Goal: Information Seeking & Learning: Learn about a topic

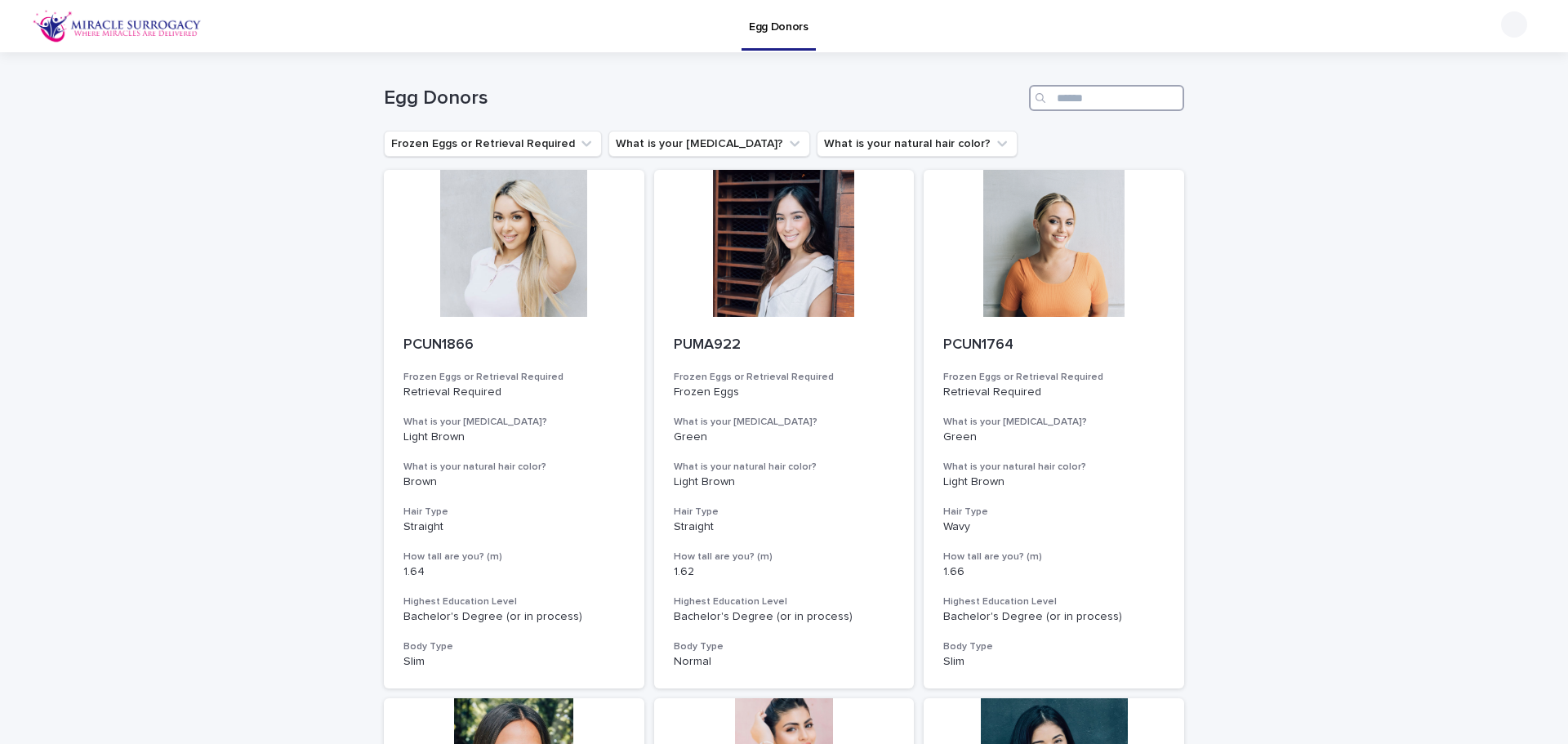
click at [1065, 94] on input "Search" at bounding box center [1105, 98] width 155 height 27
paste input "********"
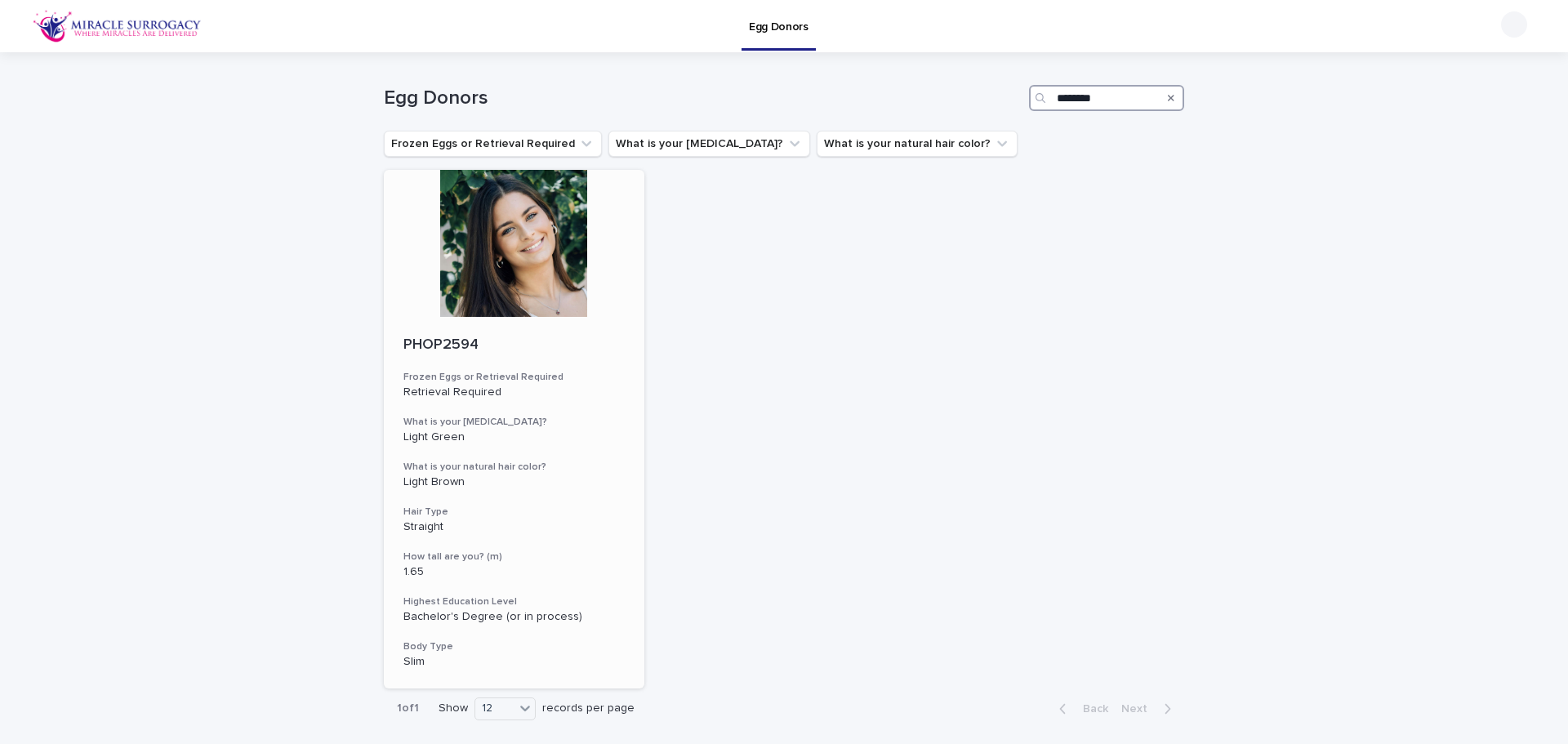
type input "********"
click at [514, 265] on div at bounding box center [514, 243] width 260 height 147
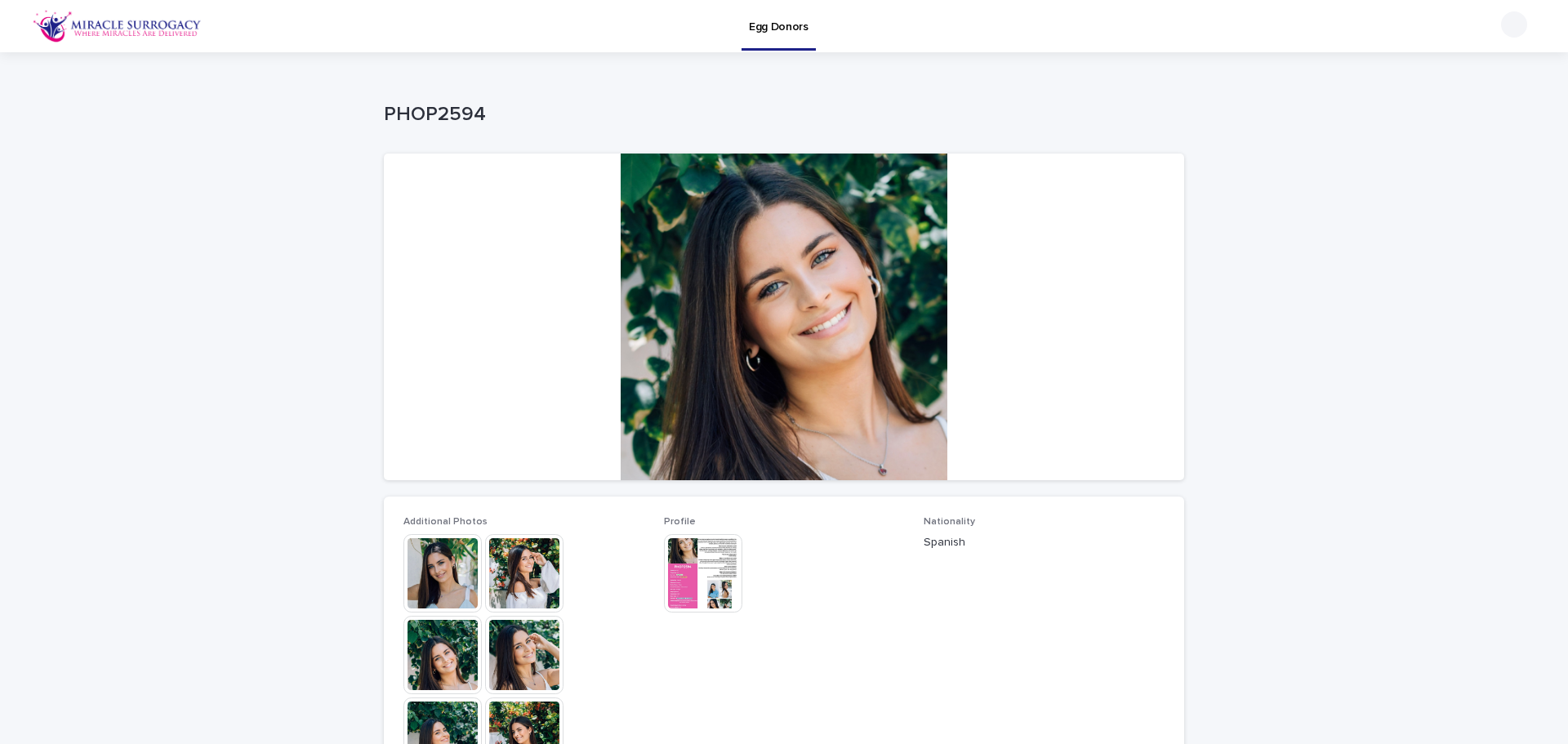
click at [430, 569] on img at bounding box center [442, 574] width 79 height 79
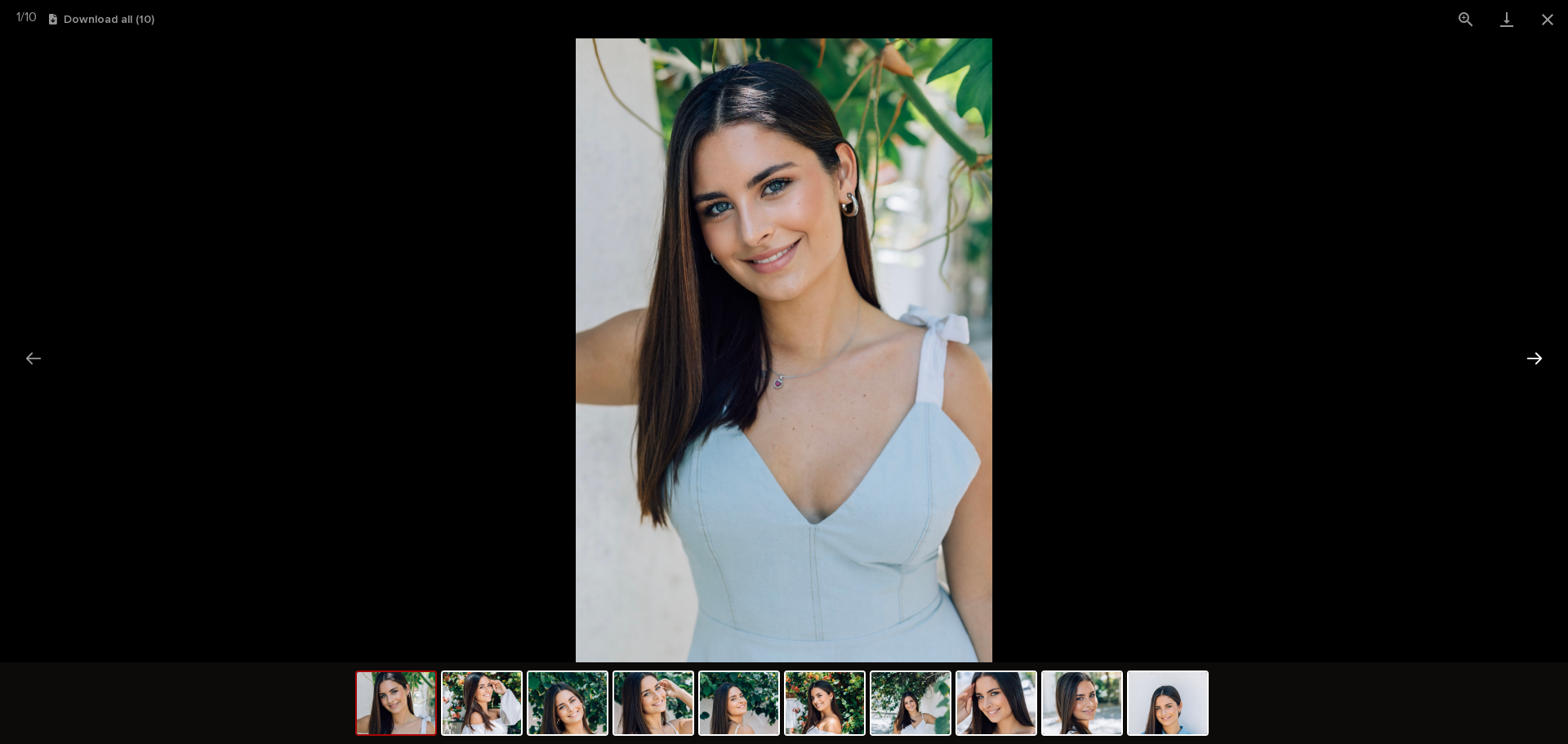
click at [1538, 362] on button "Next slide" at bounding box center [1534, 358] width 34 height 32
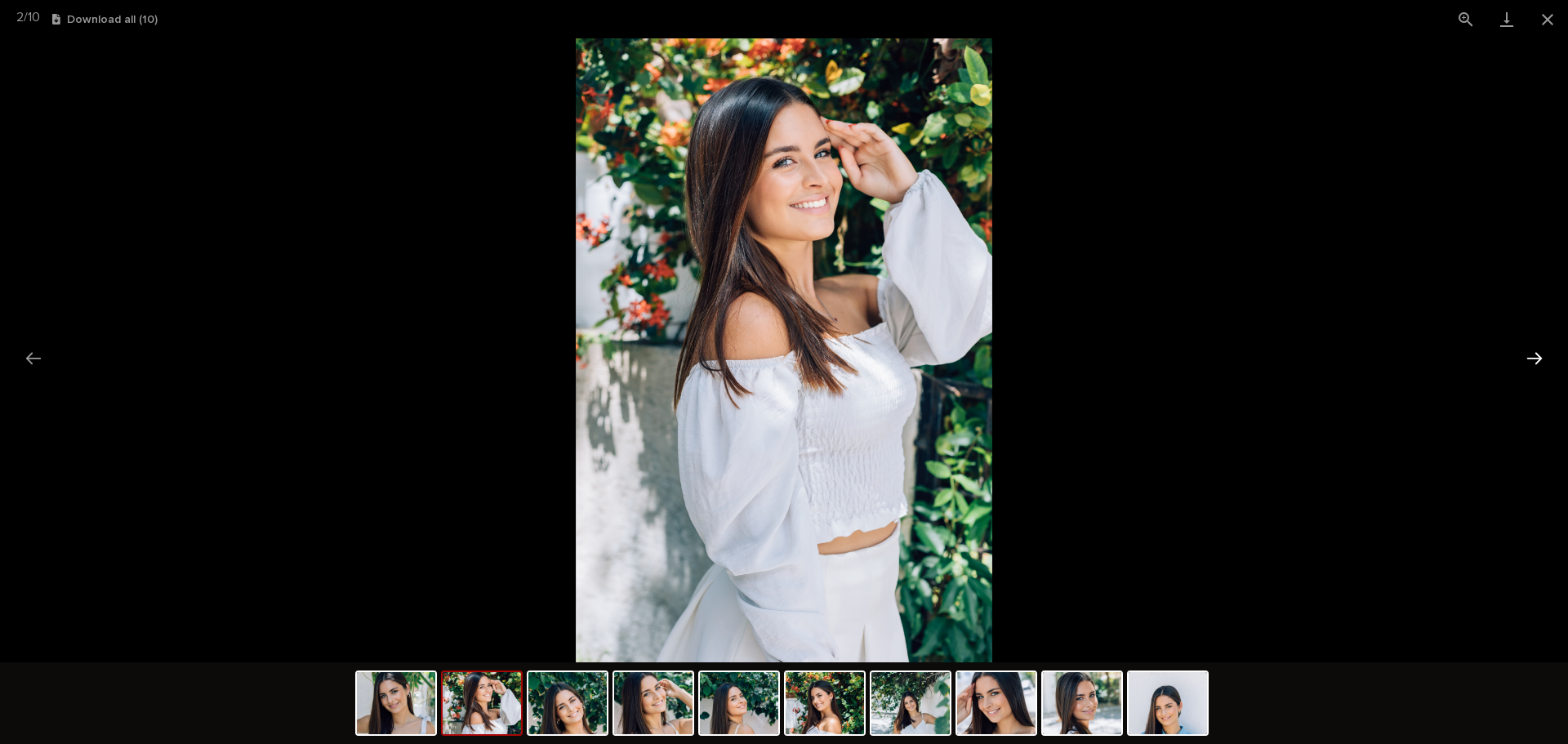
click at [1538, 362] on button "Next slide" at bounding box center [1534, 358] width 34 height 32
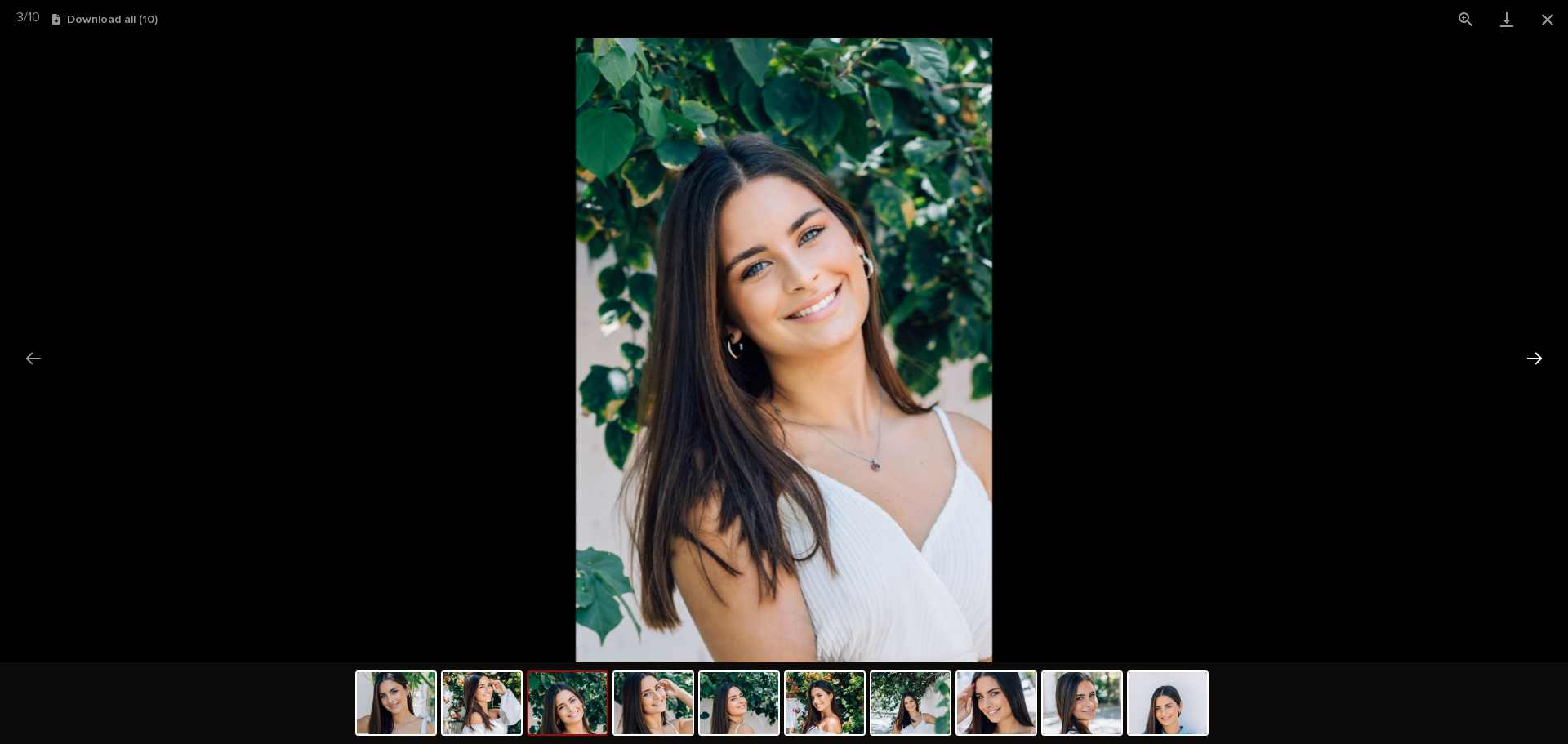
click at [1538, 362] on button "Next slide" at bounding box center [1534, 358] width 34 height 32
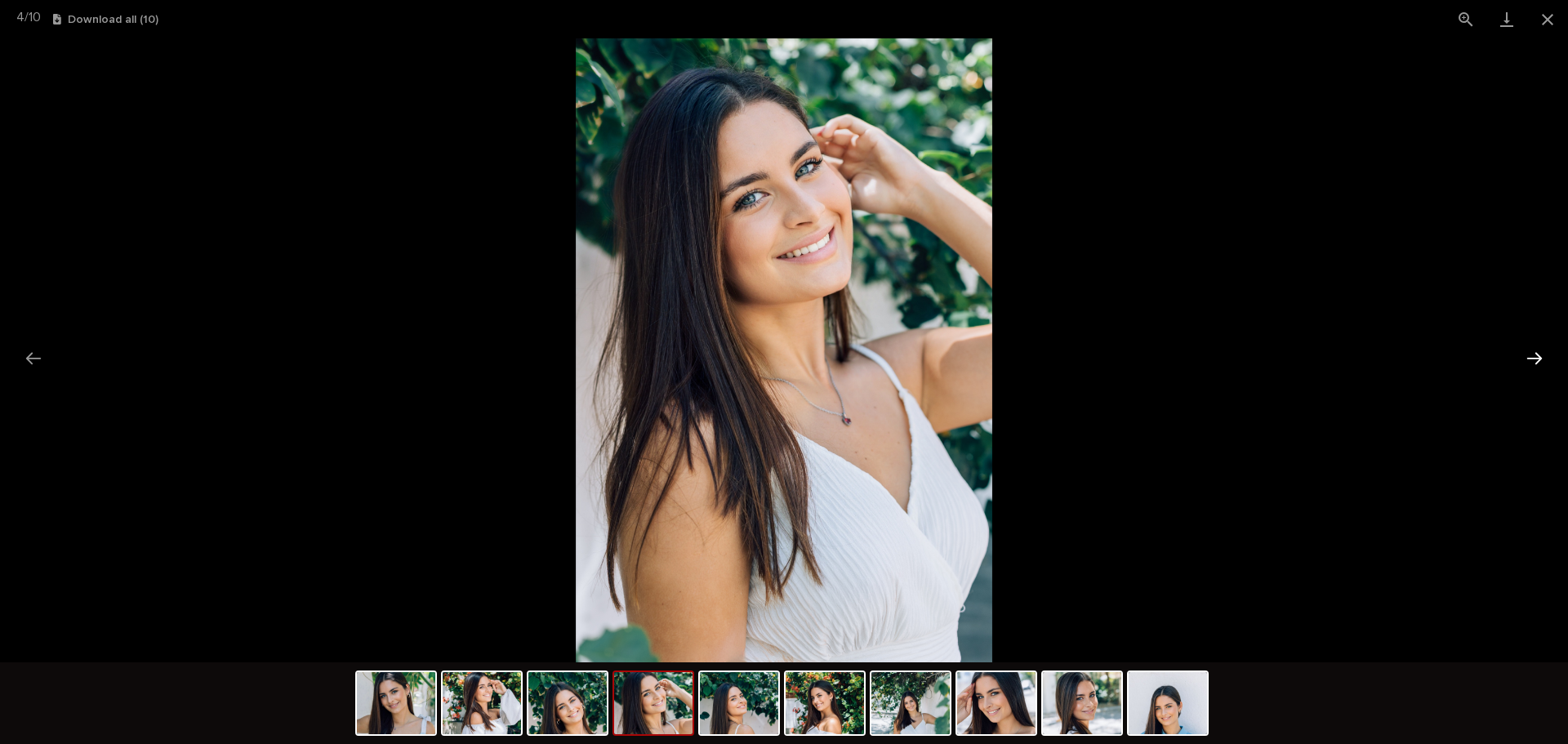
click at [1538, 362] on button "Next slide" at bounding box center [1534, 358] width 34 height 32
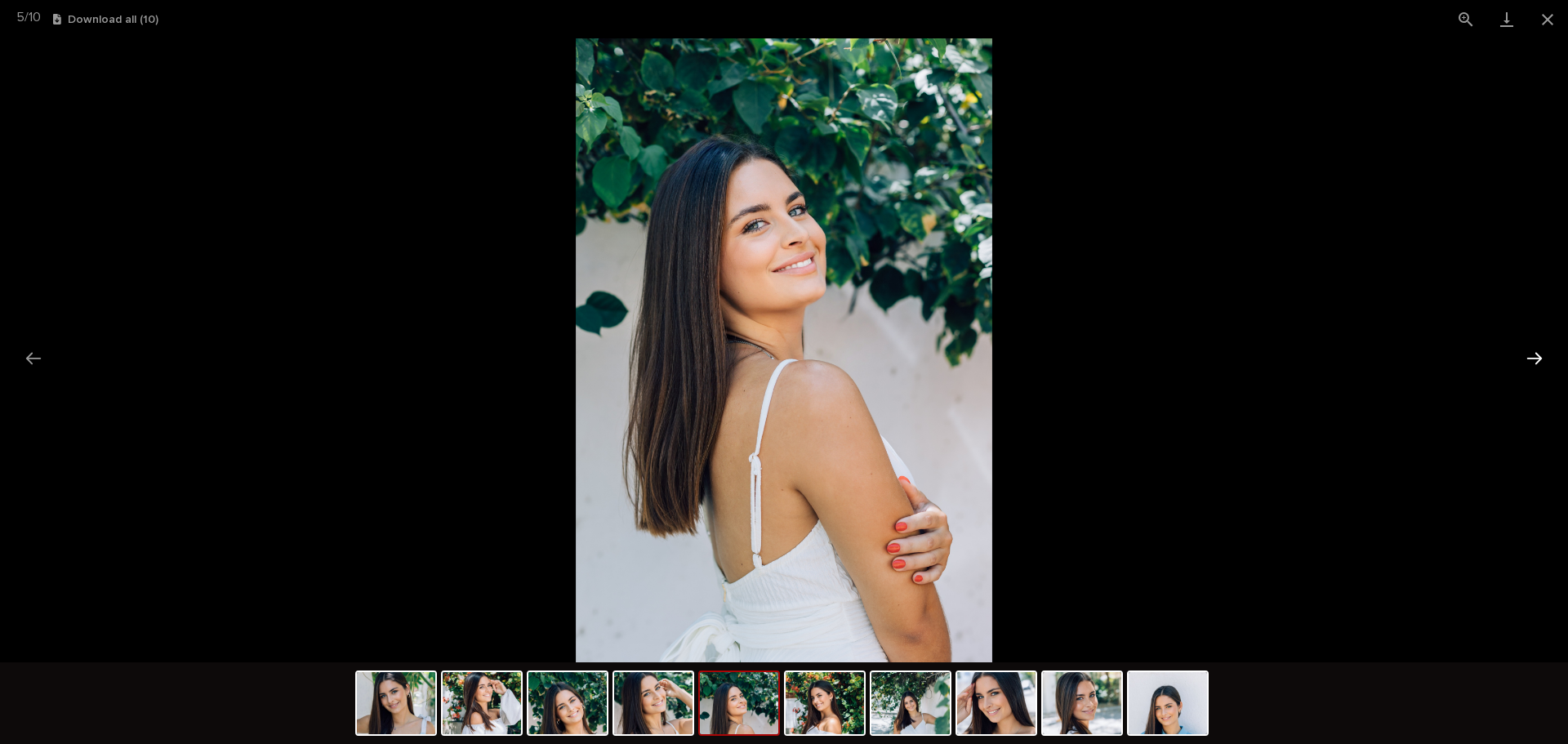
click at [1538, 362] on button "Next slide" at bounding box center [1534, 358] width 34 height 32
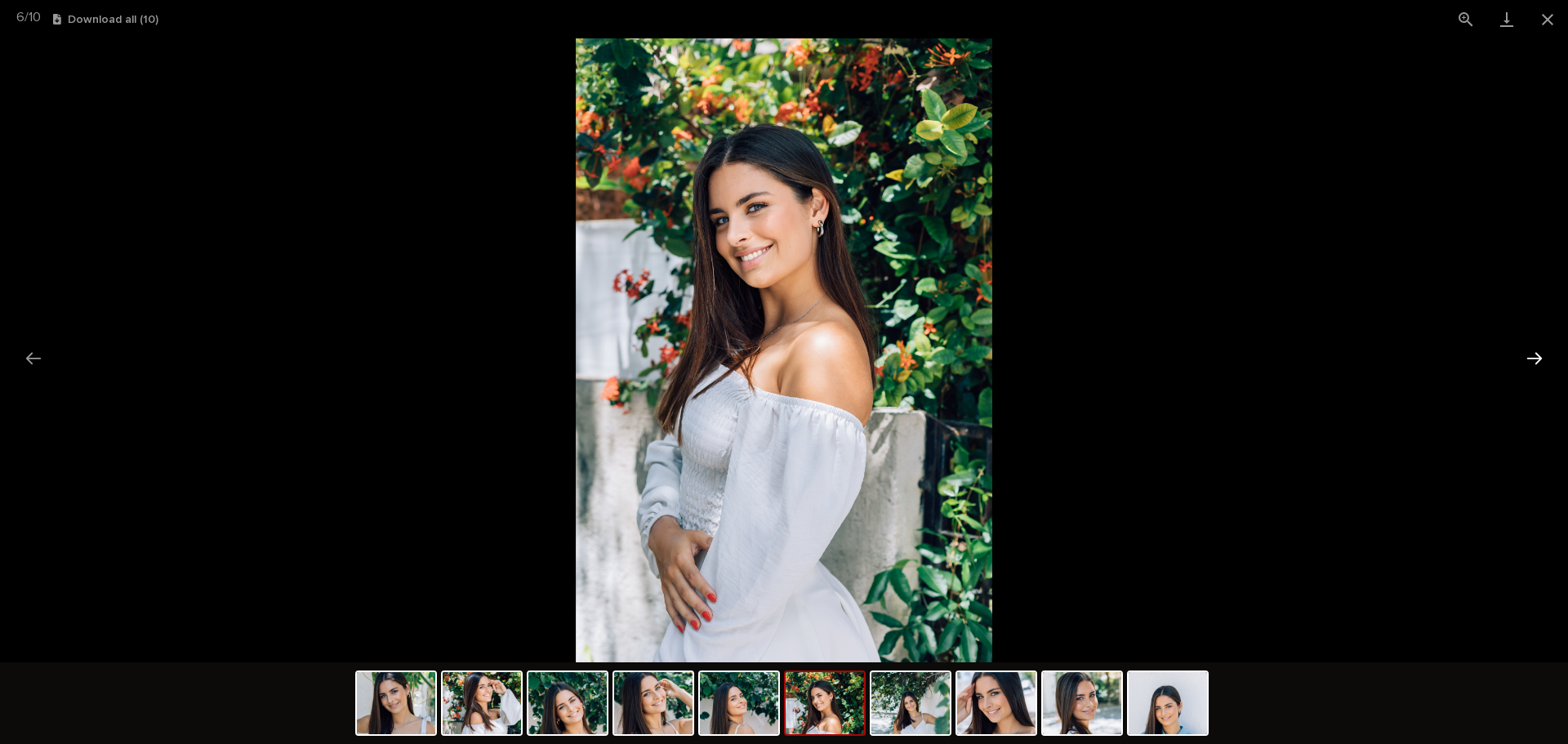
click at [1538, 362] on button "Next slide" at bounding box center [1534, 358] width 34 height 32
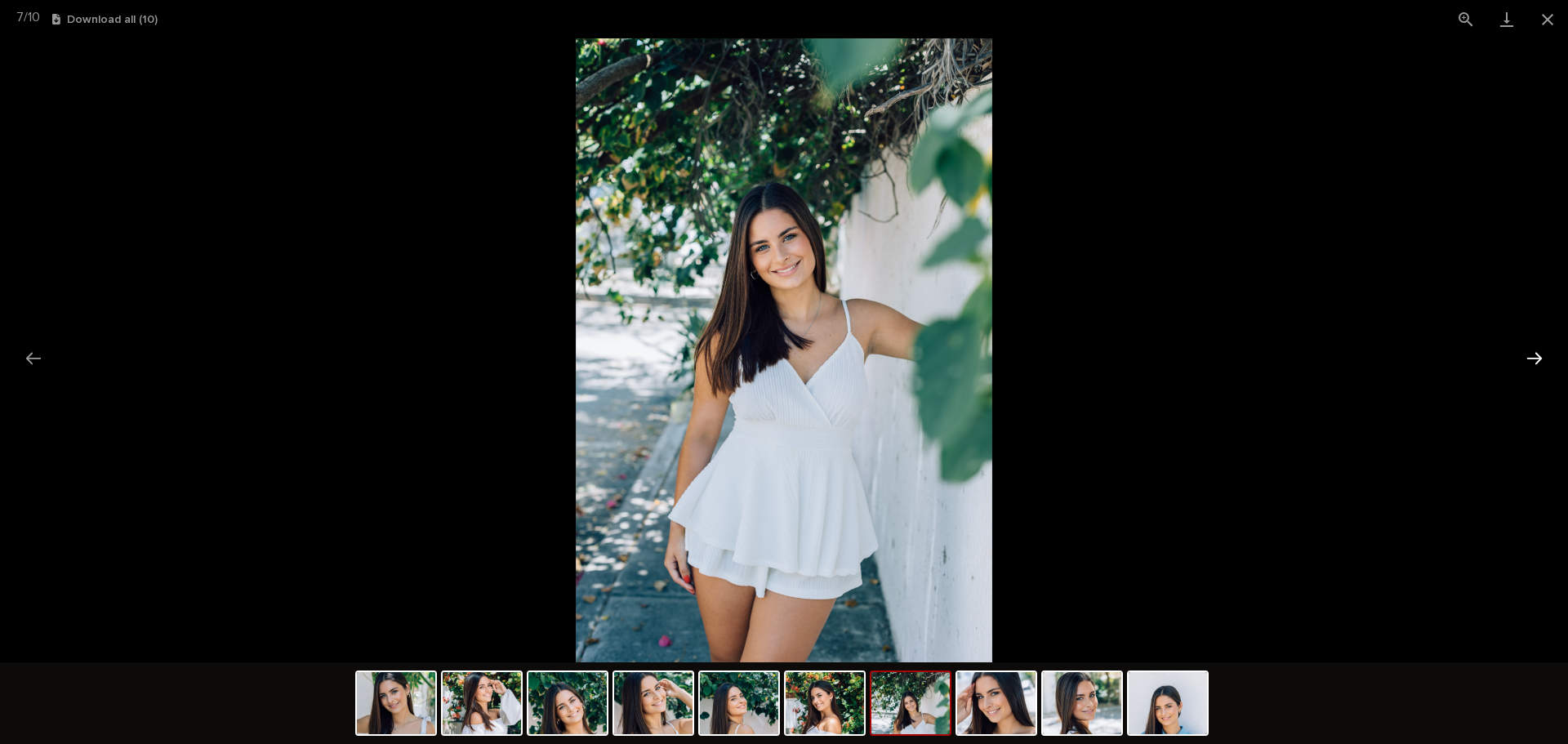
click at [1538, 362] on button "Next slide" at bounding box center [1534, 358] width 34 height 32
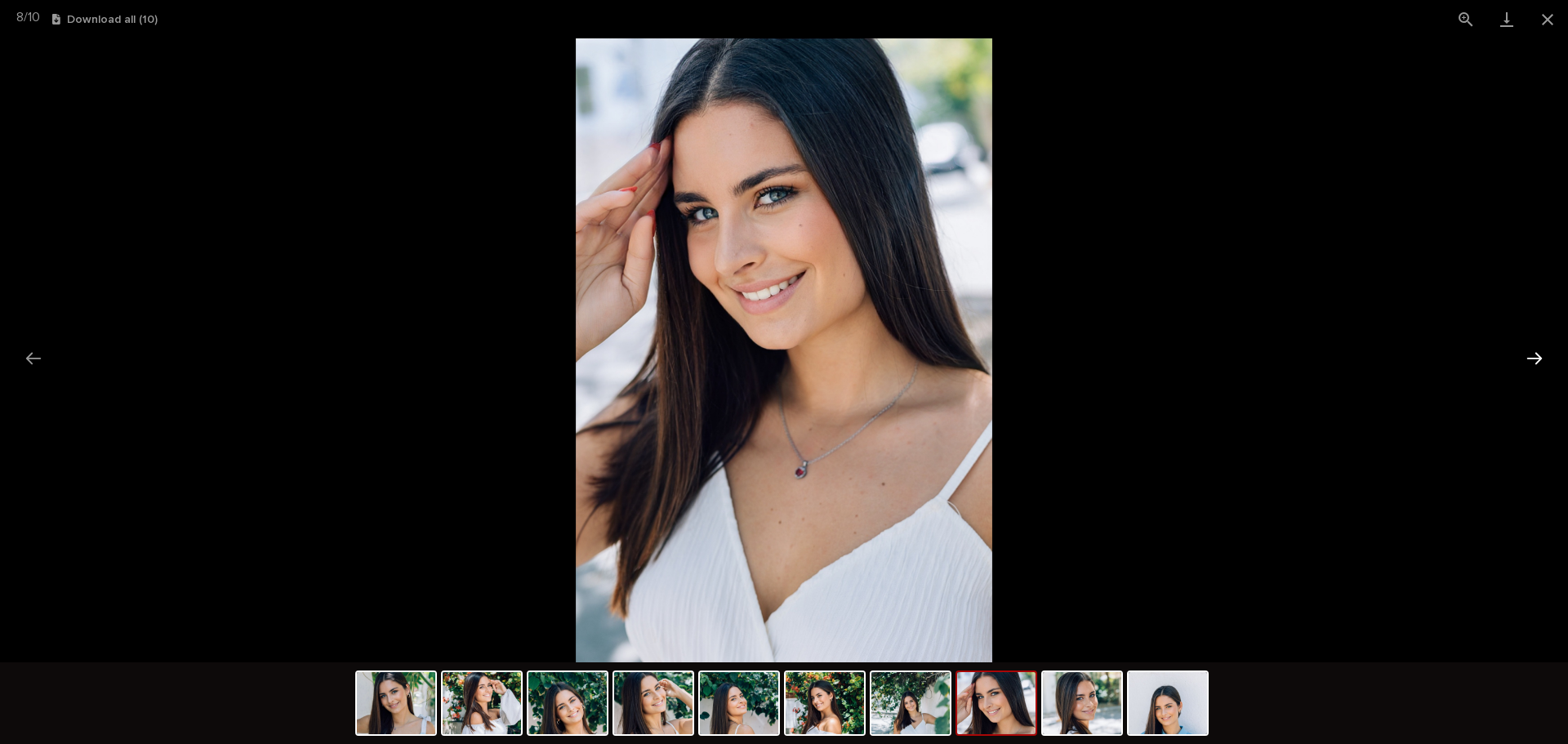
click at [1538, 362] on button "Next slide" at bounding box center [1534, 358] width 34 height 32
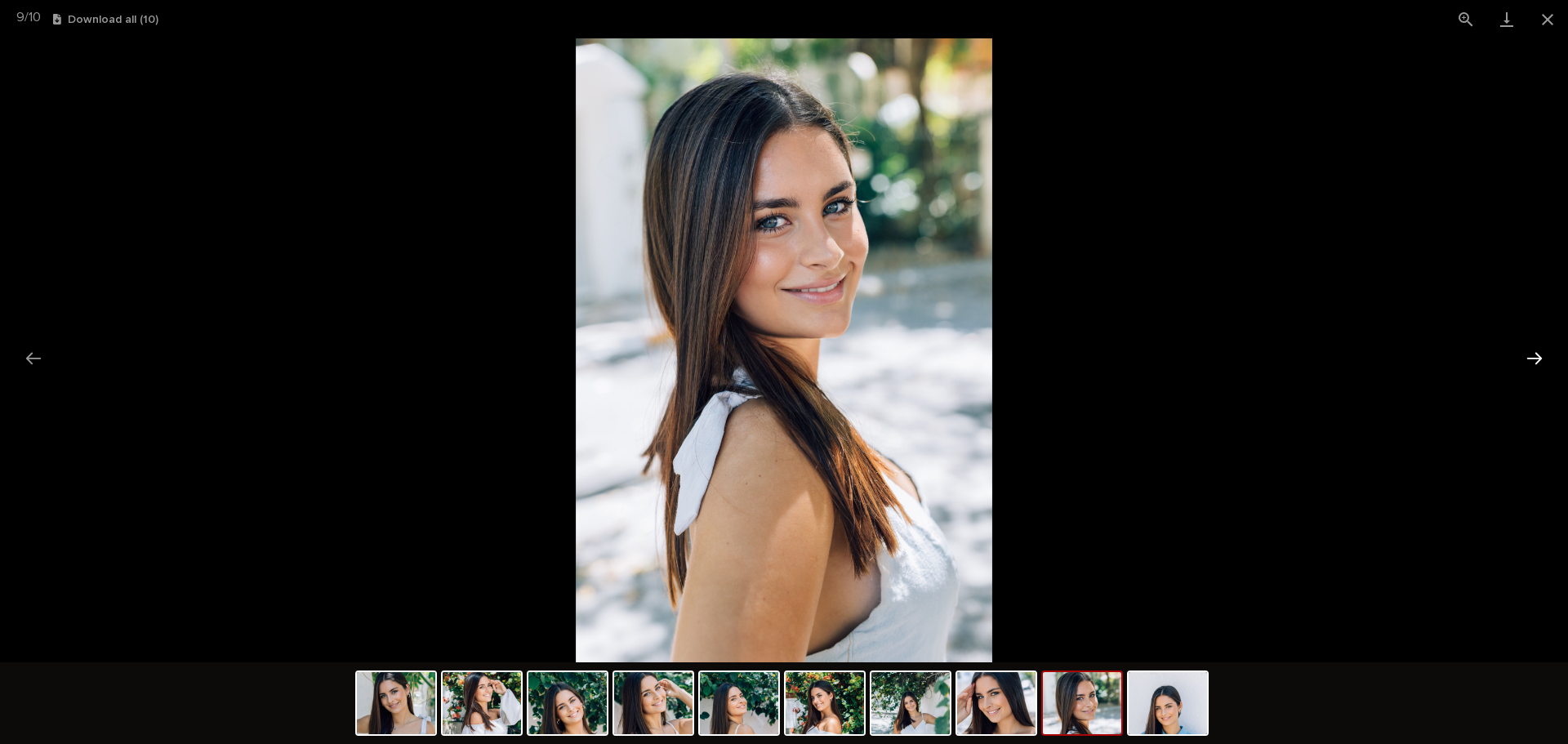
click at [1538, 362] on button "Next slide" at bounding box center [1534, 358] width 34 height 32
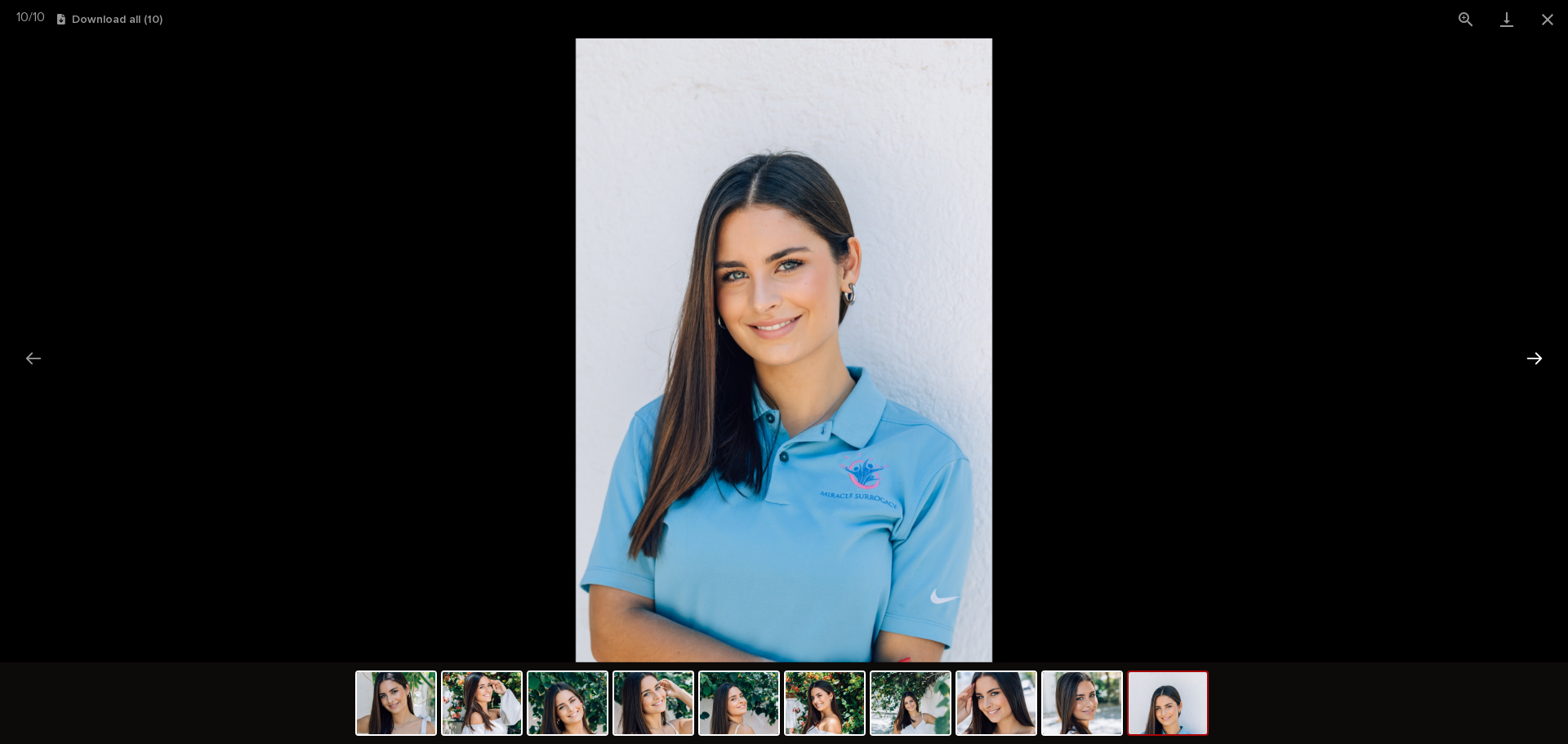
click at [1538, 362] on button "Next slide" at bounding box center [1534, 358] width 34 height 32
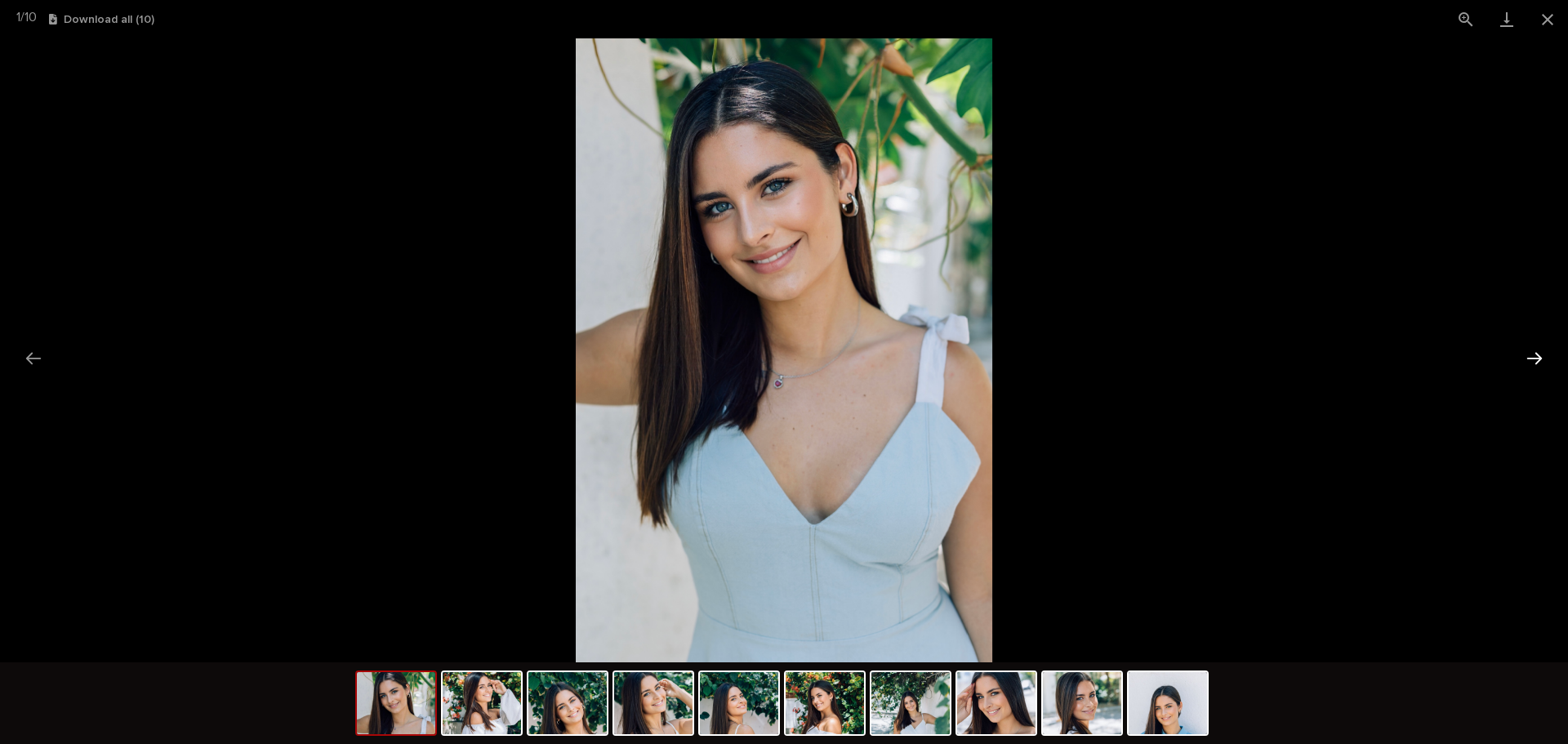
click at [1538, 362] on button "Next slide" at bounding box center [1534, 358] width 34 height 32
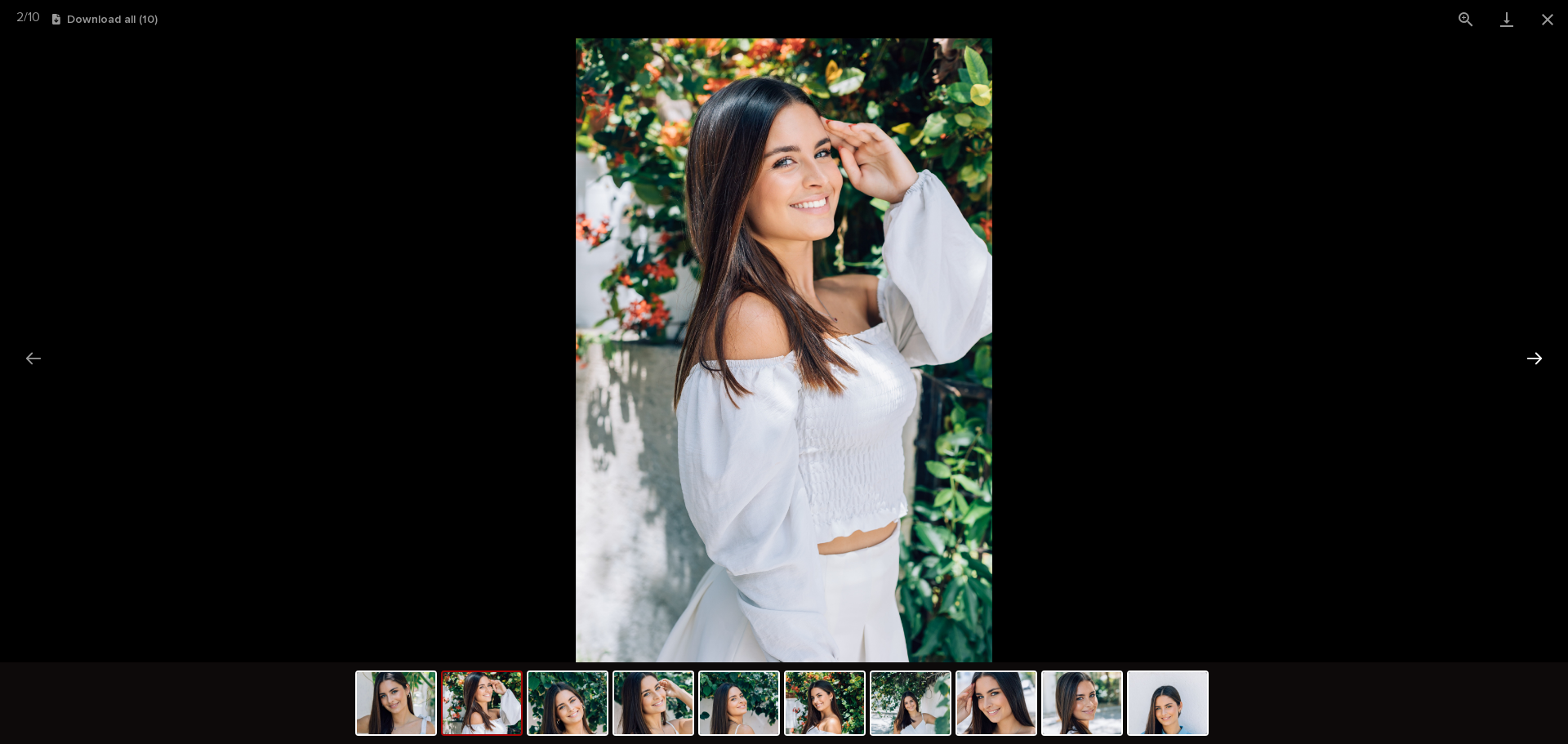
click at [1538, 362] on button "Next slide" at bounding box center [1534, 358] width 34 height 32
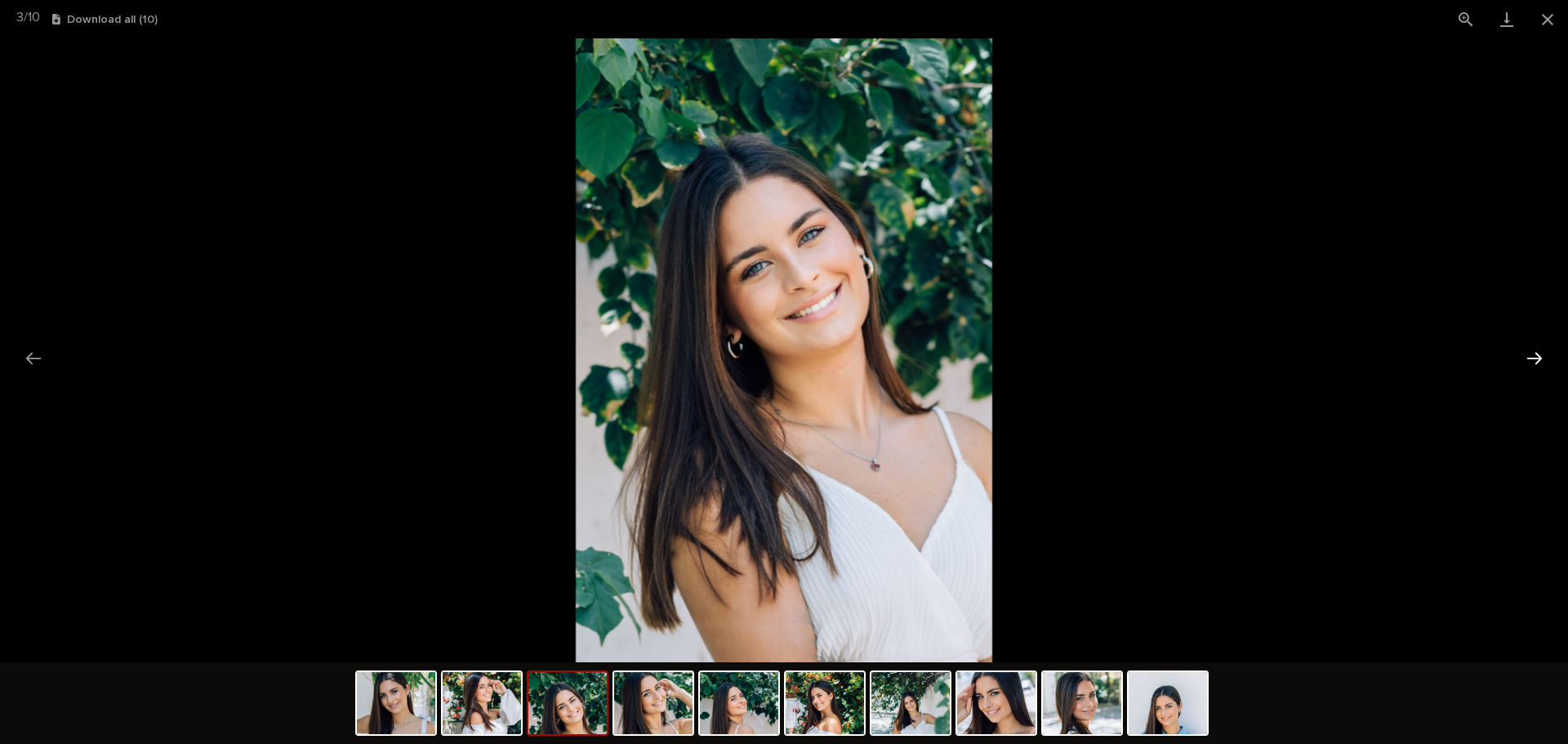
click at [1538, 362] on button "Next slide" at bounding box center [1534, 358] width 34 height 32
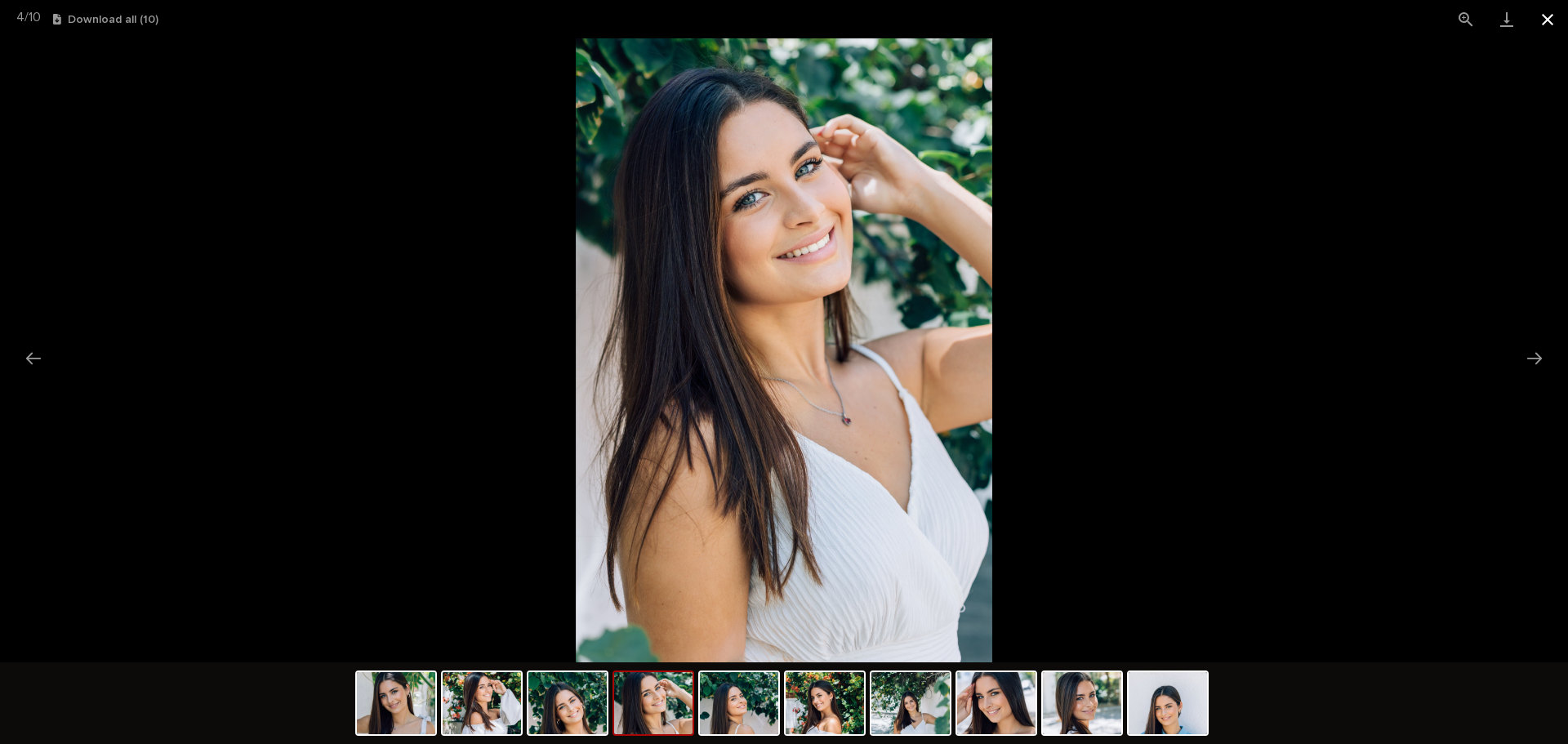
click at [1558, 27] on button "Close gallery" at bounding box center [1547, 19] width 41 height 38
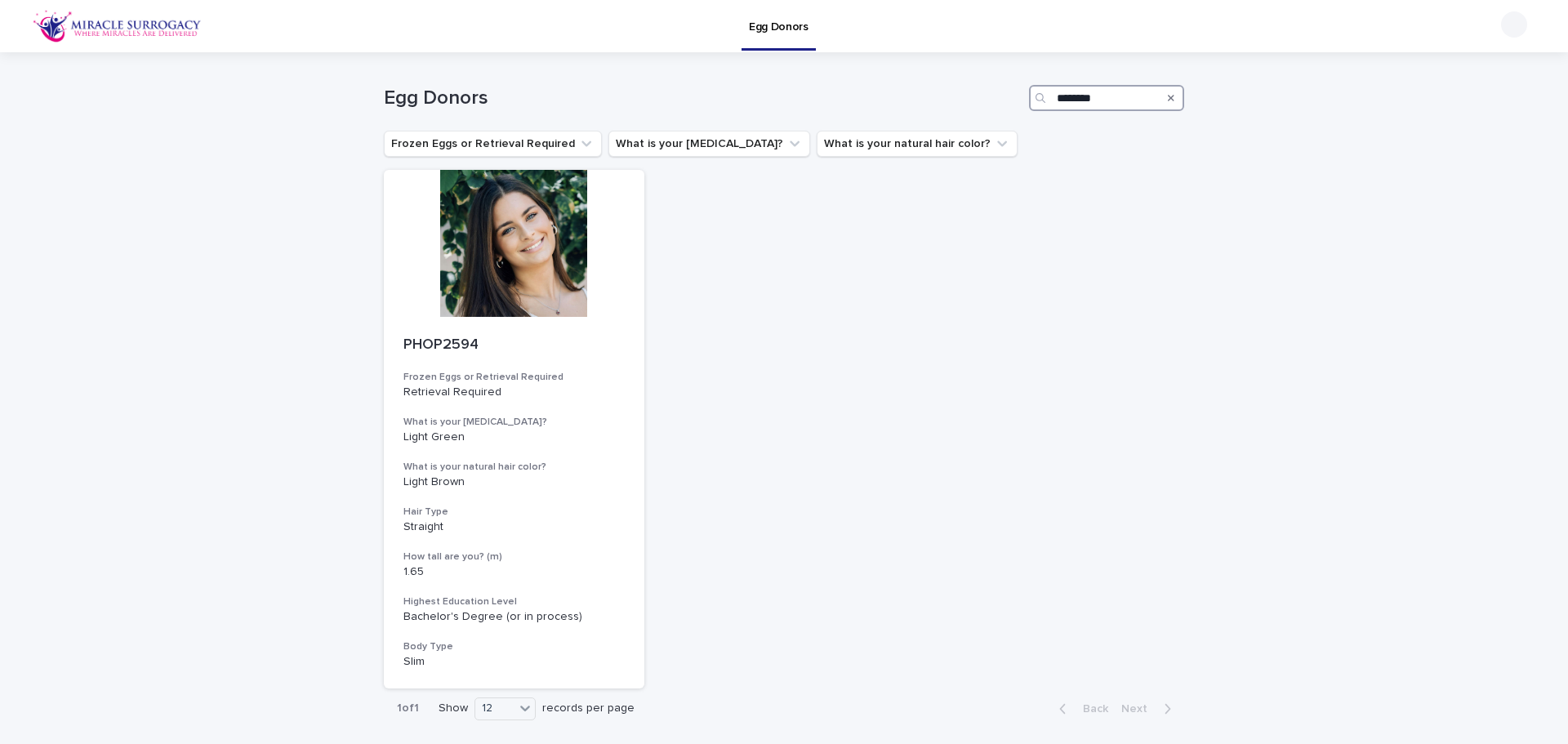
click at [1107, 99] on input "********" at bounding box center [1105, 98] width 155 height 27
click at [1168, 96] on icon "Search" at bounding box center [1171, 98] width 6 height 10
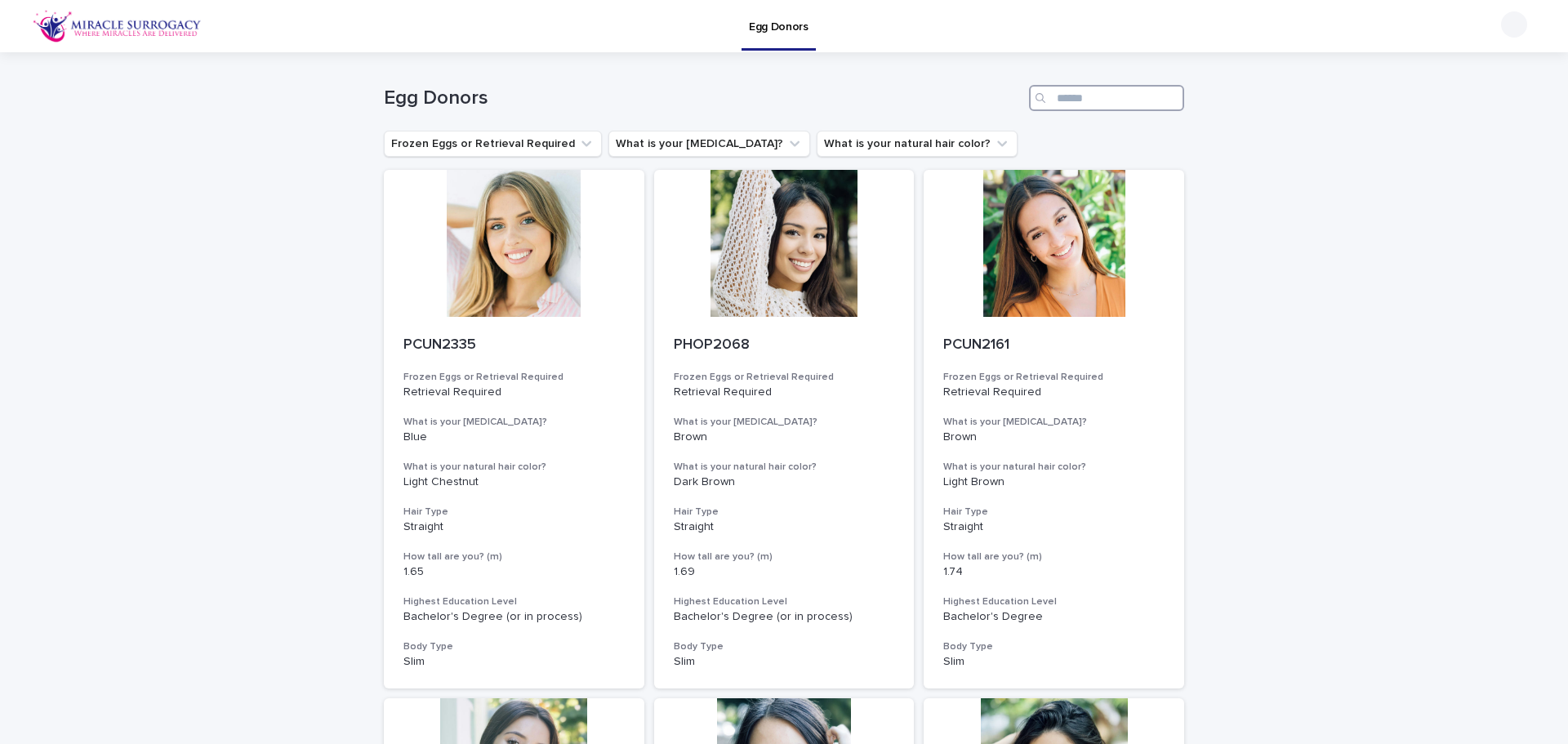
click at [1164, 96] on input "Search" at bounding box center [1105, 98] width 155 height 27
paste input "********"
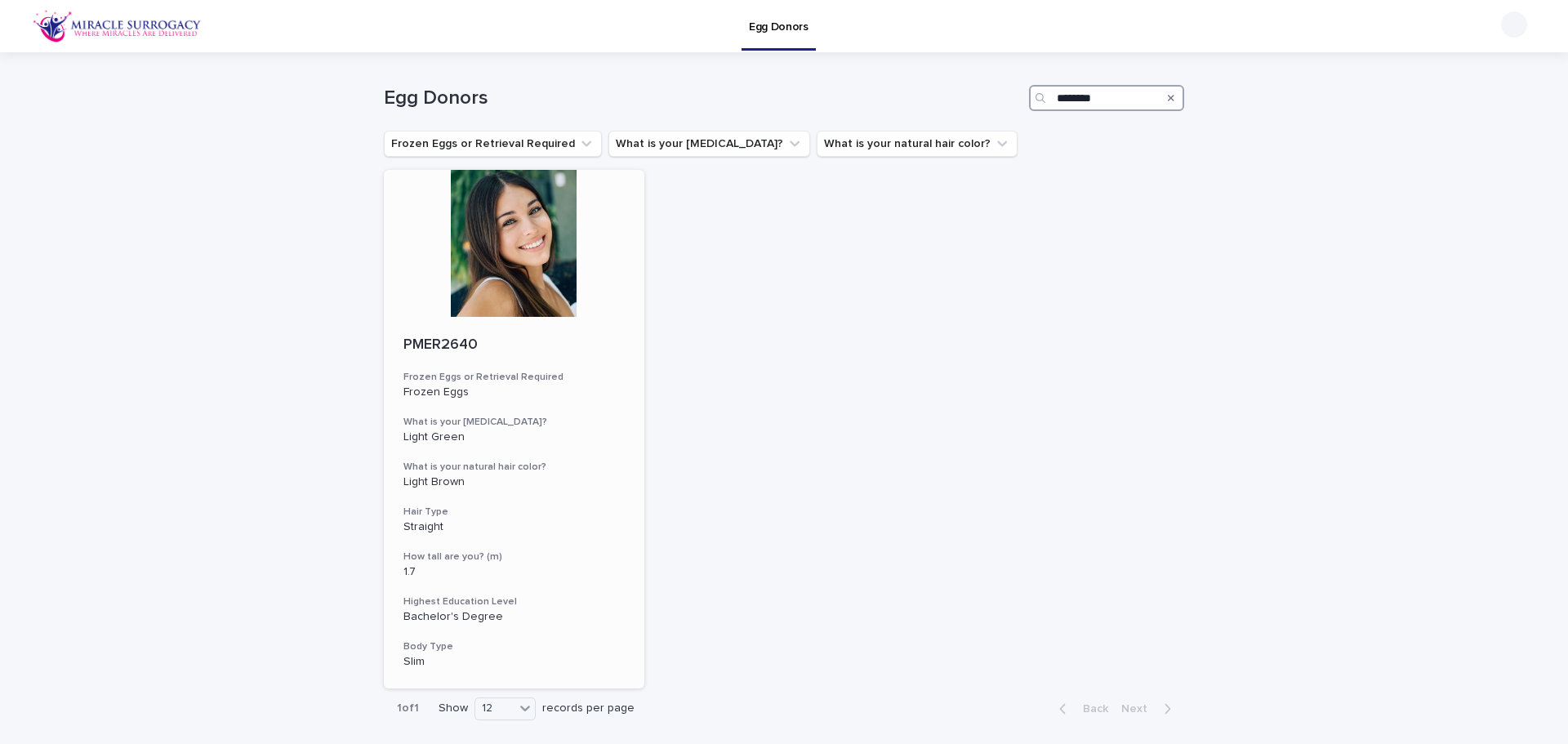
type input "********"
click at [508, 270] on div at bounding box center [514, 243] width 260 height 147
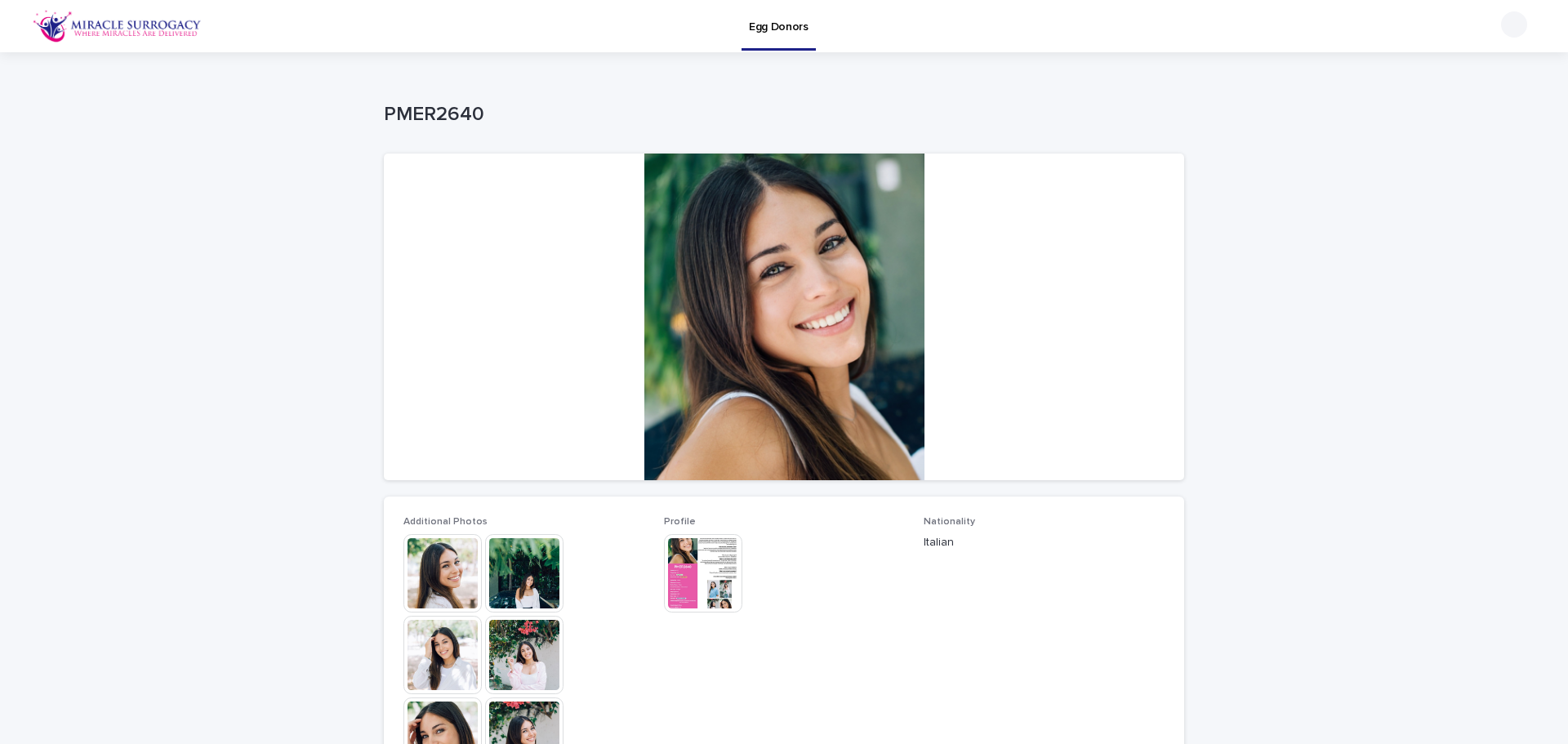
click at [802, 343] on div at bounding box center [784, 317] width 800 height 327
click at [418, 572] on img at bounding box center [442, 574] width 79 height 79
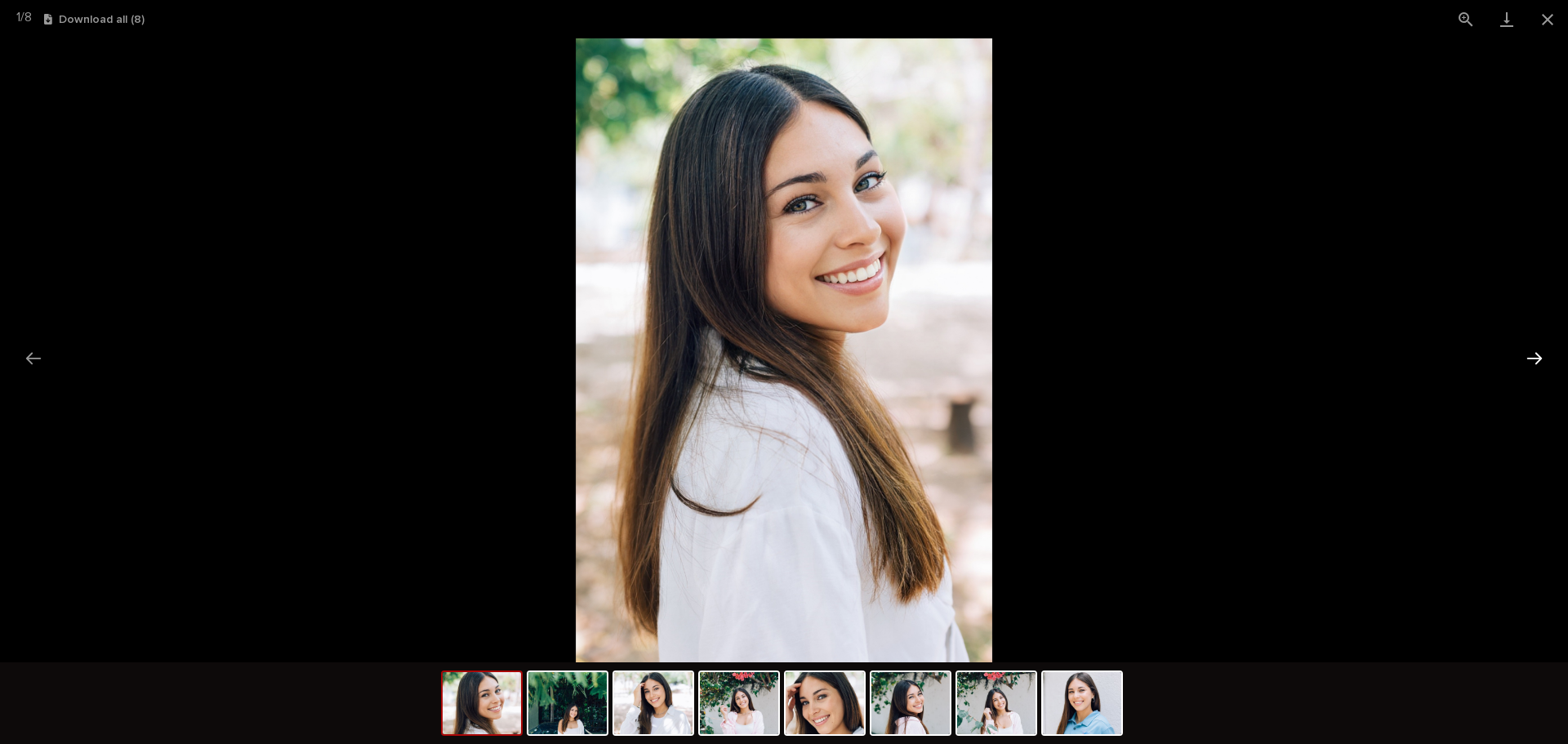
click at [1540, 354] on button "Next slide" at bounding box center [1534, 358] width 34 height 32
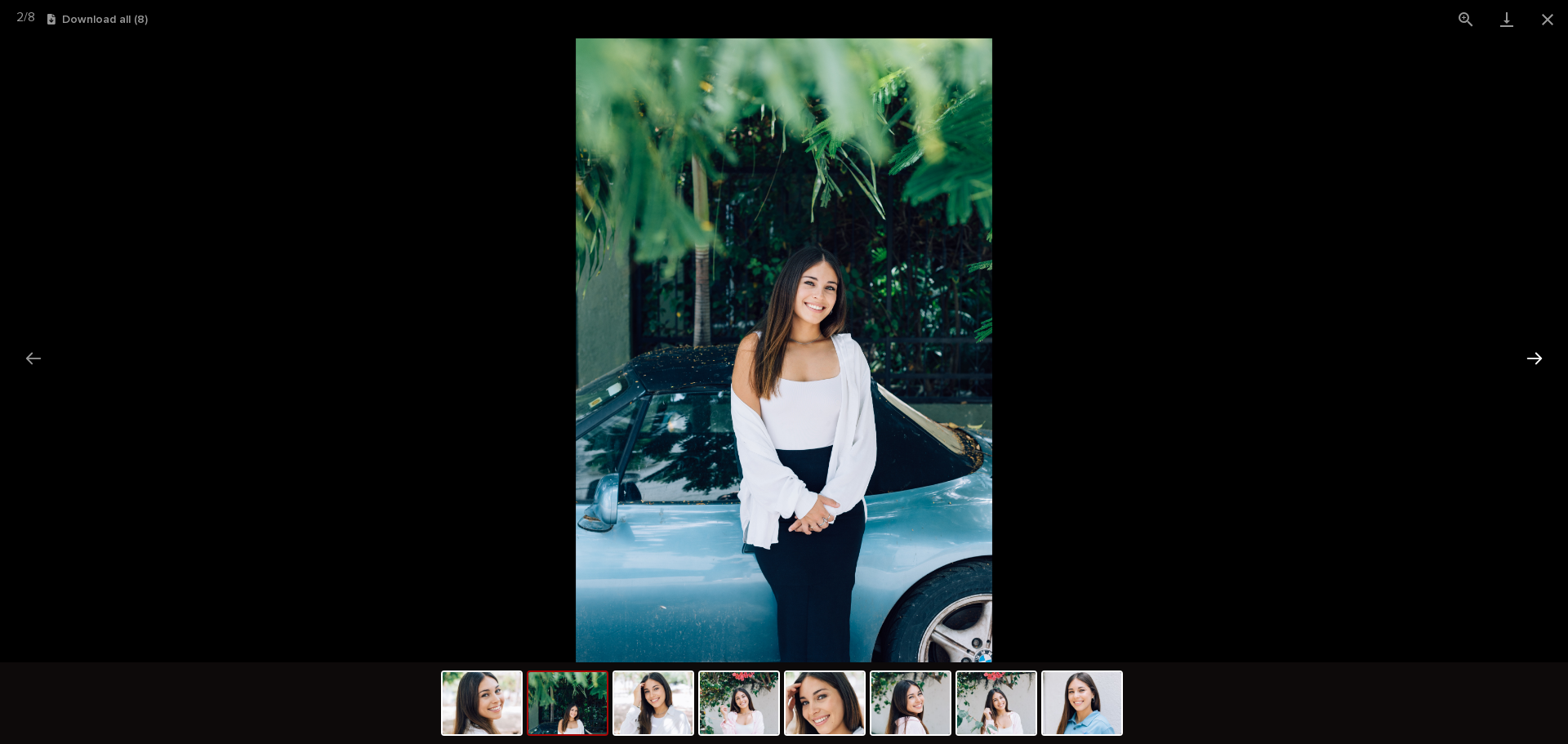
click at [1540, 354] on button "Next slide" at bounding box center [1534, 358] width 34 height 32
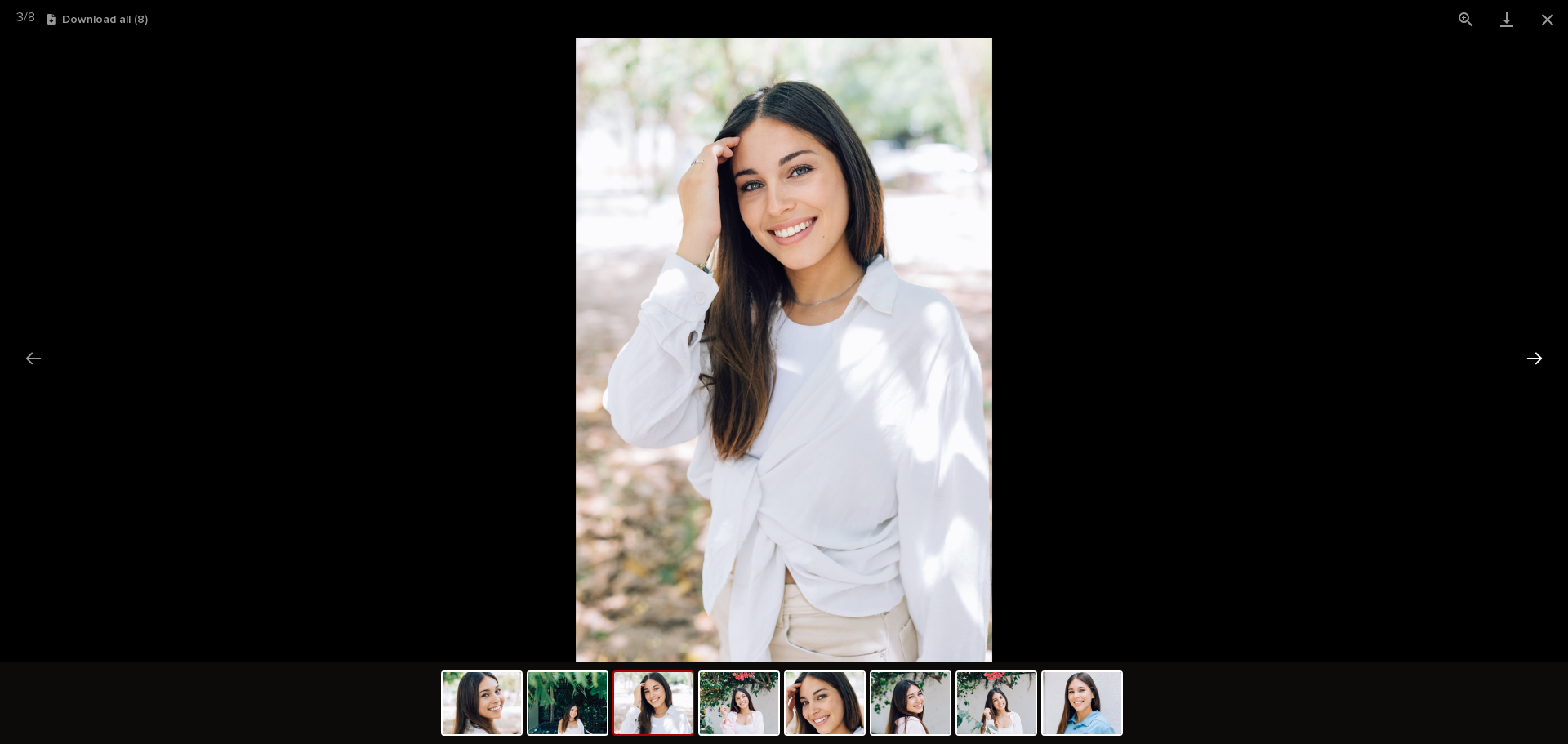
click at [1540, 354] on button "Next slide" at bounding box center [1534, 358] width 34 height 32
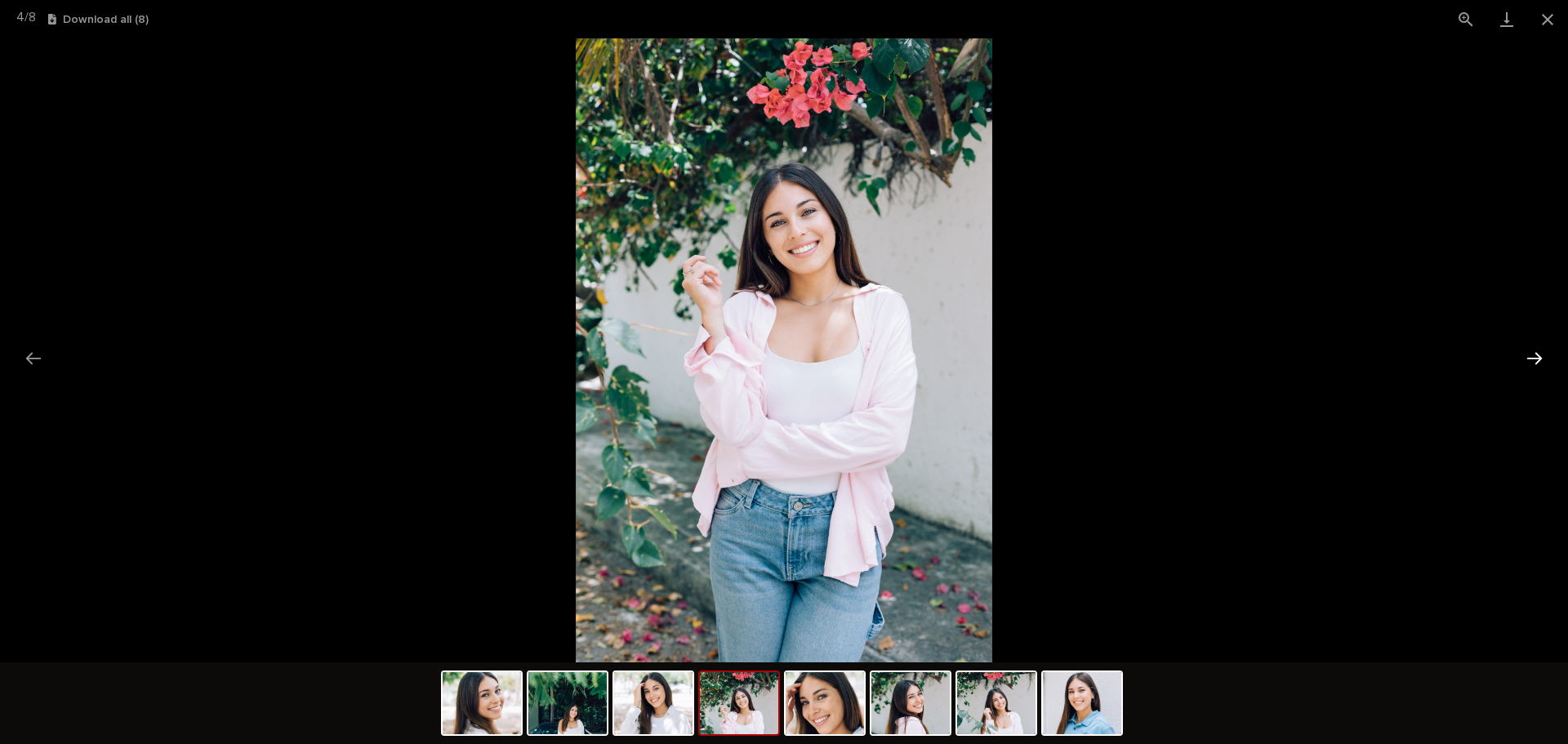
click at [1540, 354] on button "Next slide" at bounding box center [1534, 358] width 34 height 32
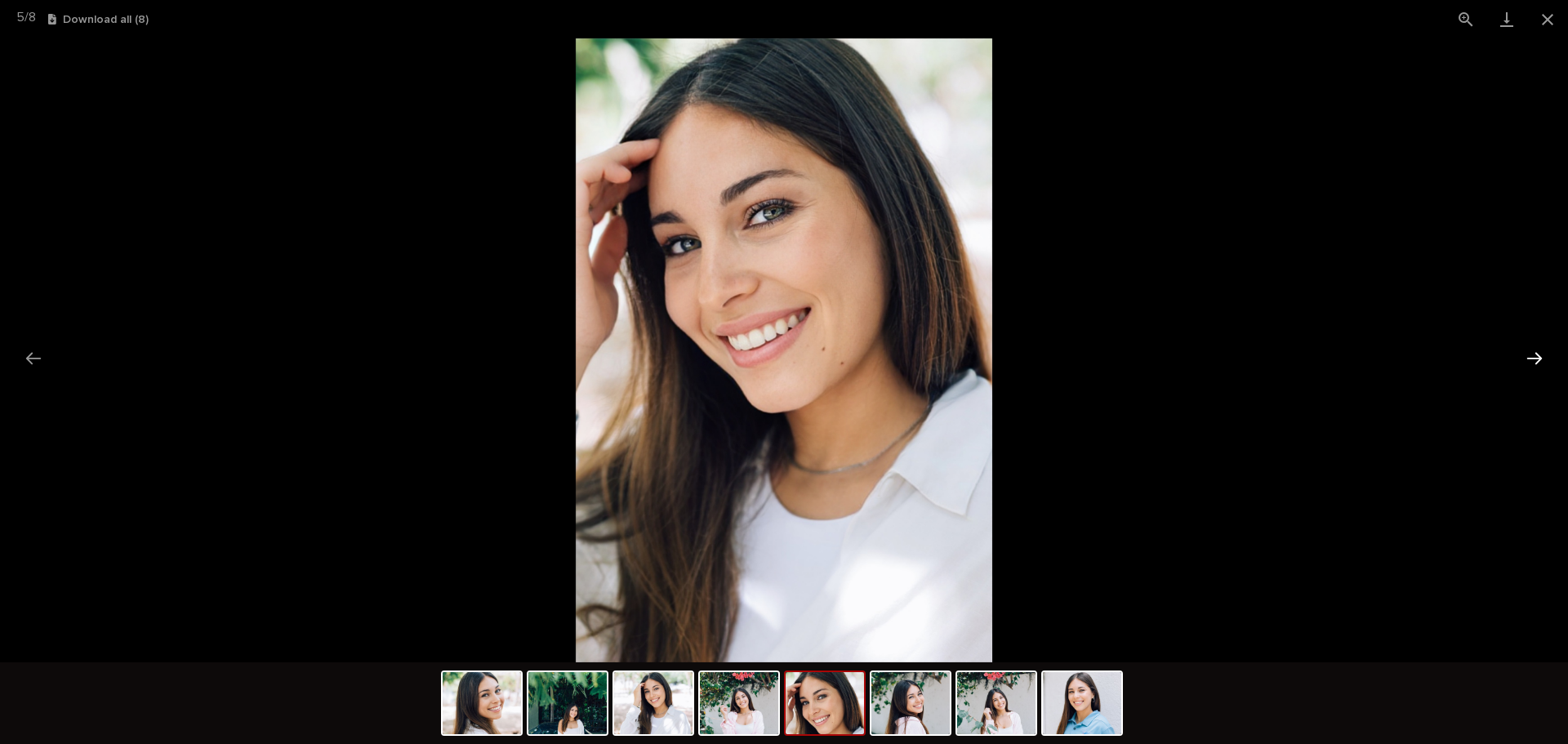
click at [1540, 361] on button "Next slide" at bounding box center [1534, 358] width 34 height 32
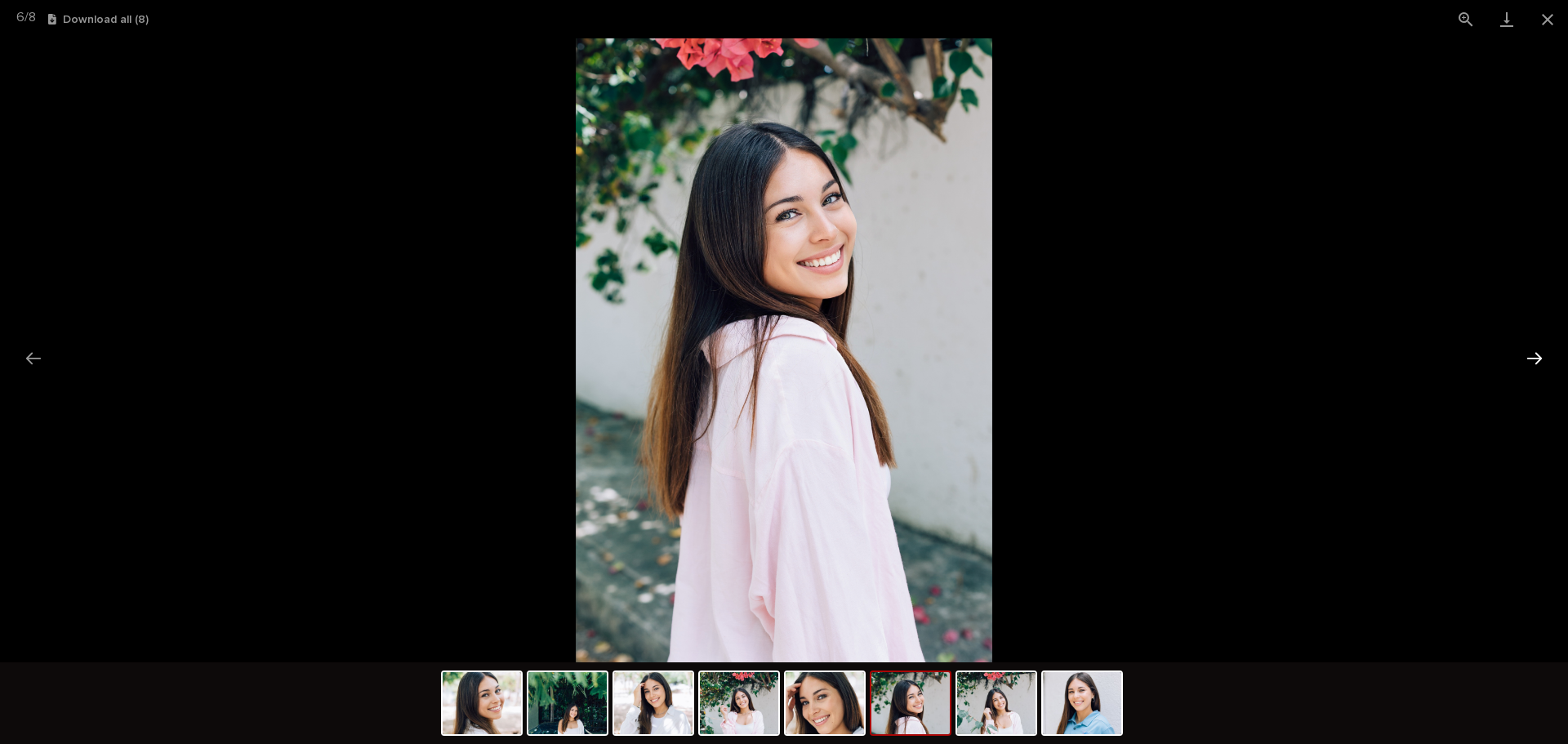
click at [1540, 361] on button "Next slide" at bounding box center [1534, 358] width 34 height 32
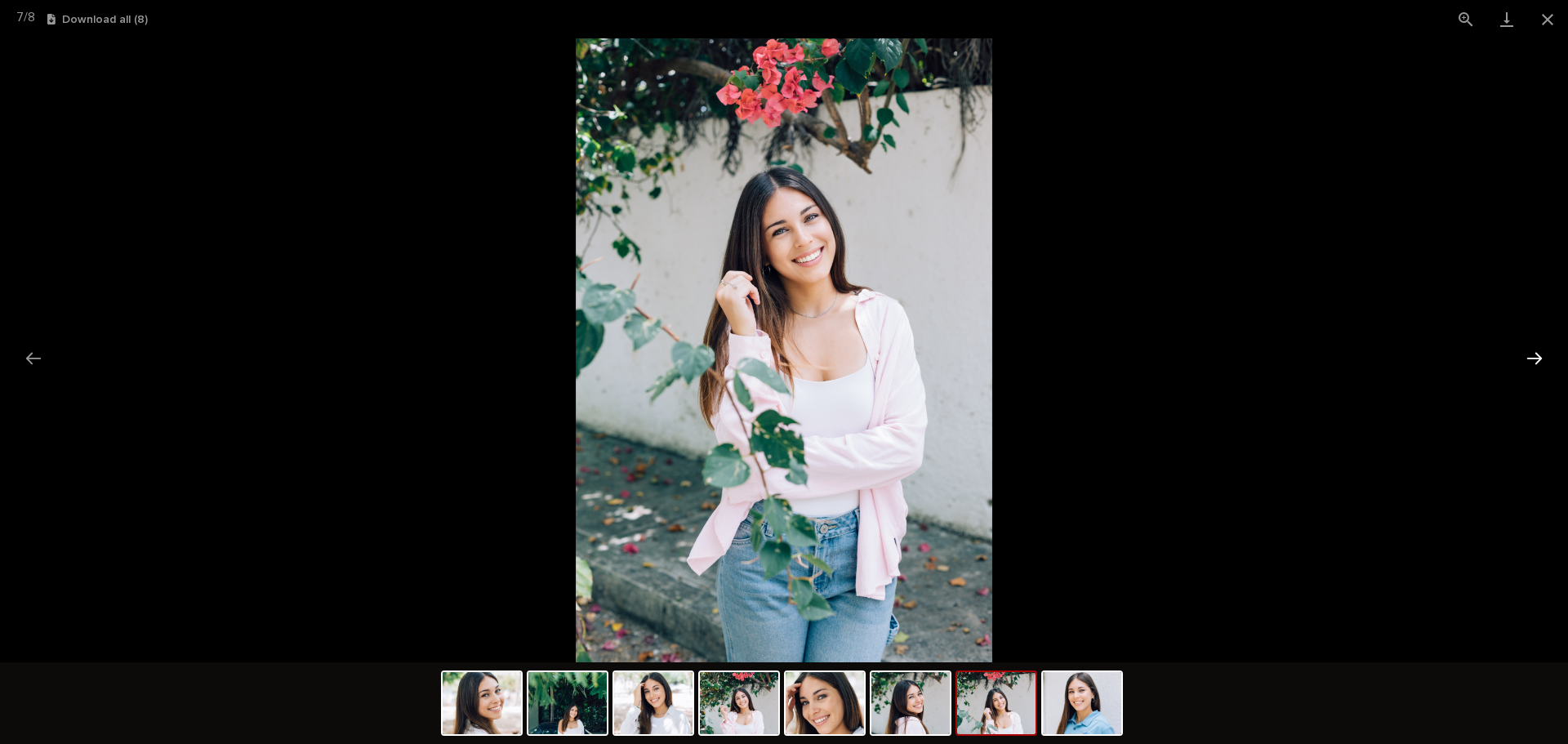
click at [1540, 361] on button "Next slide" at bounding box center [1534, 358] width 34 height 32
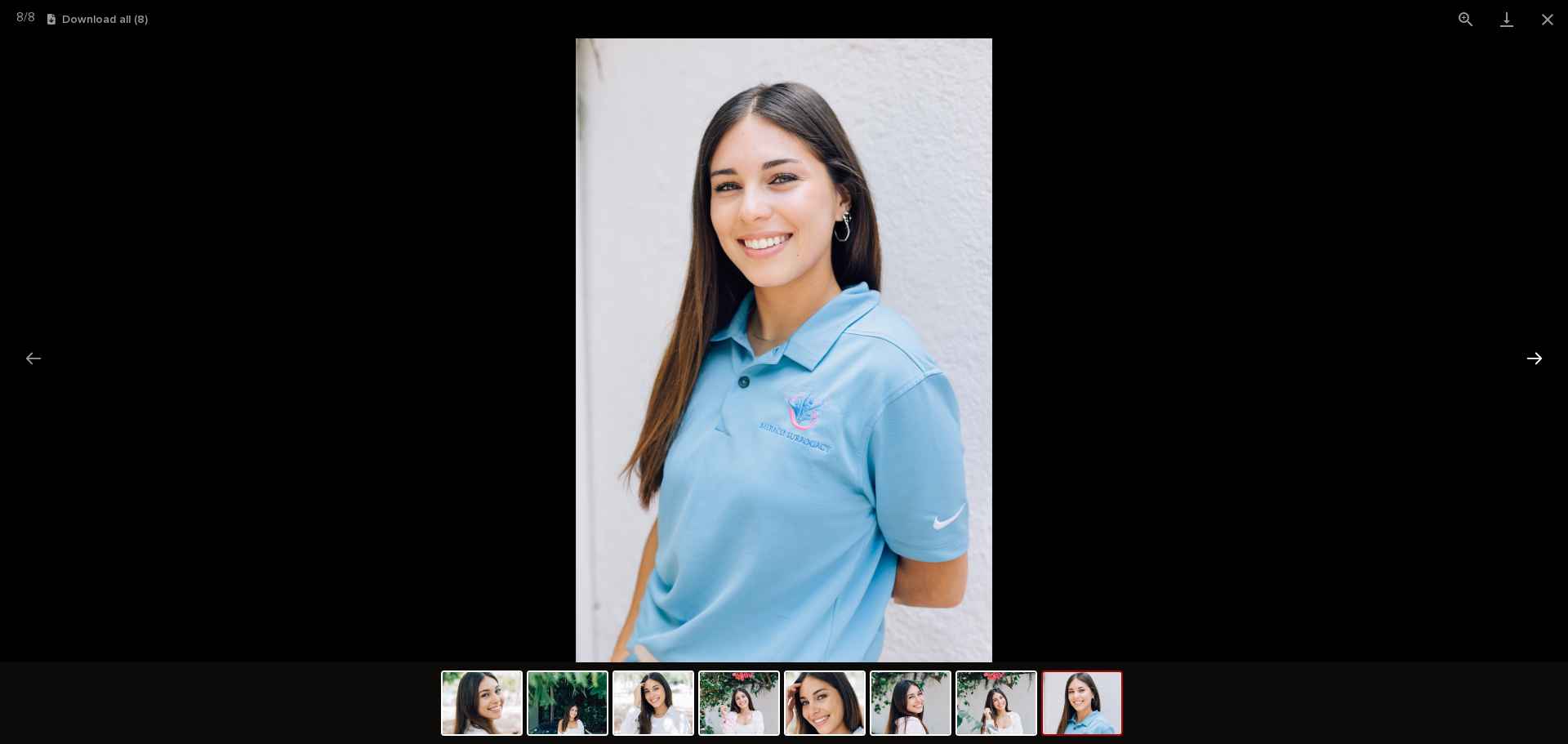
click at [1540, 361] on button "Next slide" at bounding box center [1534, 358] width 34 height 32
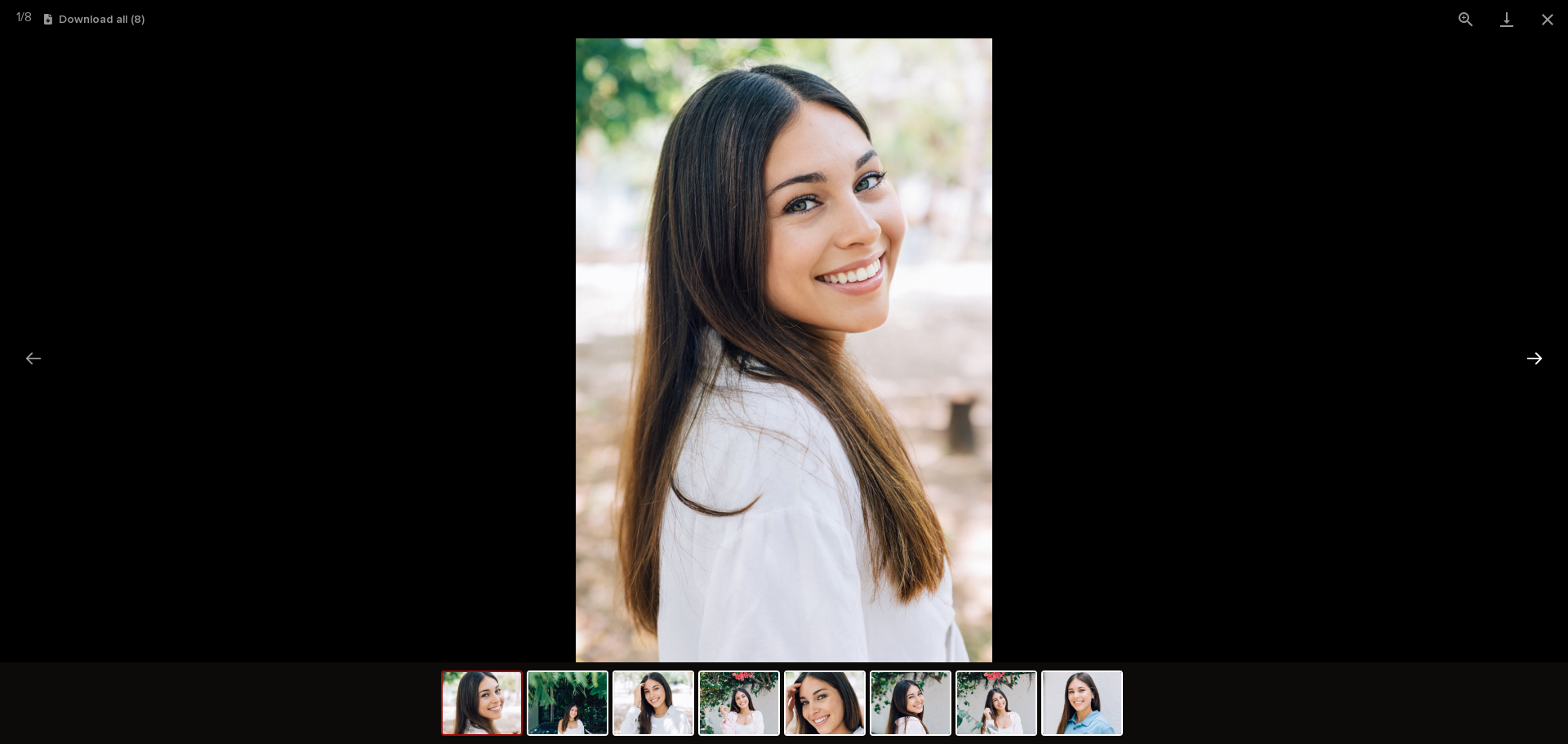
click at [1540, 361] on button "Next slide" at bounding box center [1534, 358] width 34 height 32
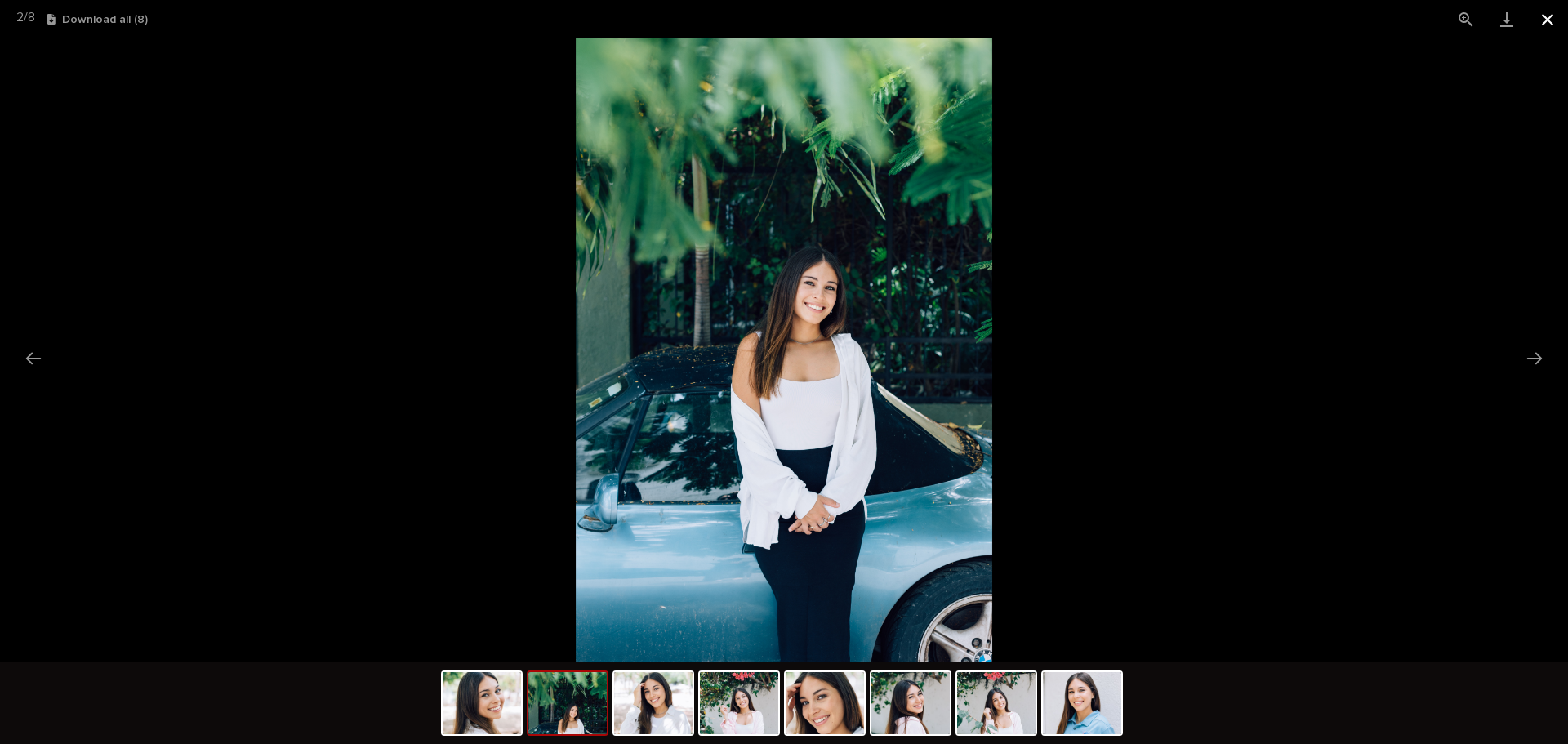
click at [1560, 22] on button "Close gallery" at bounding box center [1547, 19] width 41 height 38
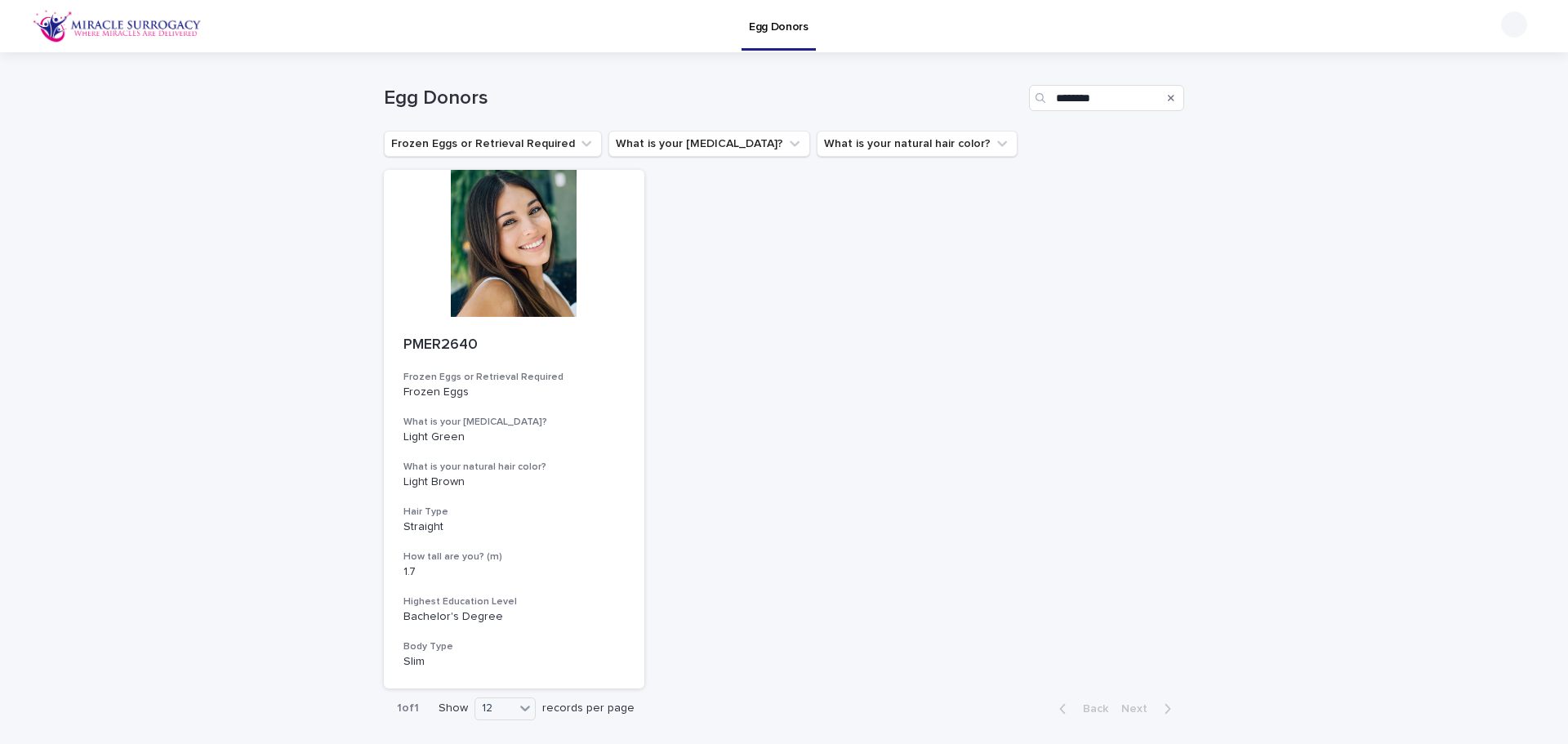
click at [1168, 99] on icon "Search" at bounding box center [1171, 98] width 6 height 10
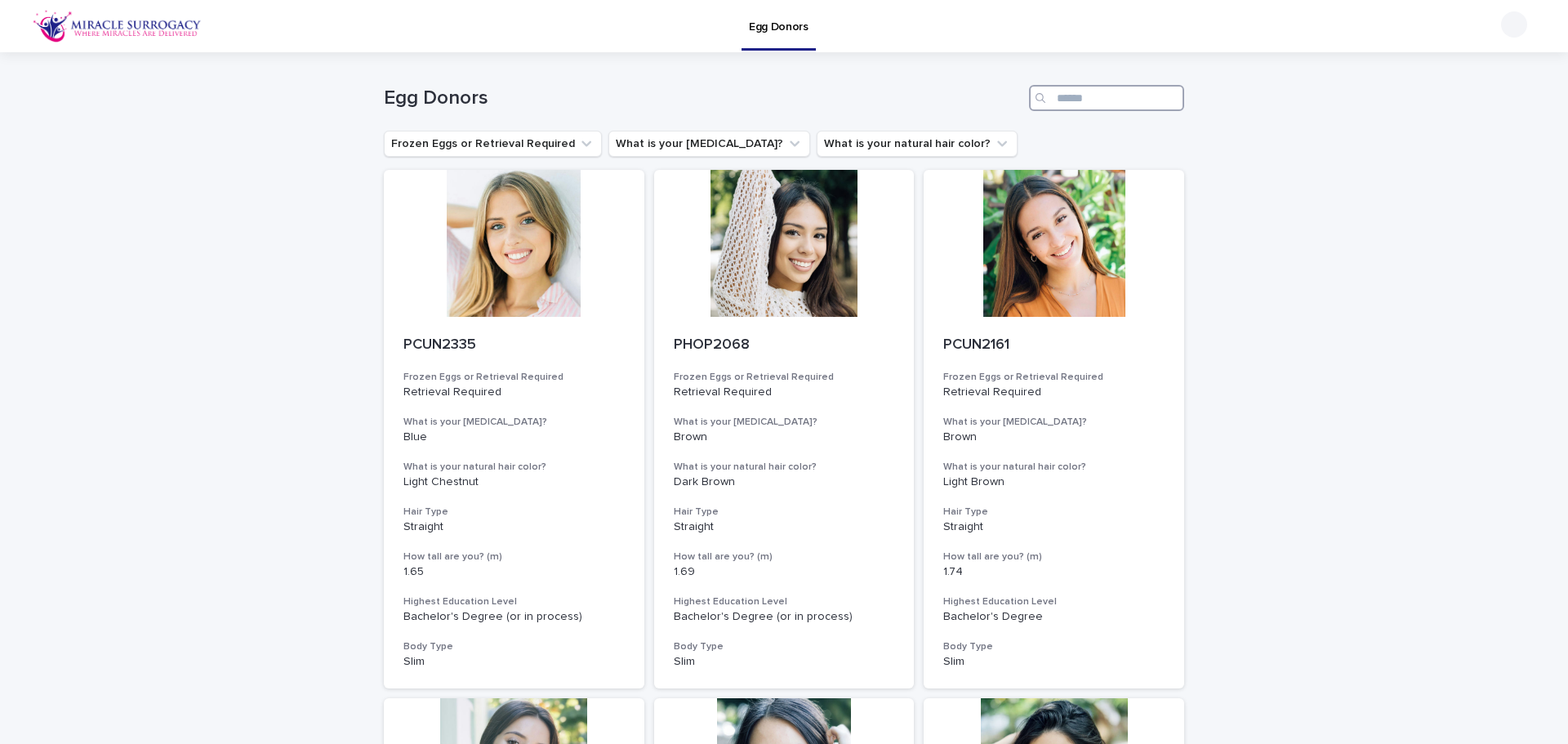
click at [1123, 87] on input "Search" at bounding box center [1105, 98] width 155 height 27
paste input "********"
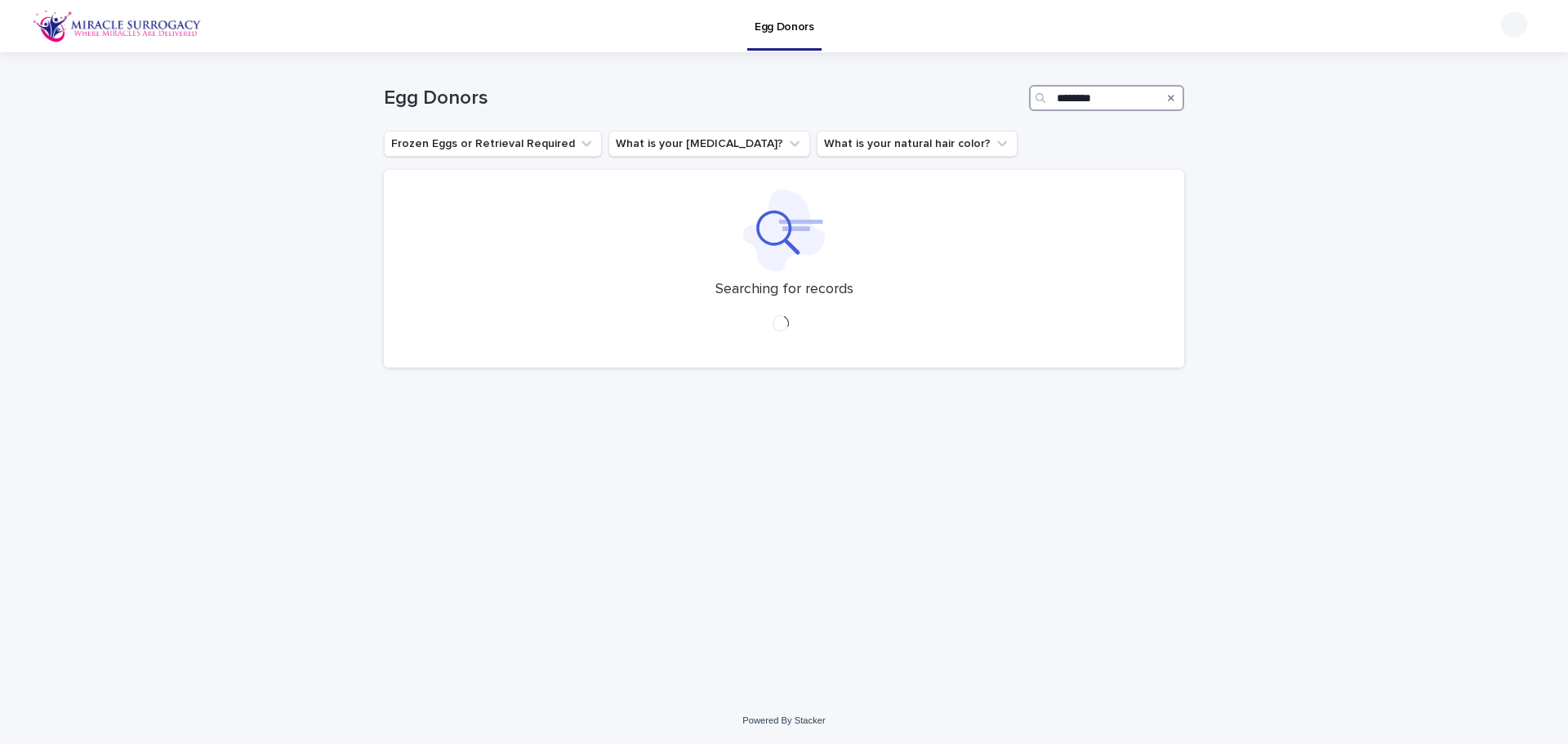
type input "********"
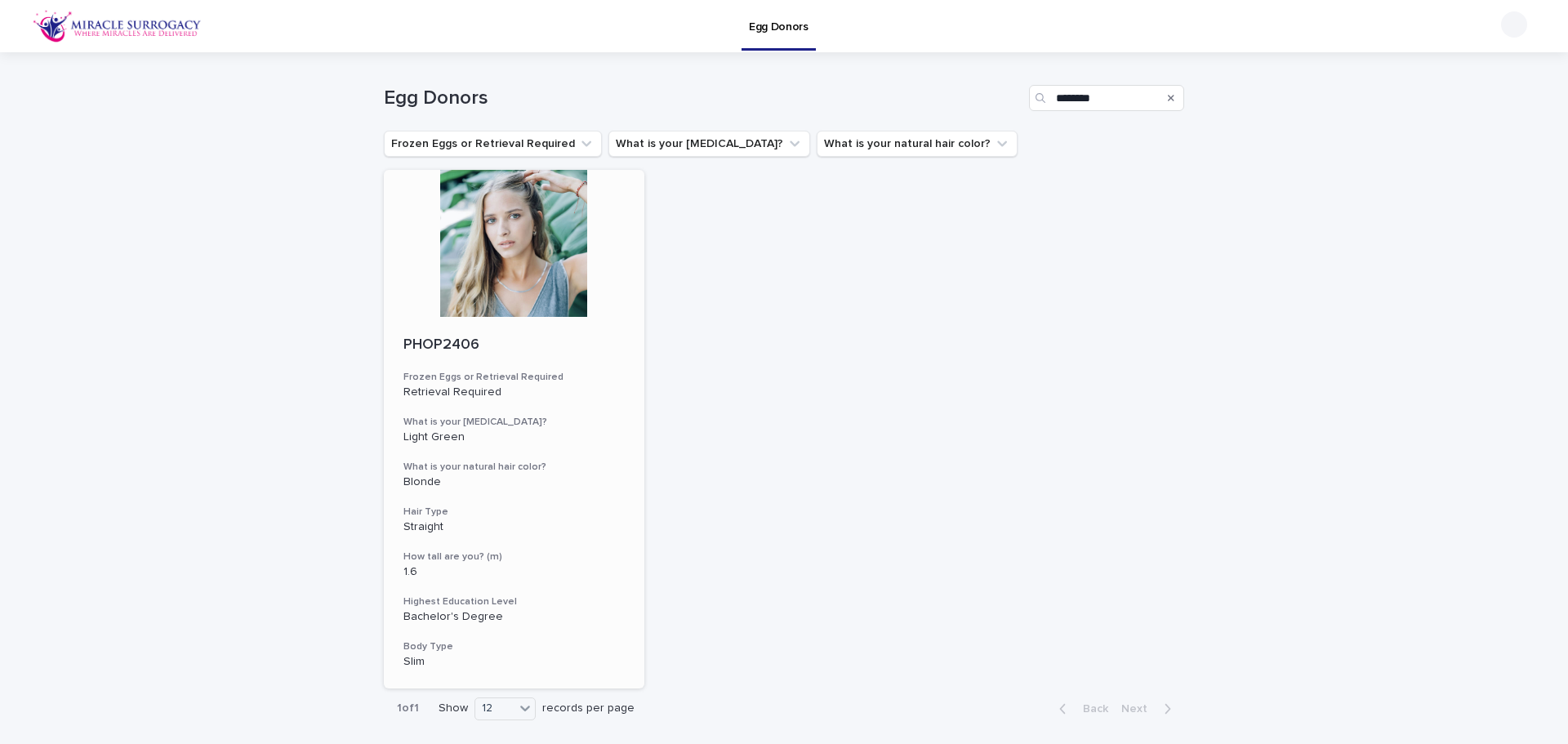
click at [549, 246] on div at bounding box center [514, 243] width 260 height 147
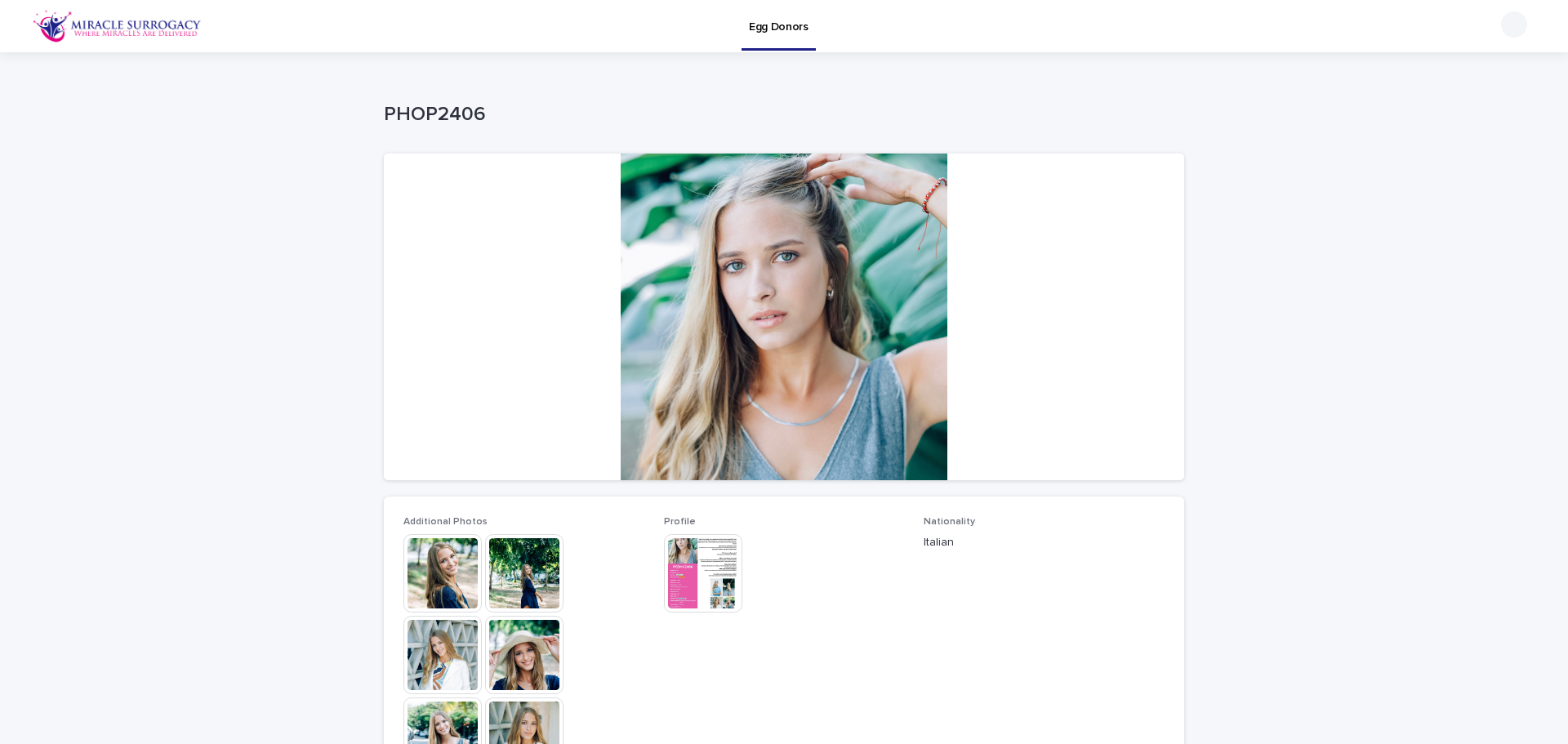
click at [449, 581] on img at bounding box center [442, 574] width 79 height 79
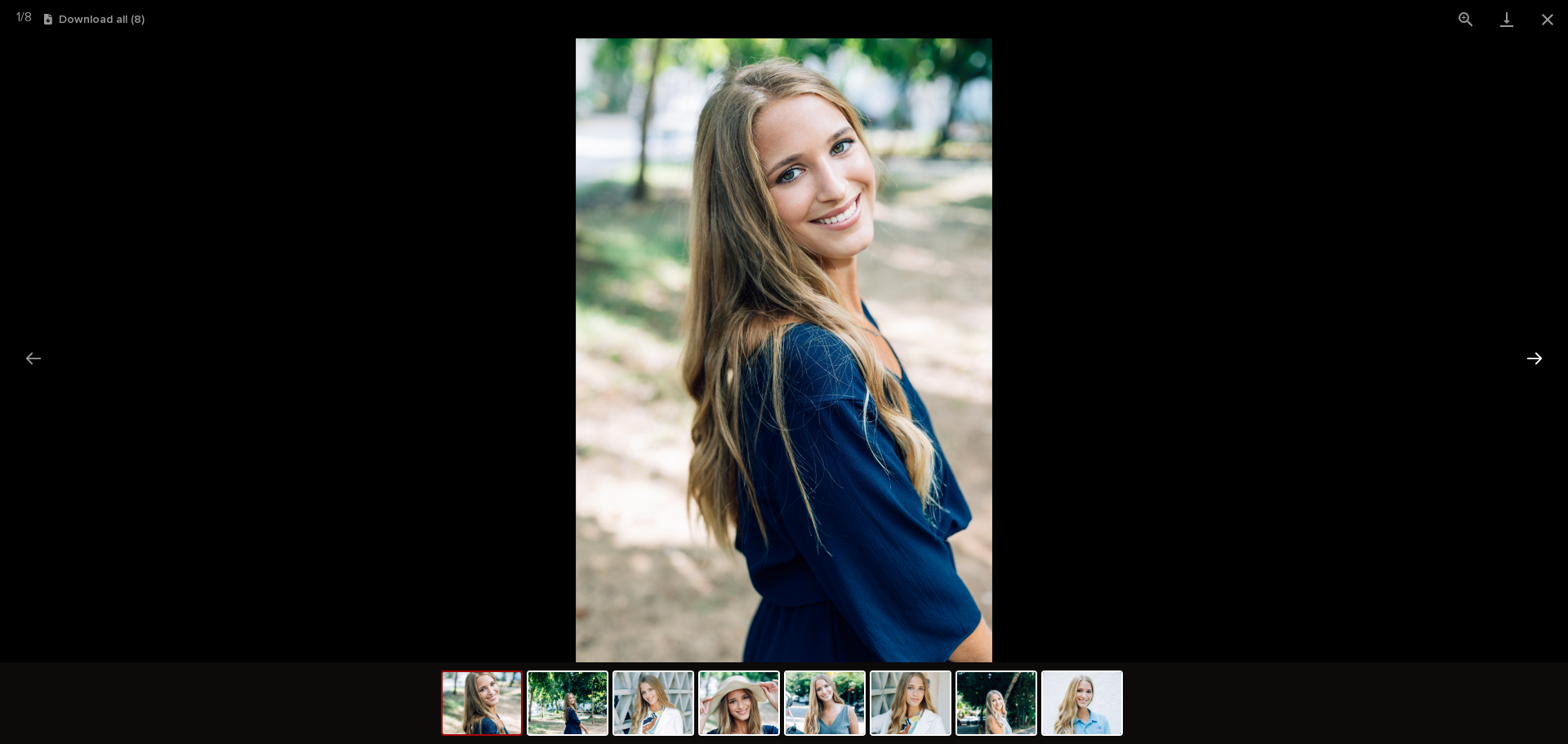
click at [1543, 363] on button "Next slide" at bounding box center [1534, 358] width 34 height 32
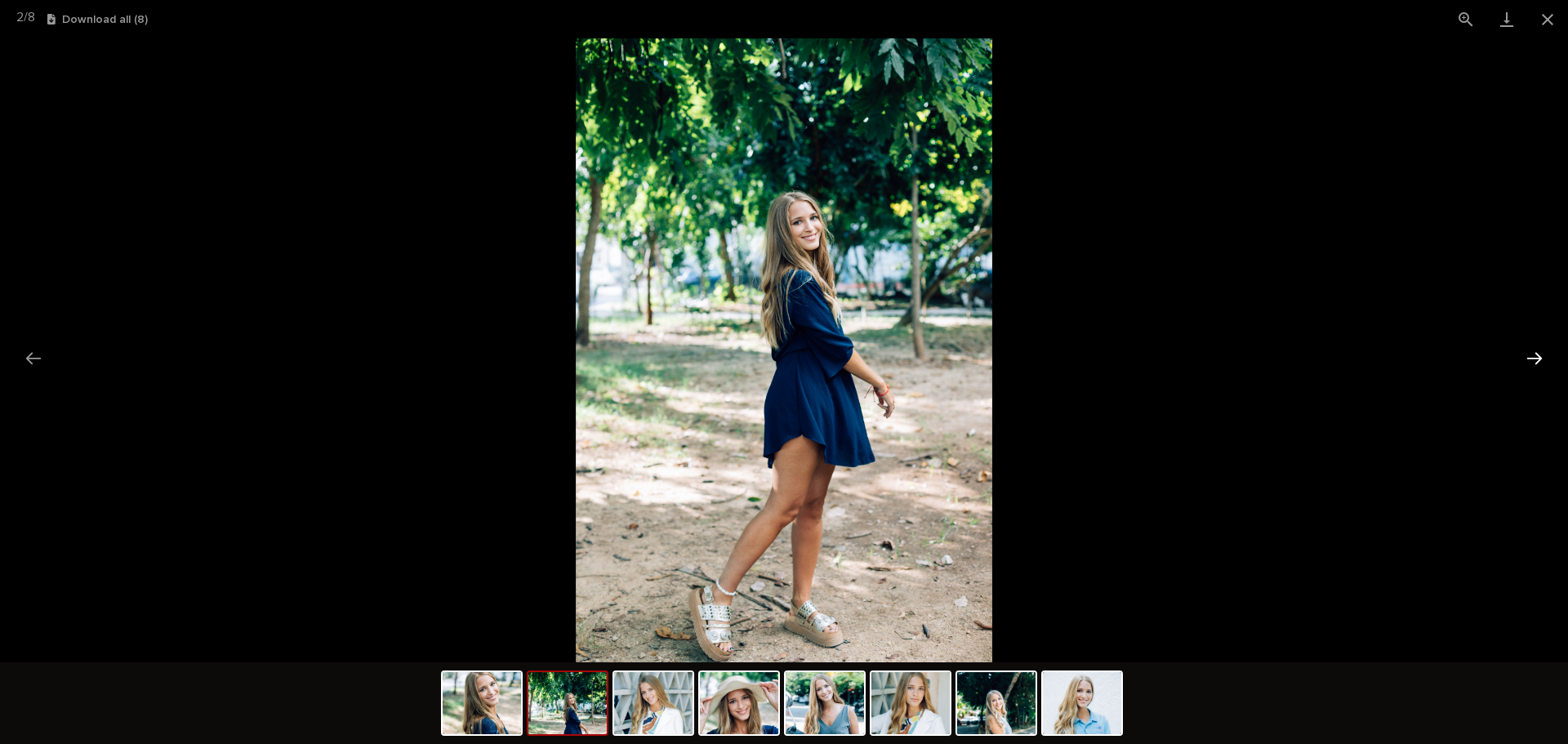
click at [1543, 363] on button "Next slide" at bounding box center [1534, 358] width 34 height 32
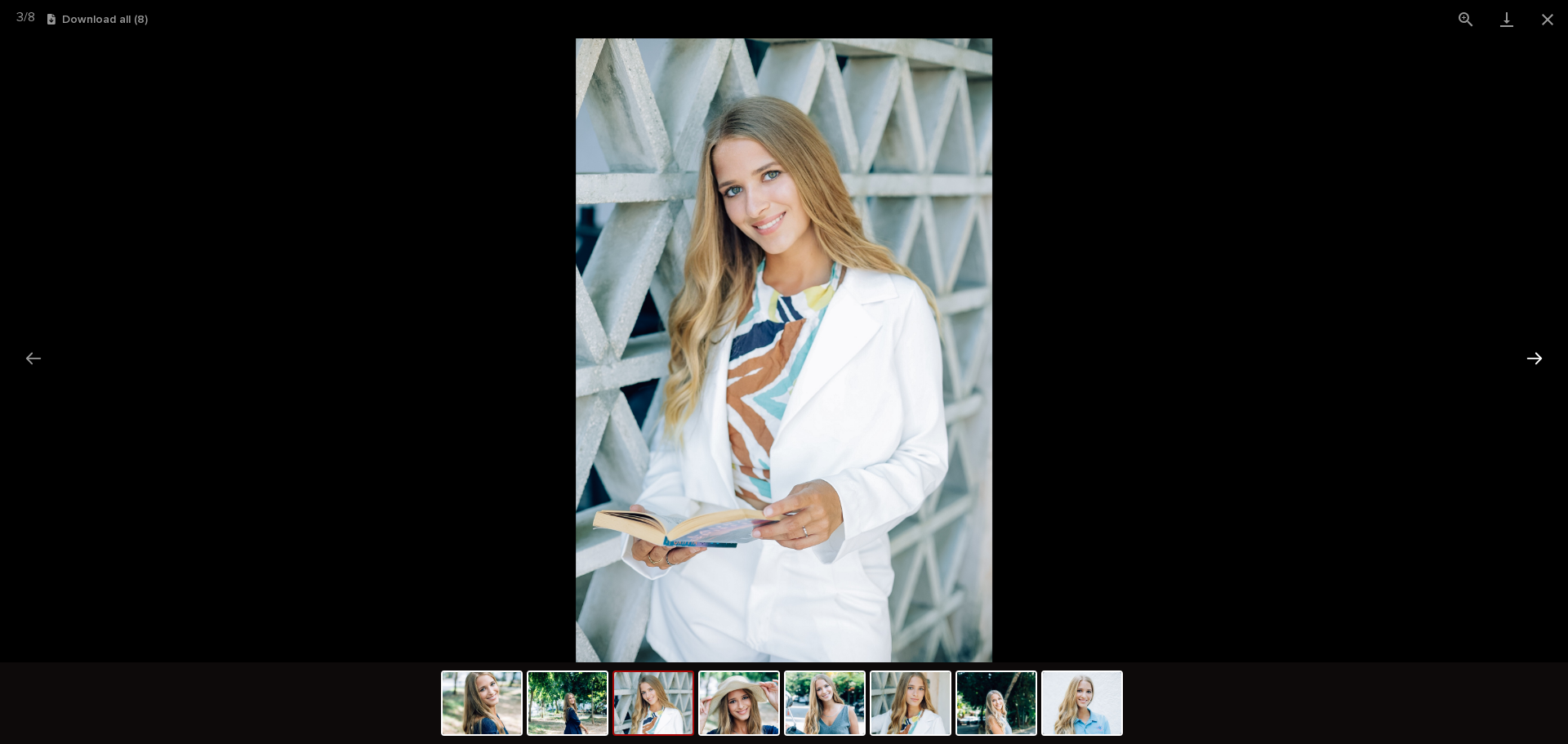
click at [1545, 363] on button "Next slide" at bounding box center [1534, 358] width 34 height 32
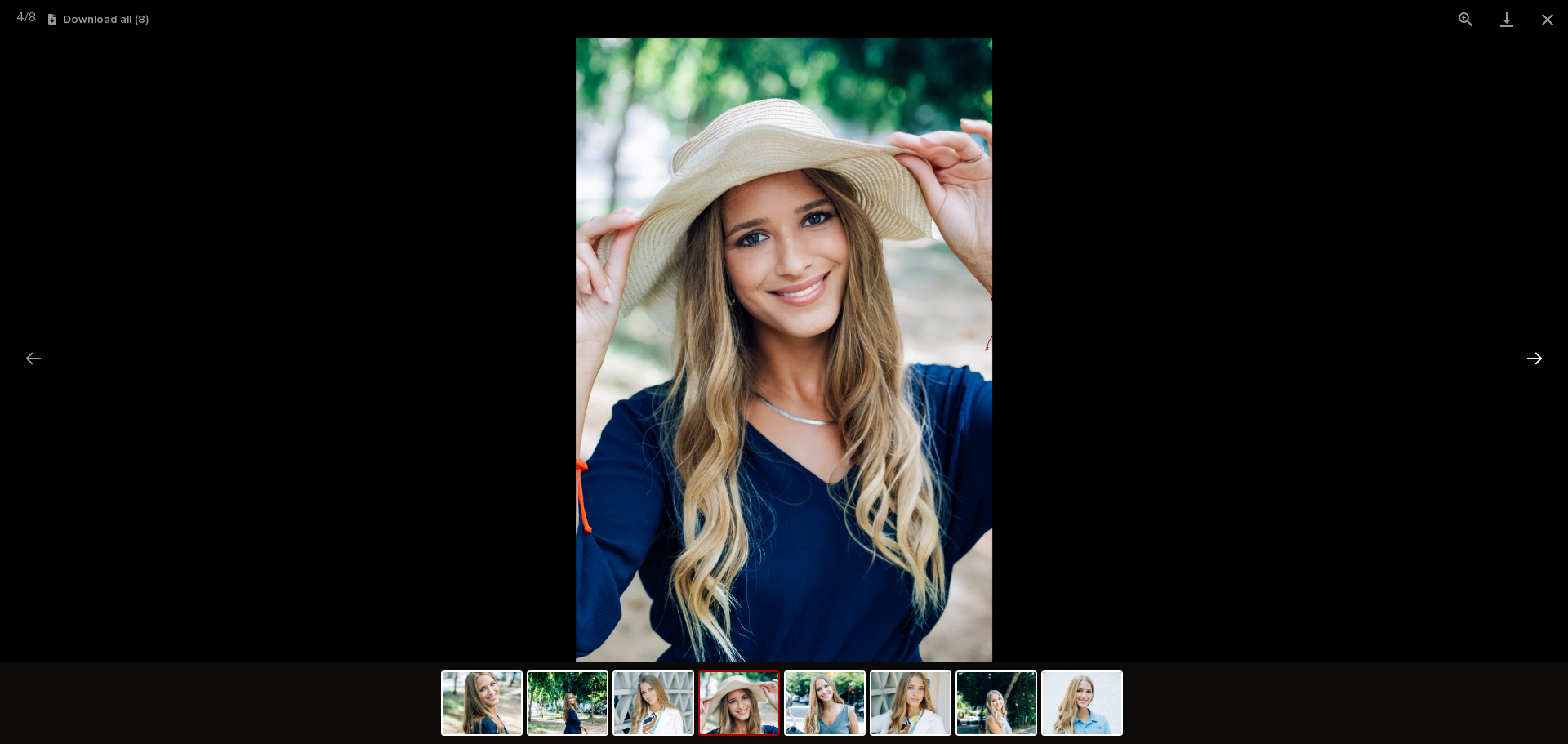
click at [1545, 363] on button "Next slide" at bounding box center [1534, 358] width 34 height 32
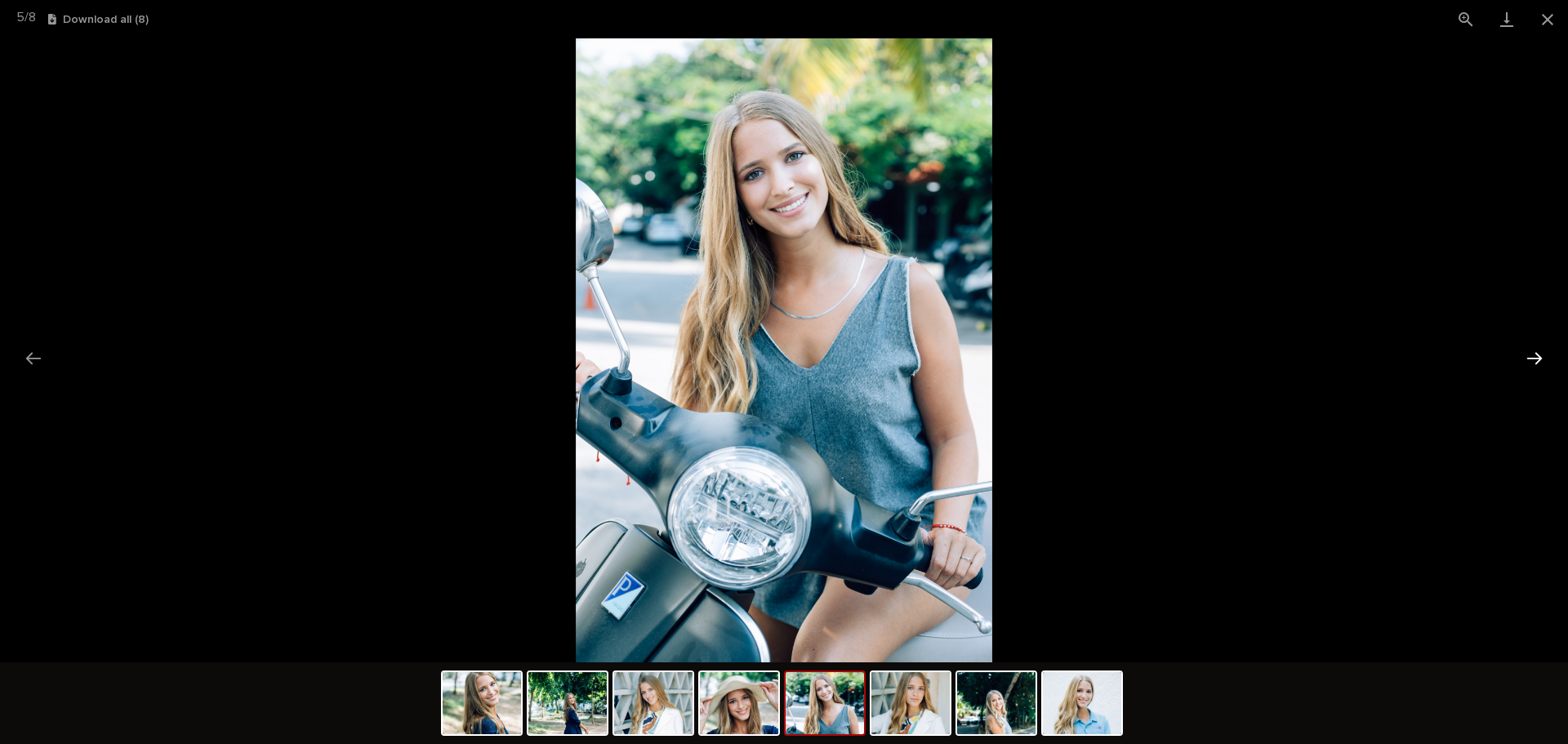
click at [1545, 363] on button "Next slide" at bounding box center [1534, 358] width 34 height 32
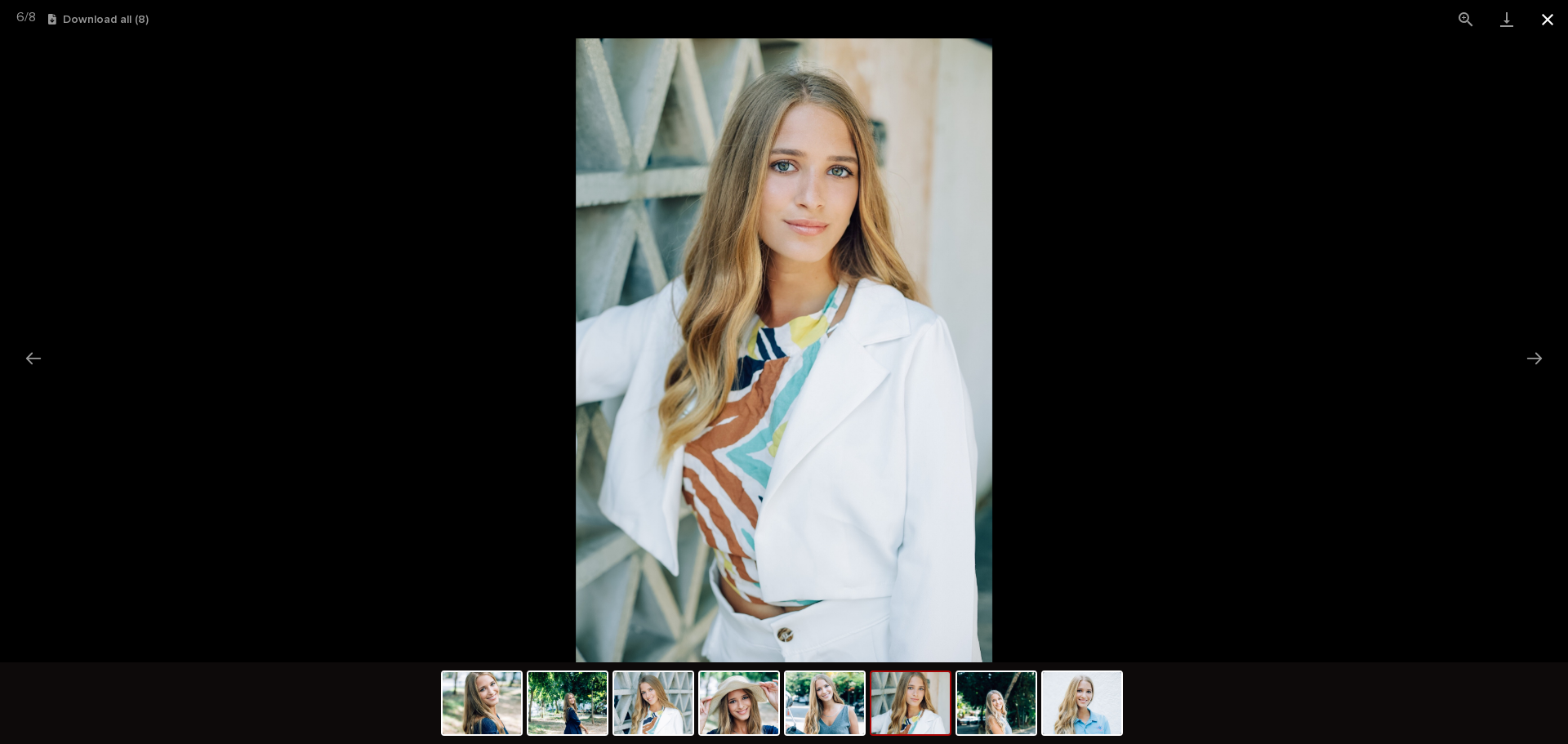
click at [1552, 7] on button "Close gallery" at bounding box center [1547, 19] width 41 height 38
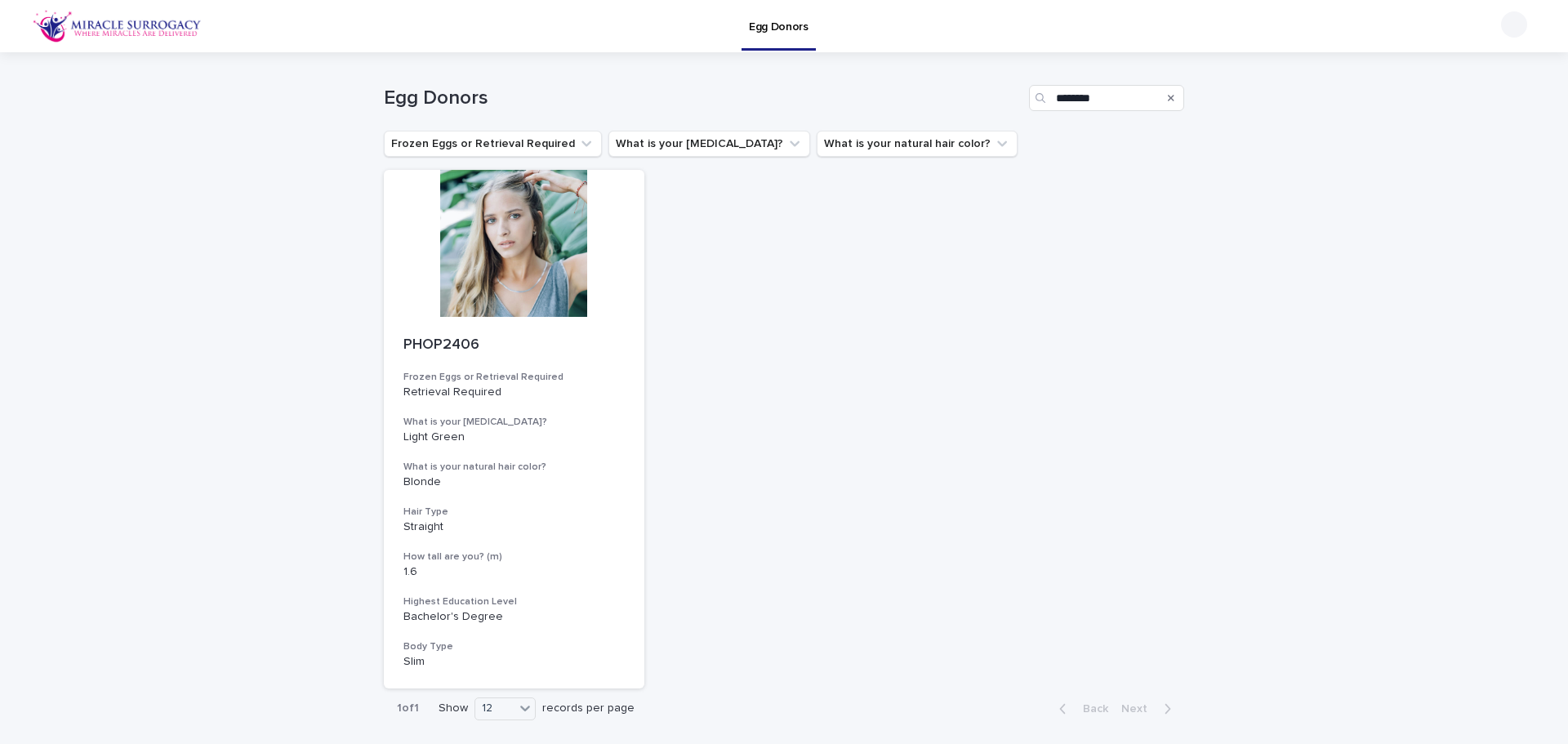
click at [1168, 96] on icon "Search" at bounding box center [1171, 98] width 6 height 10
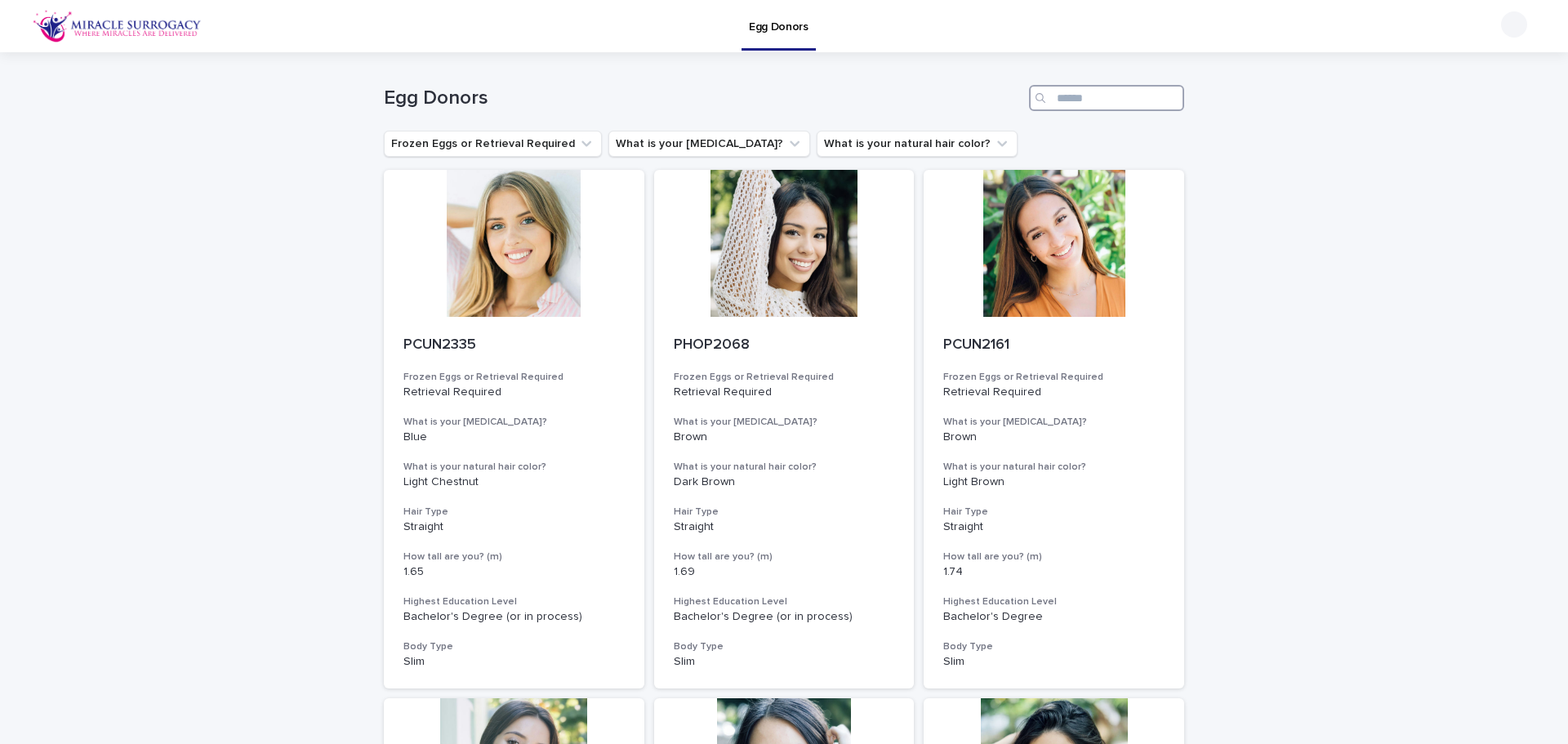
click at [1116, 107] on input "Search" at bounding box center [1105, 98] width 155 height 27
paste input "********"
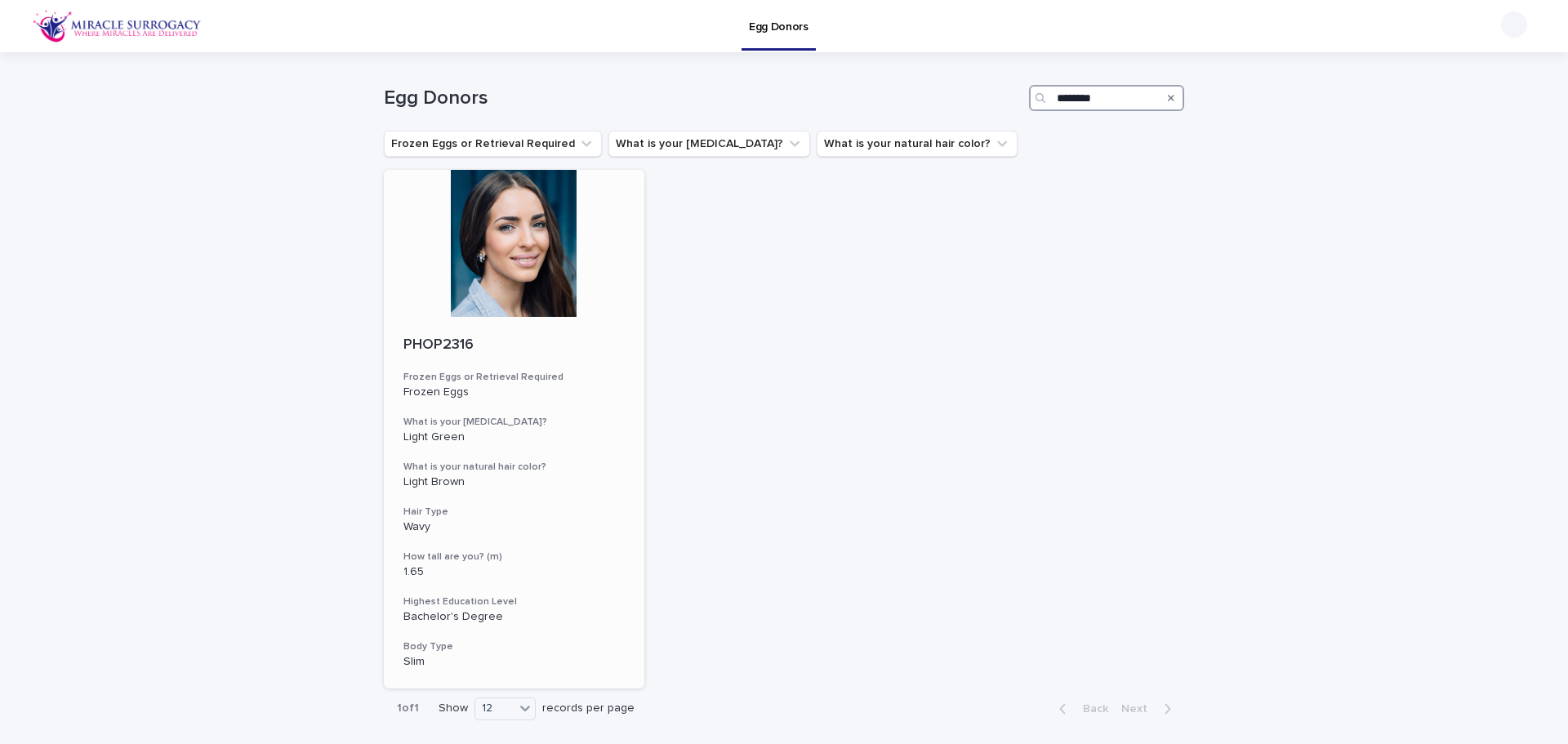
type input "********"
click at [495, 303] on div at bounding box center [514, 243] width 260 height 147
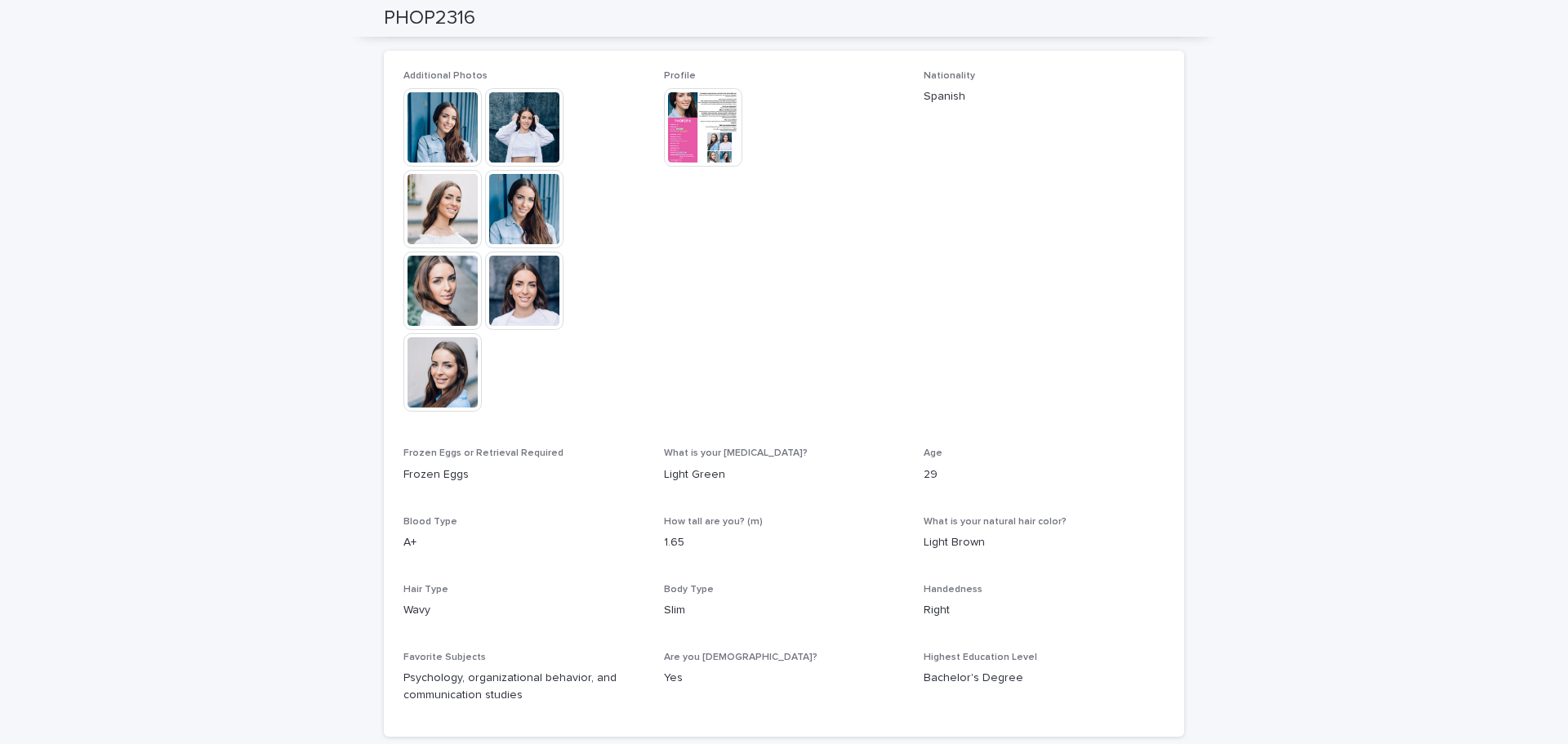
scroll to position [171, 0]
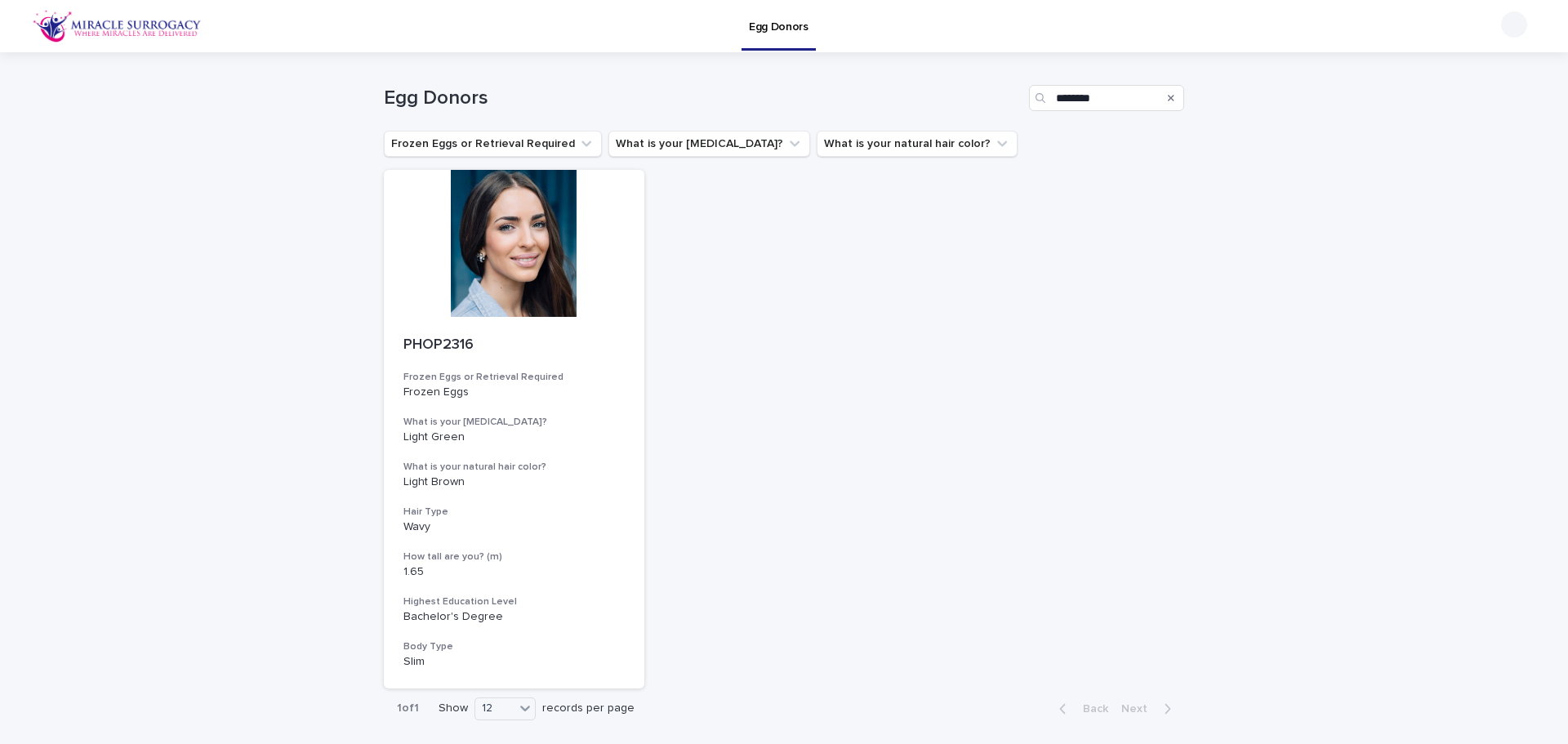
click at [1168, 103] on button "Search" at bounding box center [1171, 98] width 6 height 27
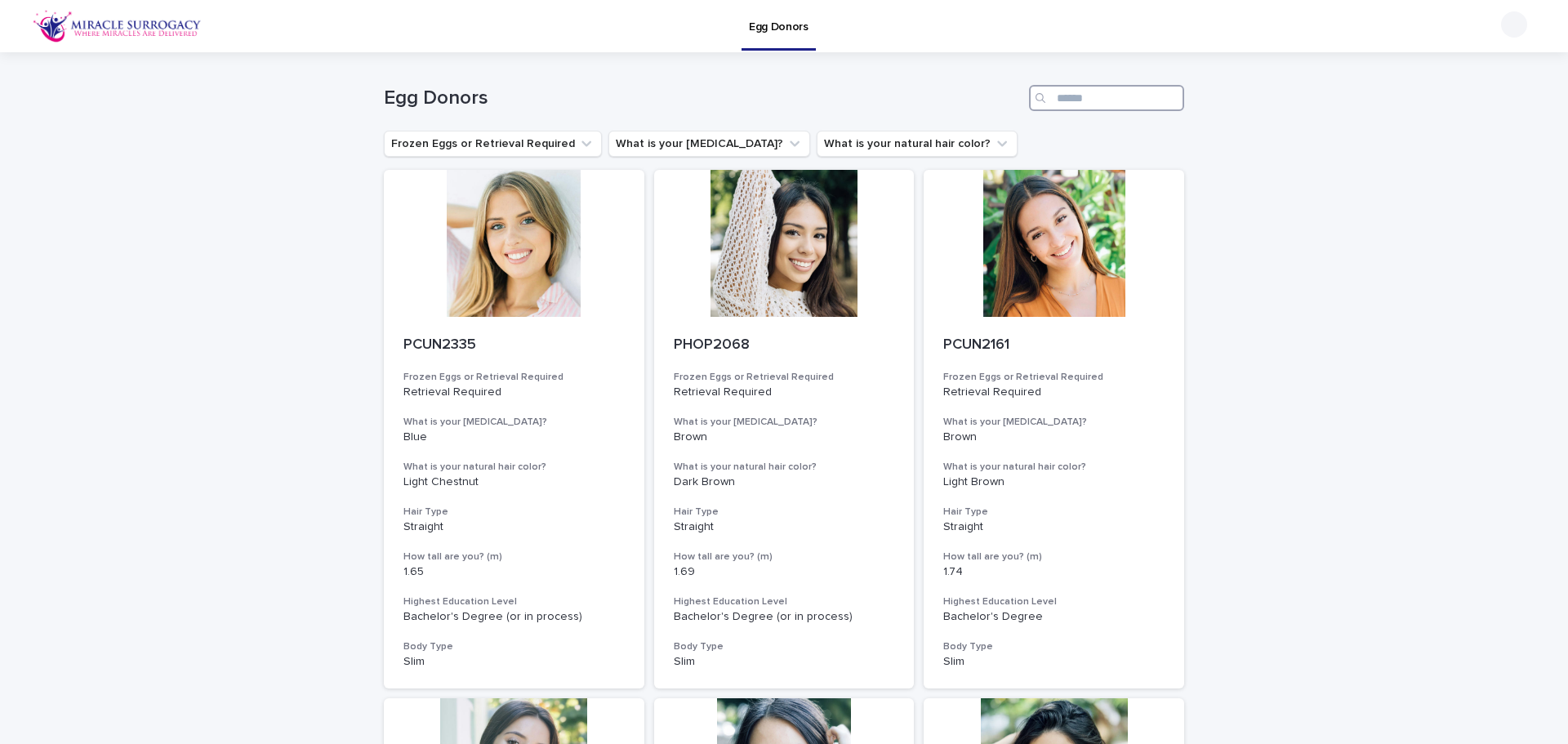
click at [1117, 97] on input "Search" at bounding box center [1105, 98] width 155 height 27
paste input "********"
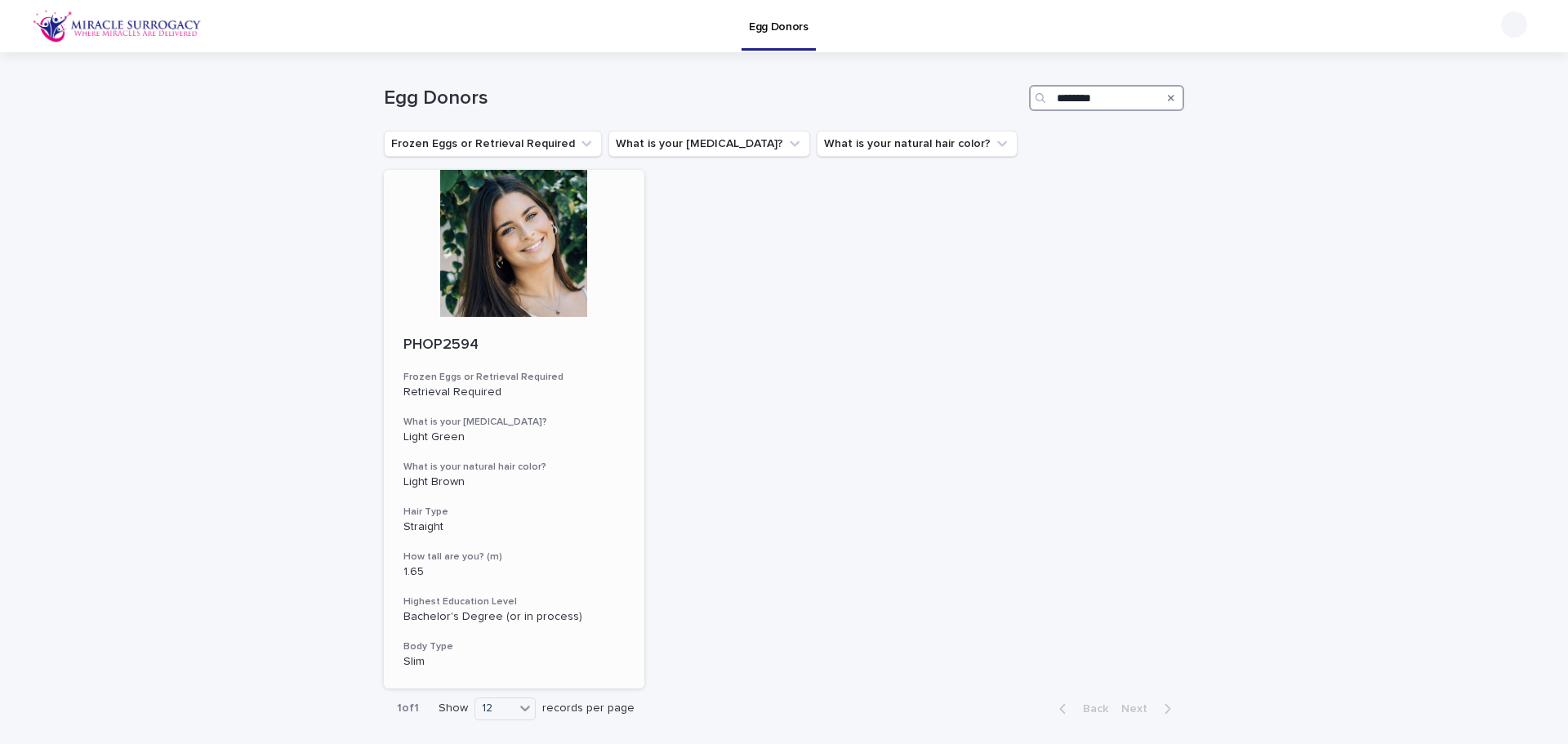
type input "********"
click at [477, 273] on div at bounding box center [514, 243] width 260 height 147
click at [1168, 96] on icon "Search" at bounding box center [1171, 98] width 6 height 10
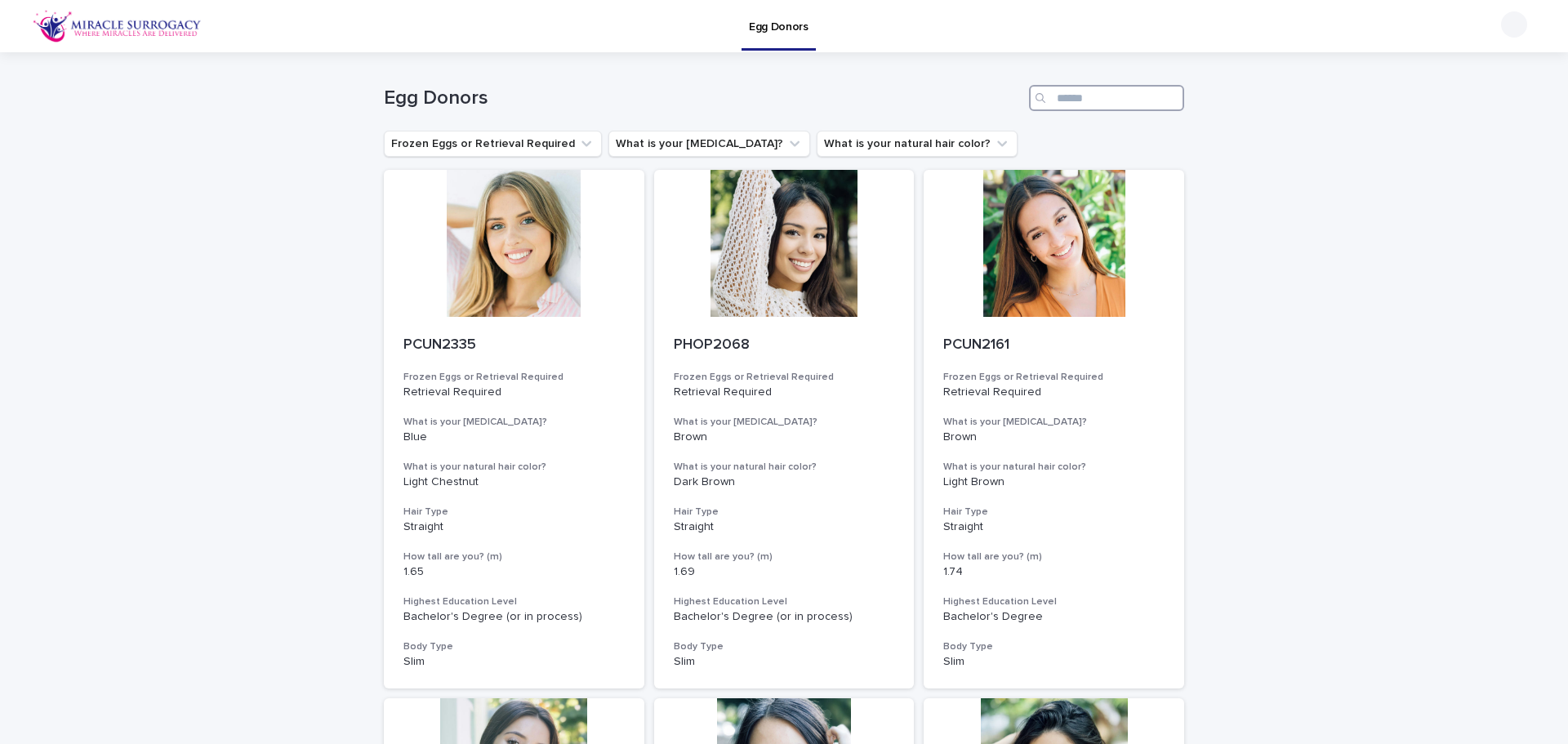
click at [1102, 99] on input "Search" at bounding box center [1105, 98] width 155 height 27
paste input "********"
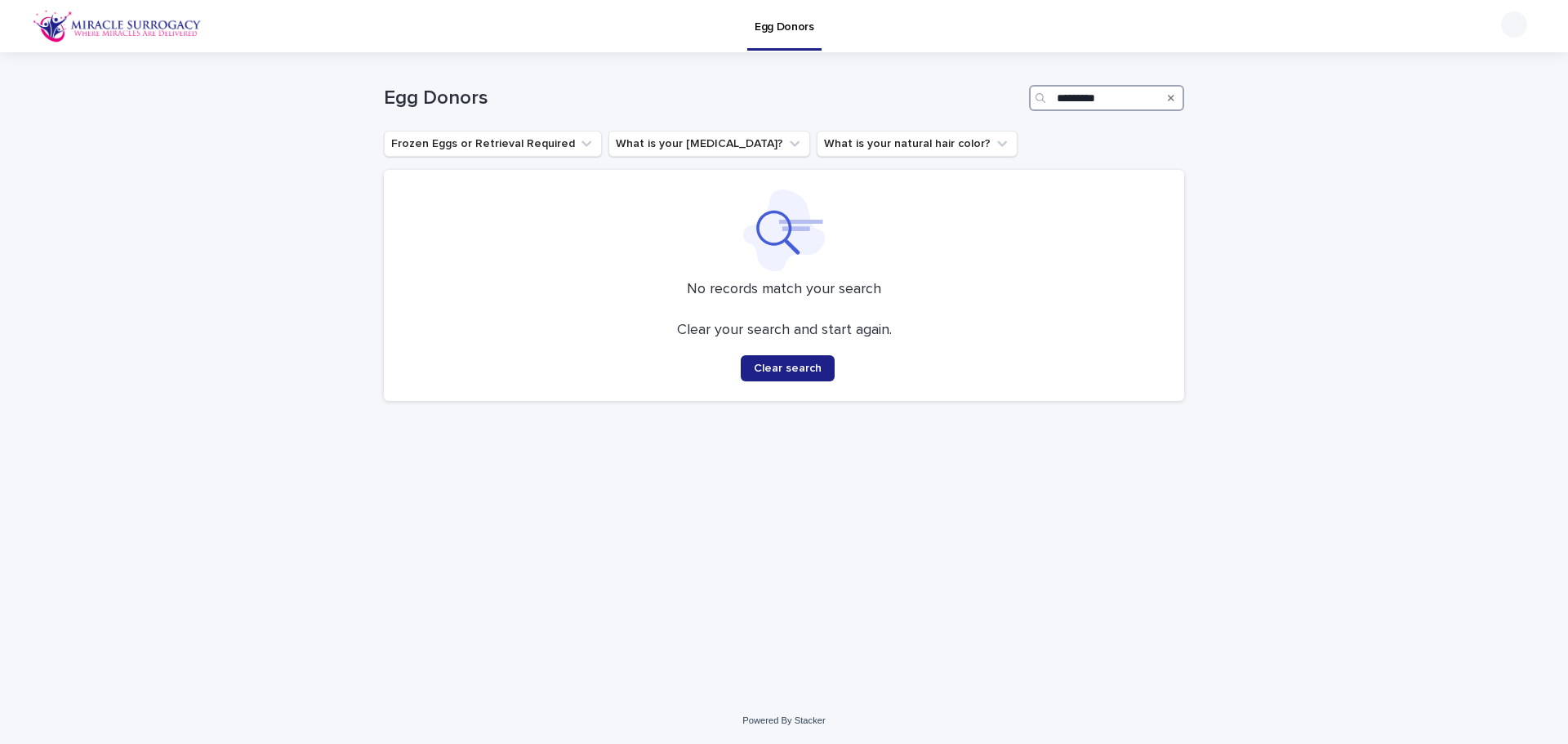
click at [1126, 91] on input "********" at bounding box center [1105, 98] width 155 height 27
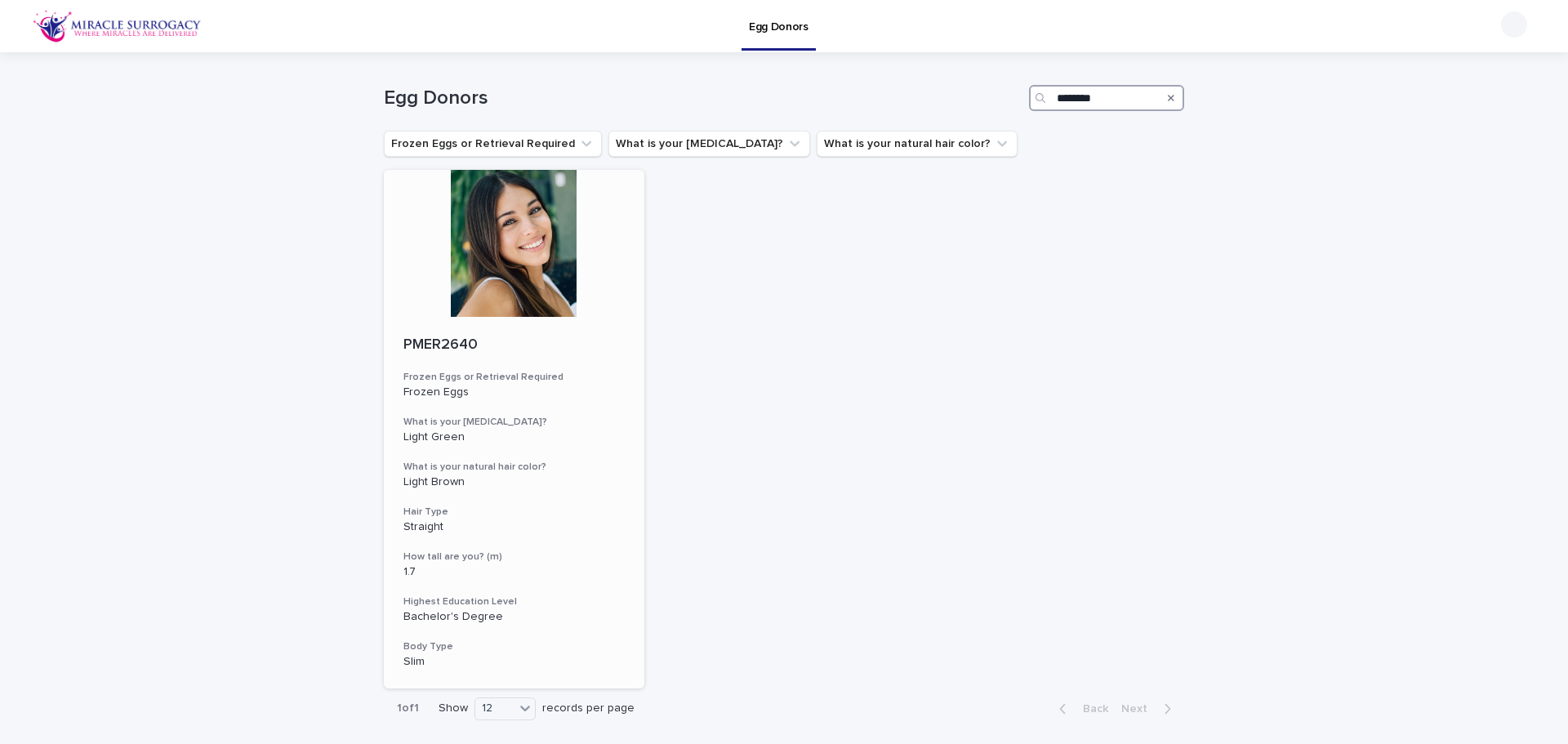
type input "********"
click at [524, 280] on div at bounding box center [514, 243] width 260 height 147
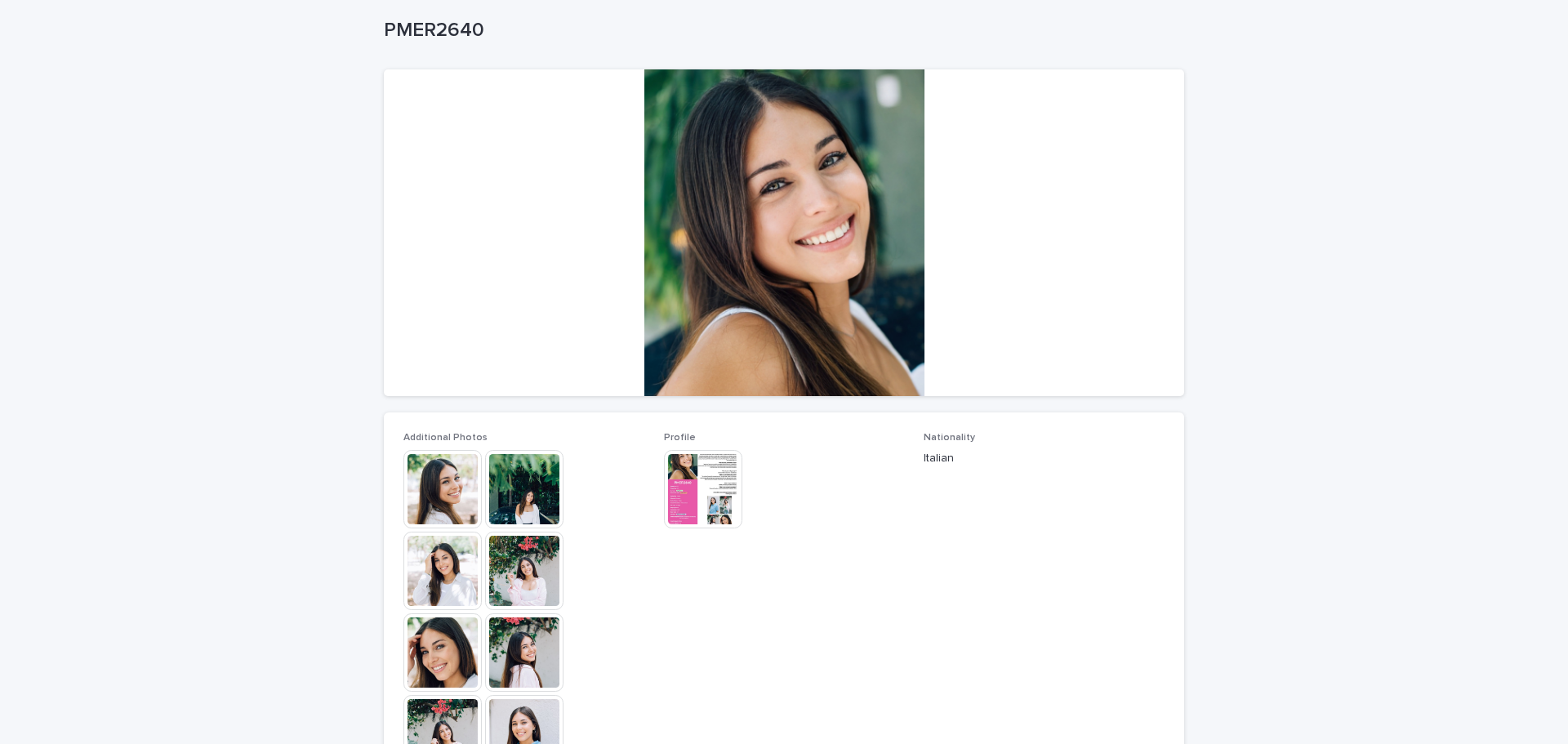
scroll to position [327, 0]
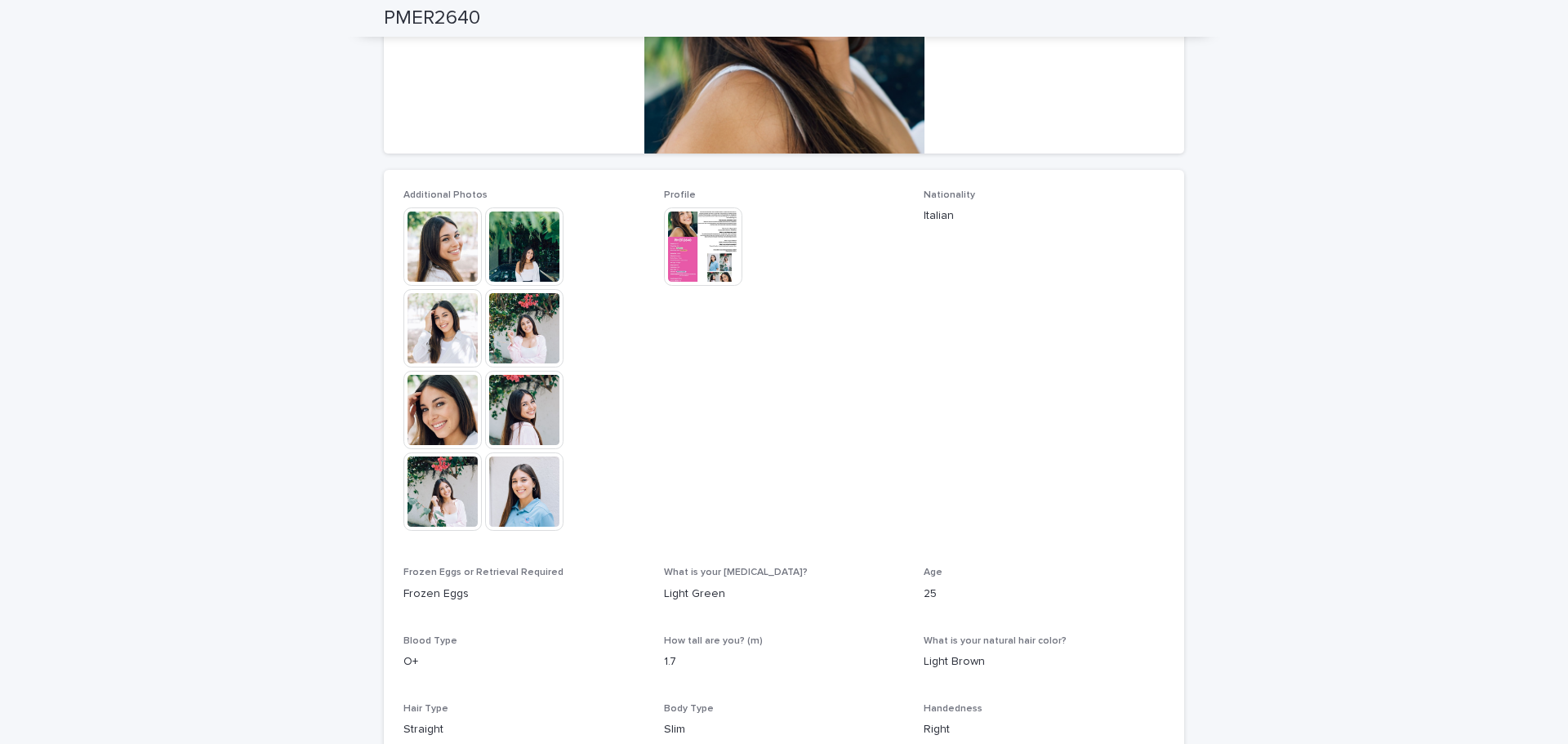
click at [432, 269] on img at bounding box center [442, 246] width 79 height 79
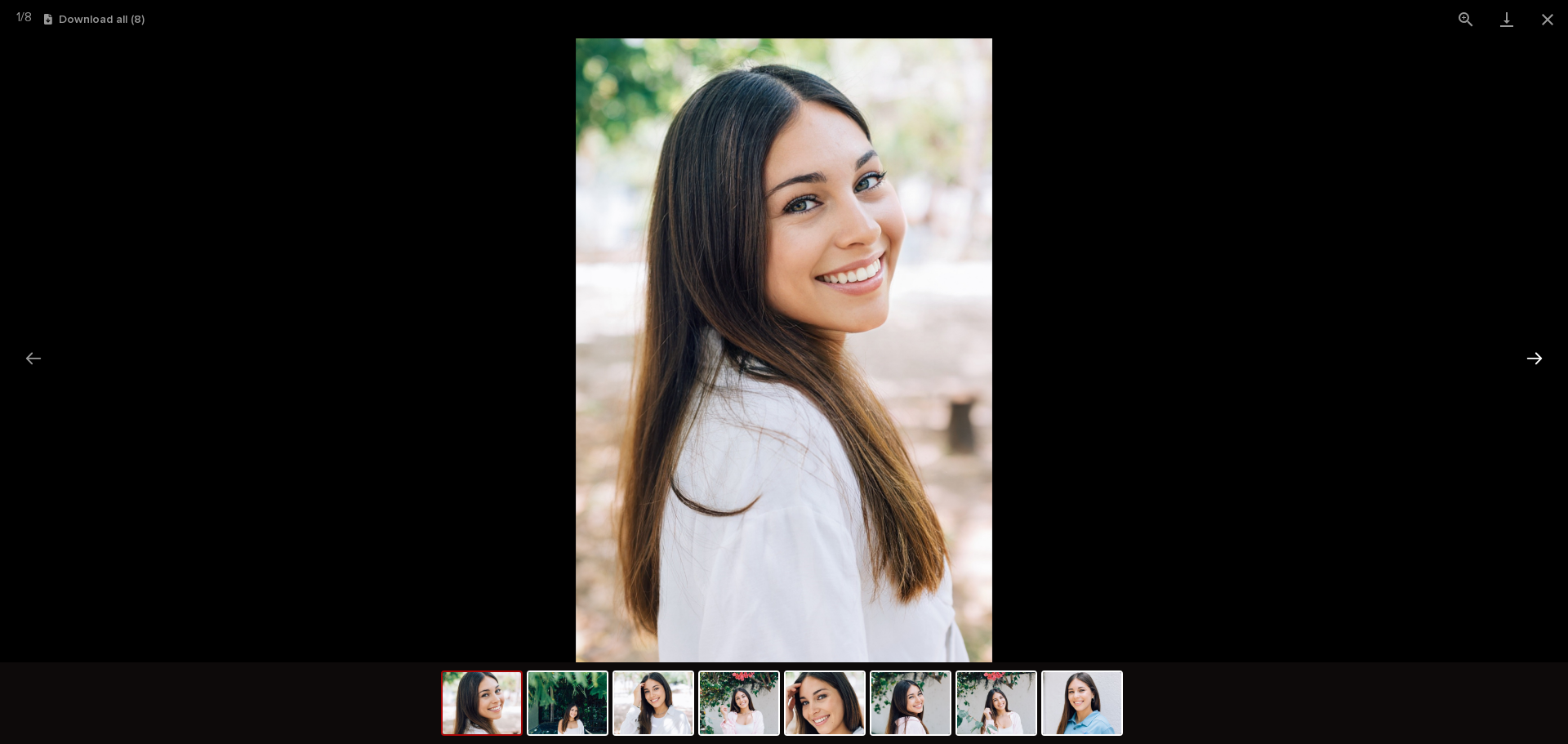
click at [1537, 356] on button "Next slide" at bounding box center [1534, 358] width 34 height 32
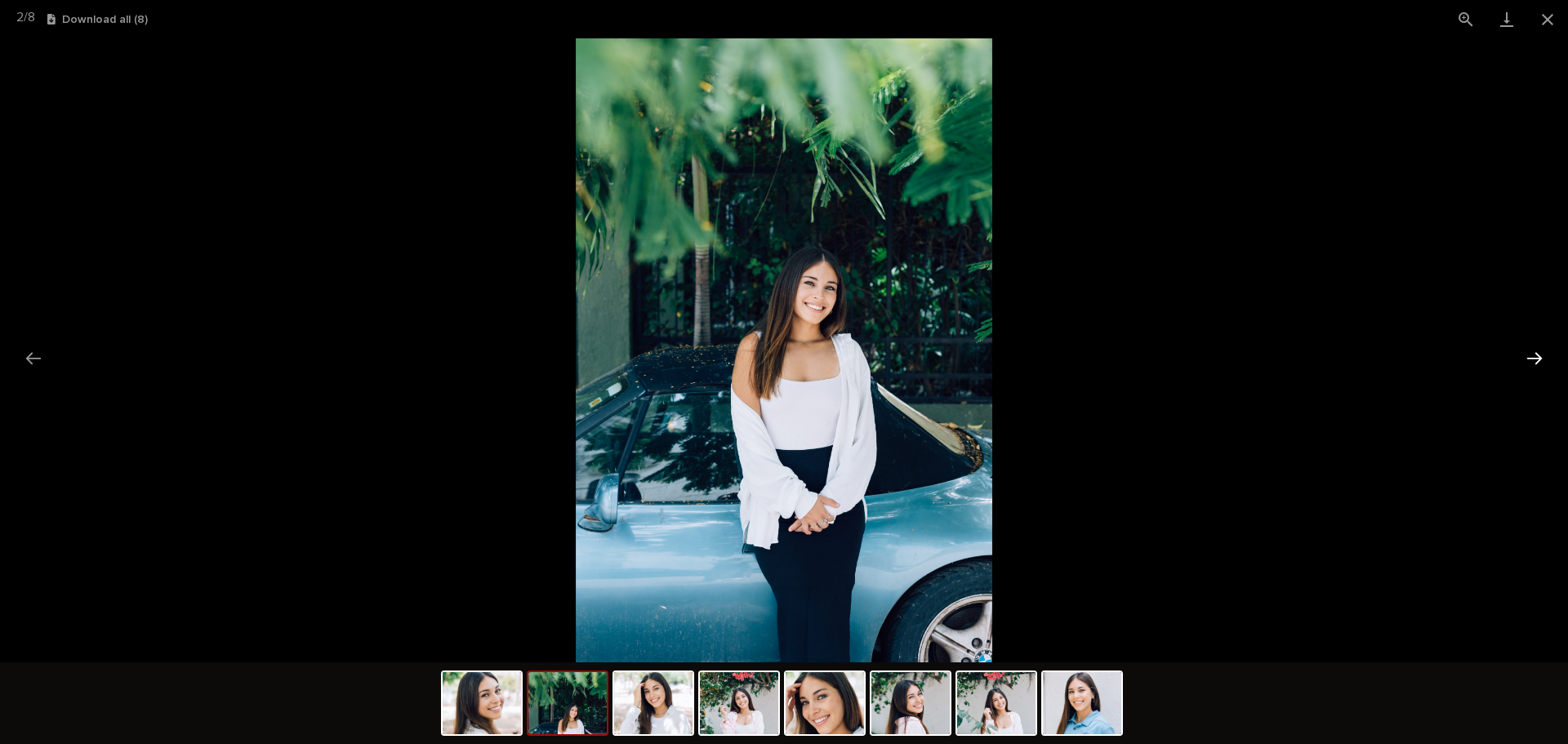
click at [1537, 356] on button "Next slide" at bounding box center [1534, 358] width 34 height 32
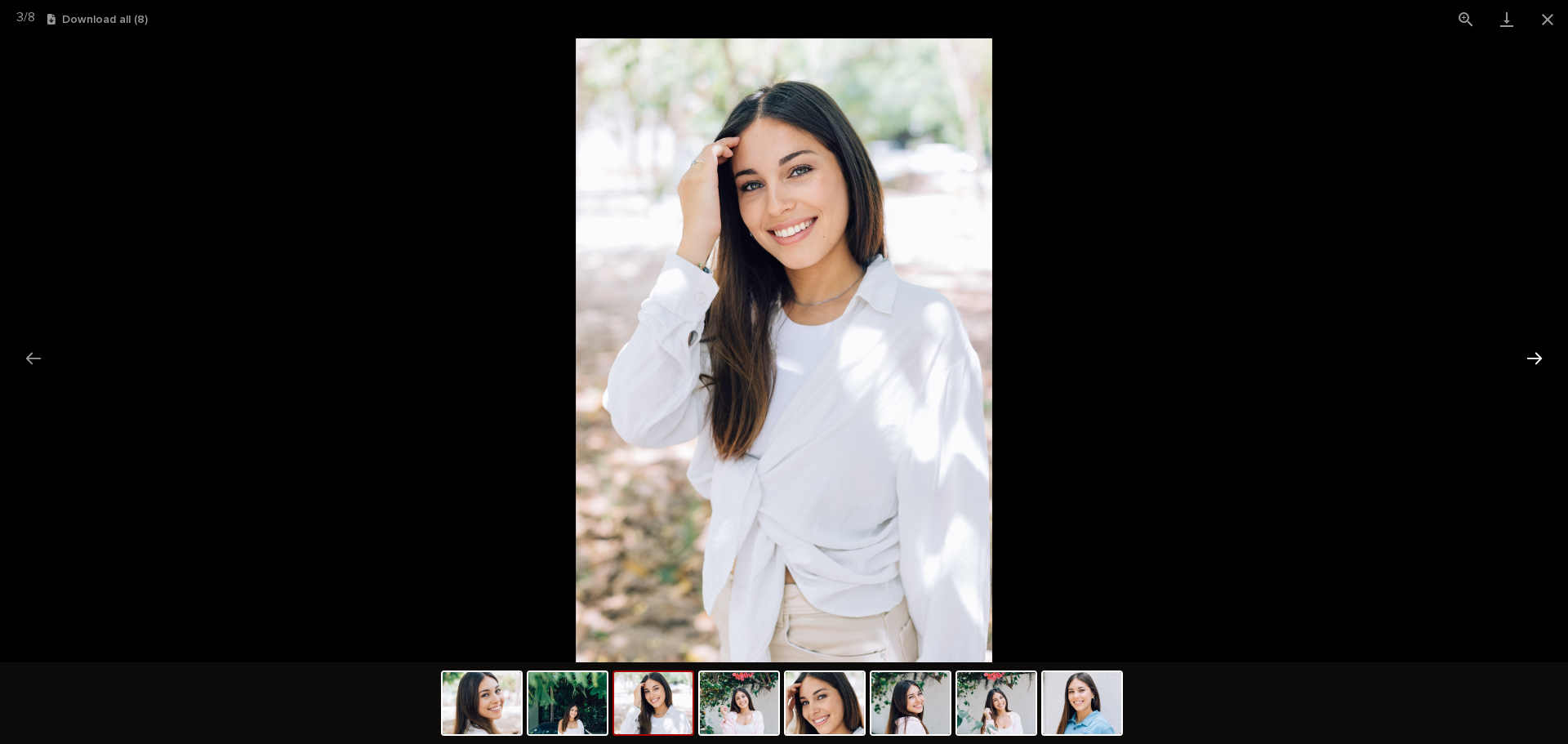
click at [1537, 356] on button "Next slide" at bounding box center [1534, 358] width 34 height 32
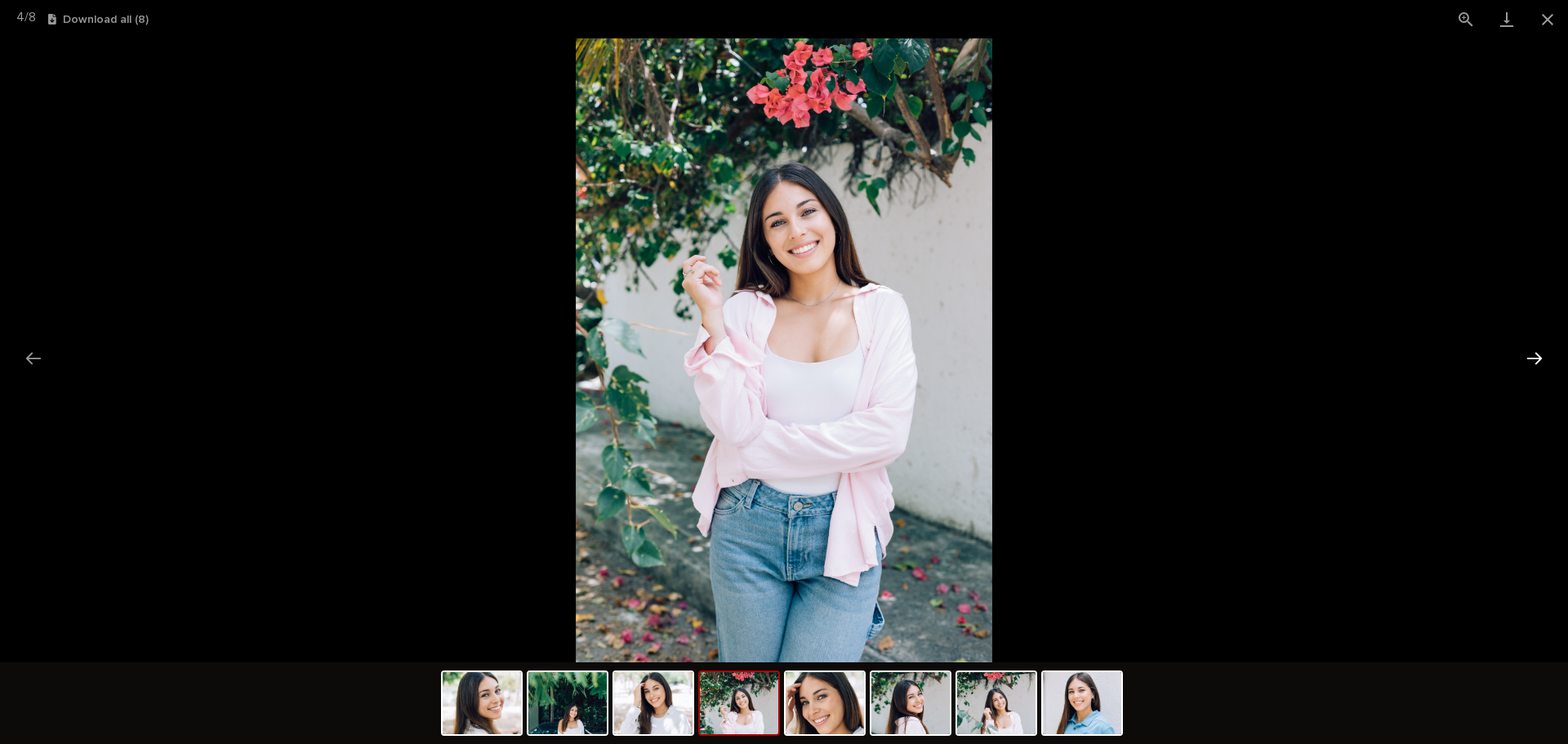
click at [1537, 356] on button "Next slide" at bounding box center [1534, 358] width 34 height 32
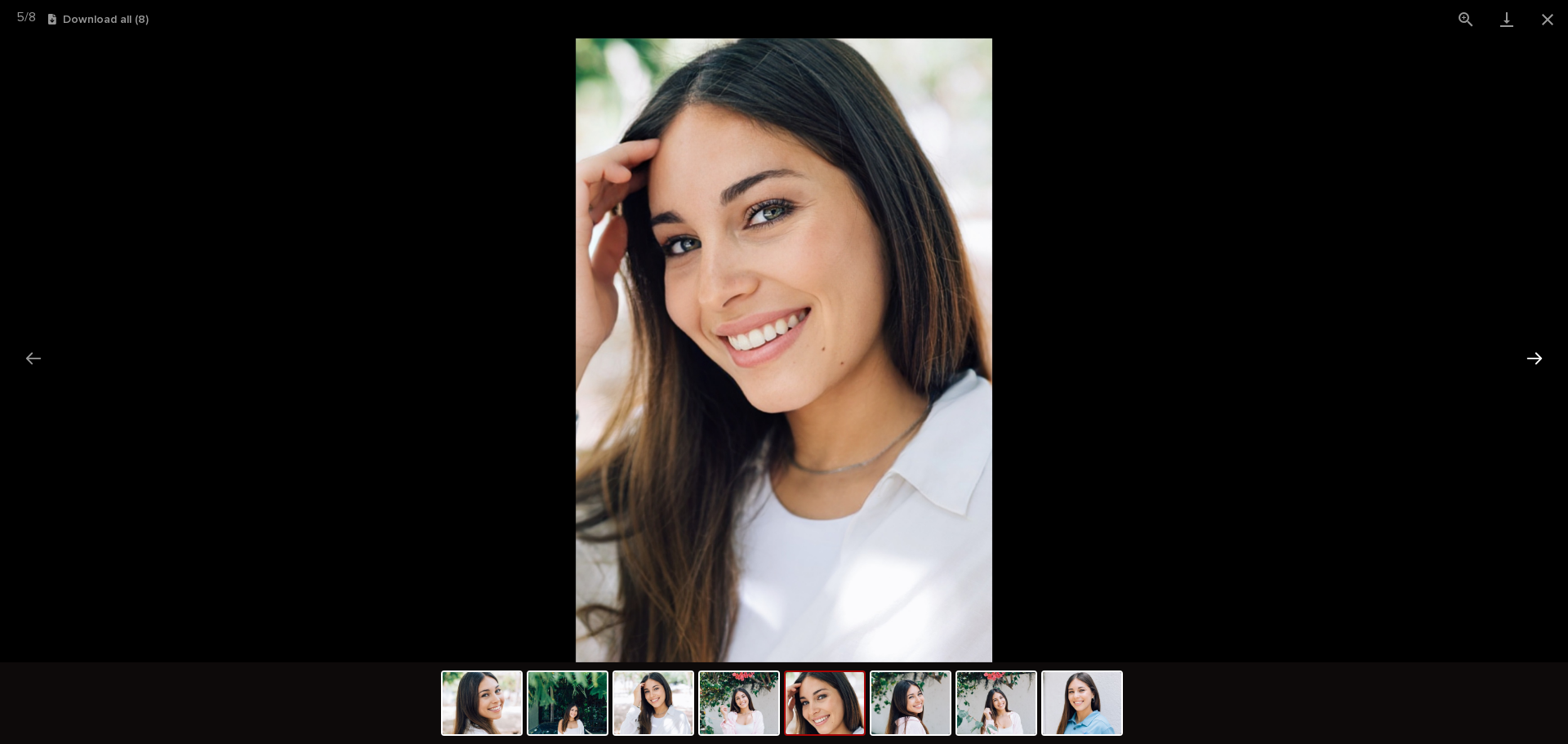
click at [1537, 356] on button "Next slide" at bounding box center [1534, 358] width 34 height 32
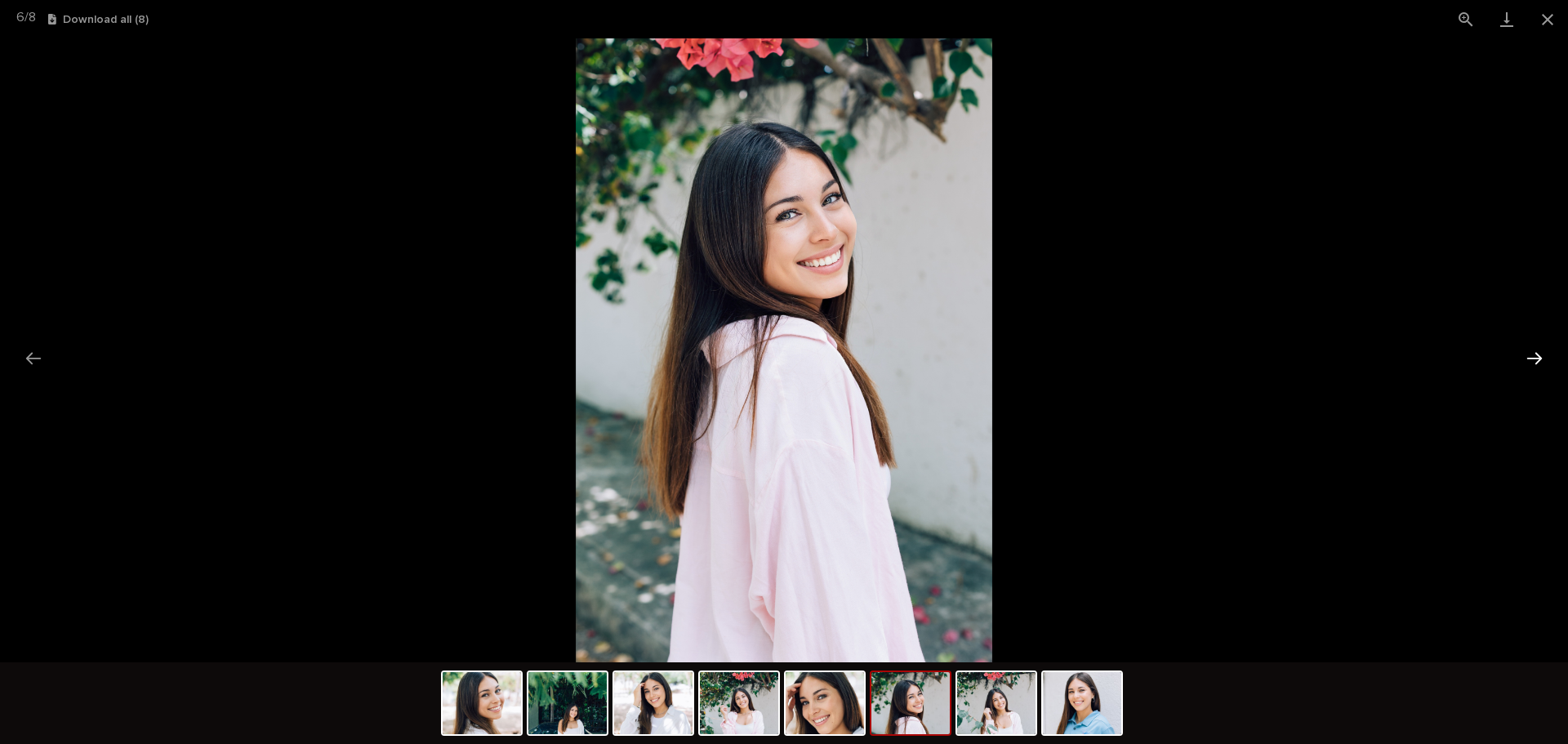
click at [1537, 356] on button "Next slide" at bounding box center [1534, 358] width 34 height 32
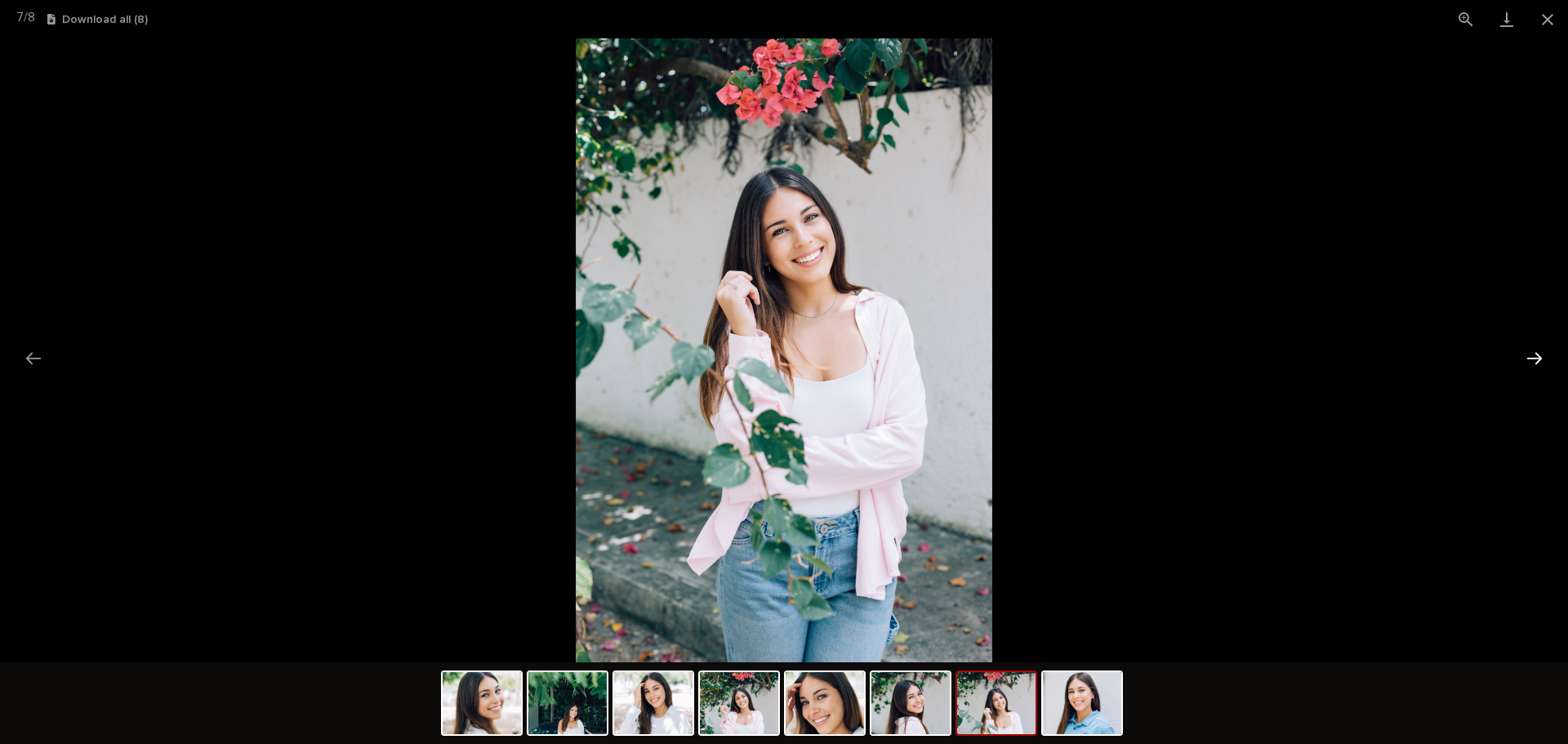
click at [1537, 356] on button "Next slide" at bounding box center [1534, 358] width 34 height 32
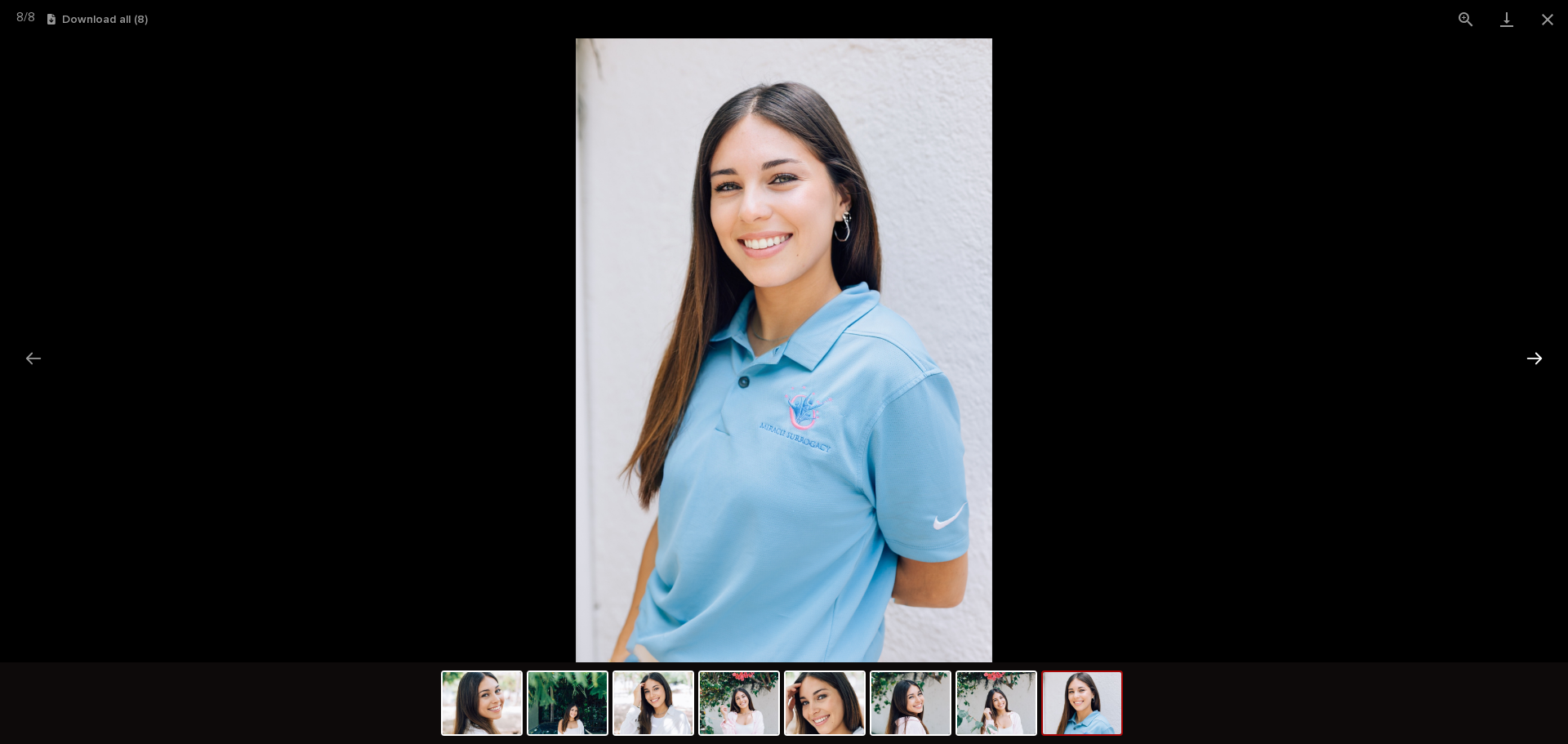
click at [1537, 356] on button "Next slide" at bounding box center [1534, 358] width 34 height 32
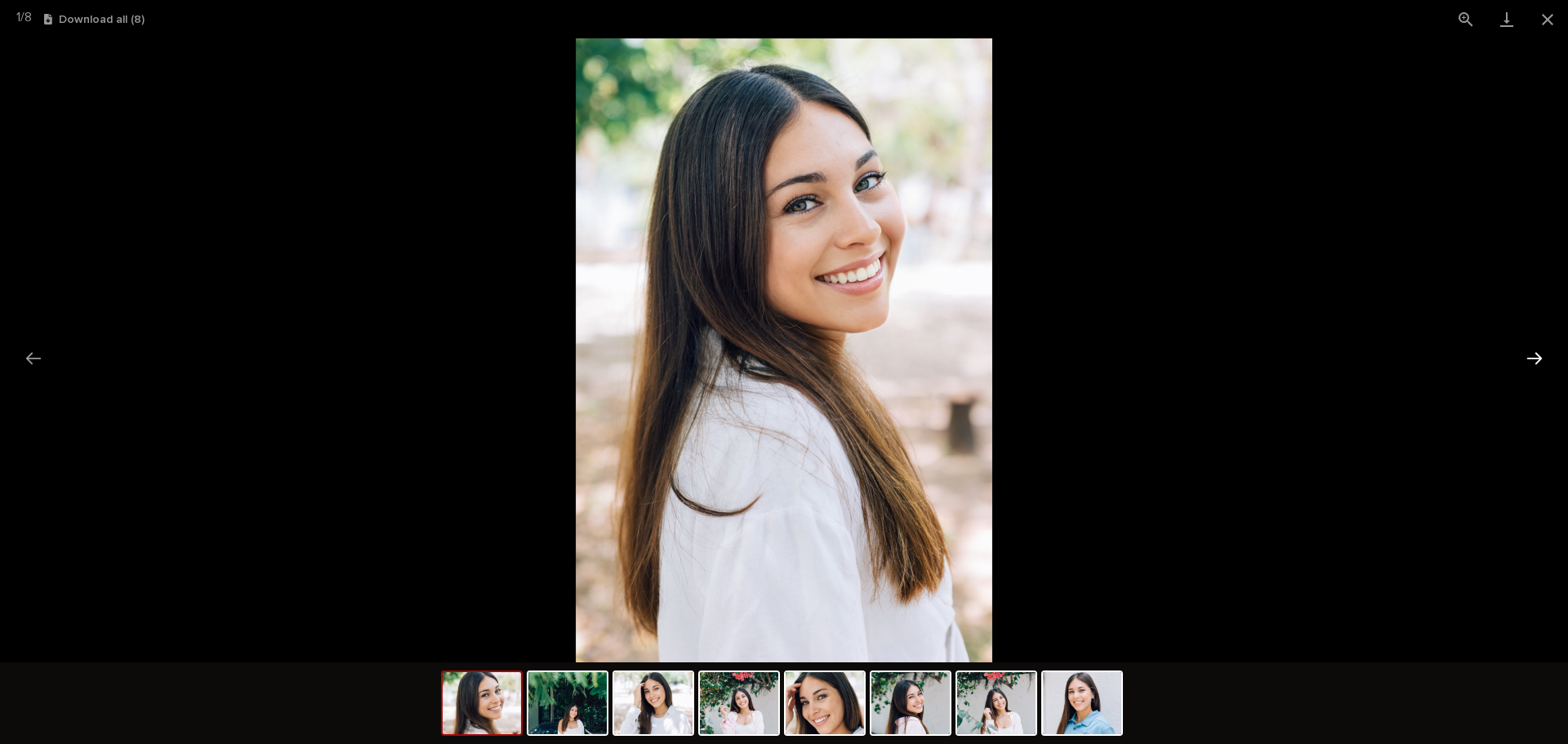
click at [1537, 356] on button "Next slide" at bounding box center [1534, 358] width 34 height 32
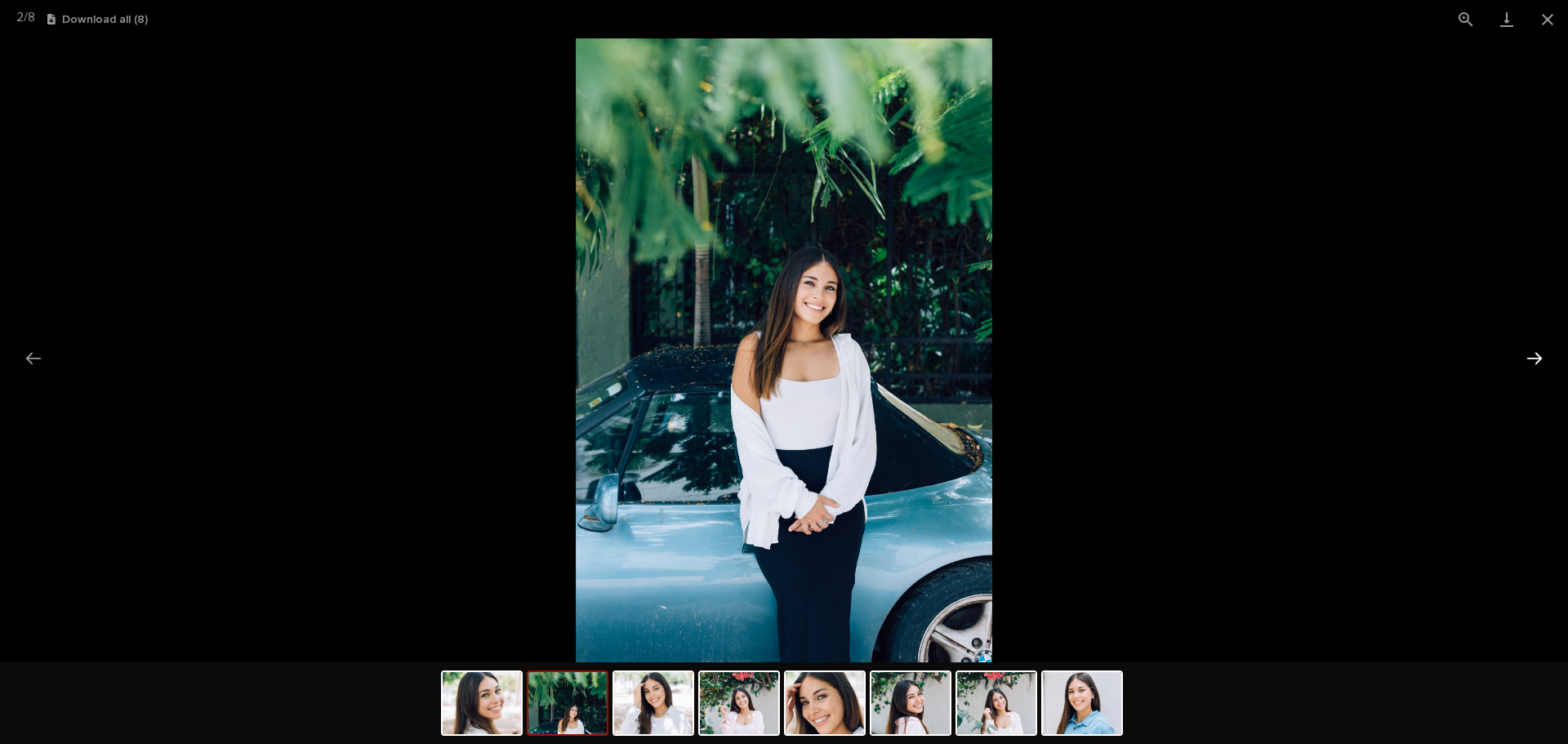
click at [1530, 346] on button "Next slide" at bounding box center [1534, 358] width 34 height 32
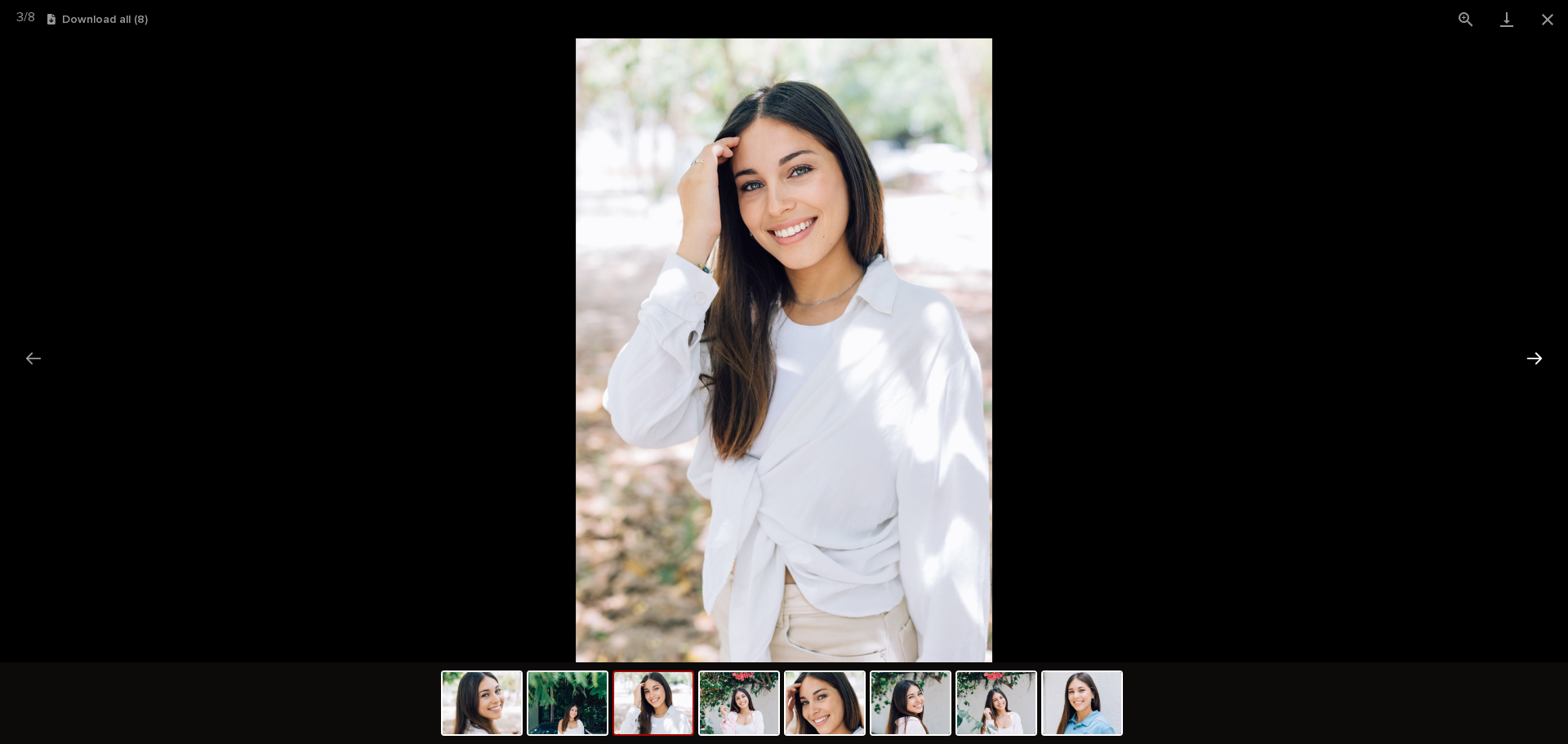
click at [1530, 346] on button "Next slide" at bounding box center [1534, 358] width 34 height 32
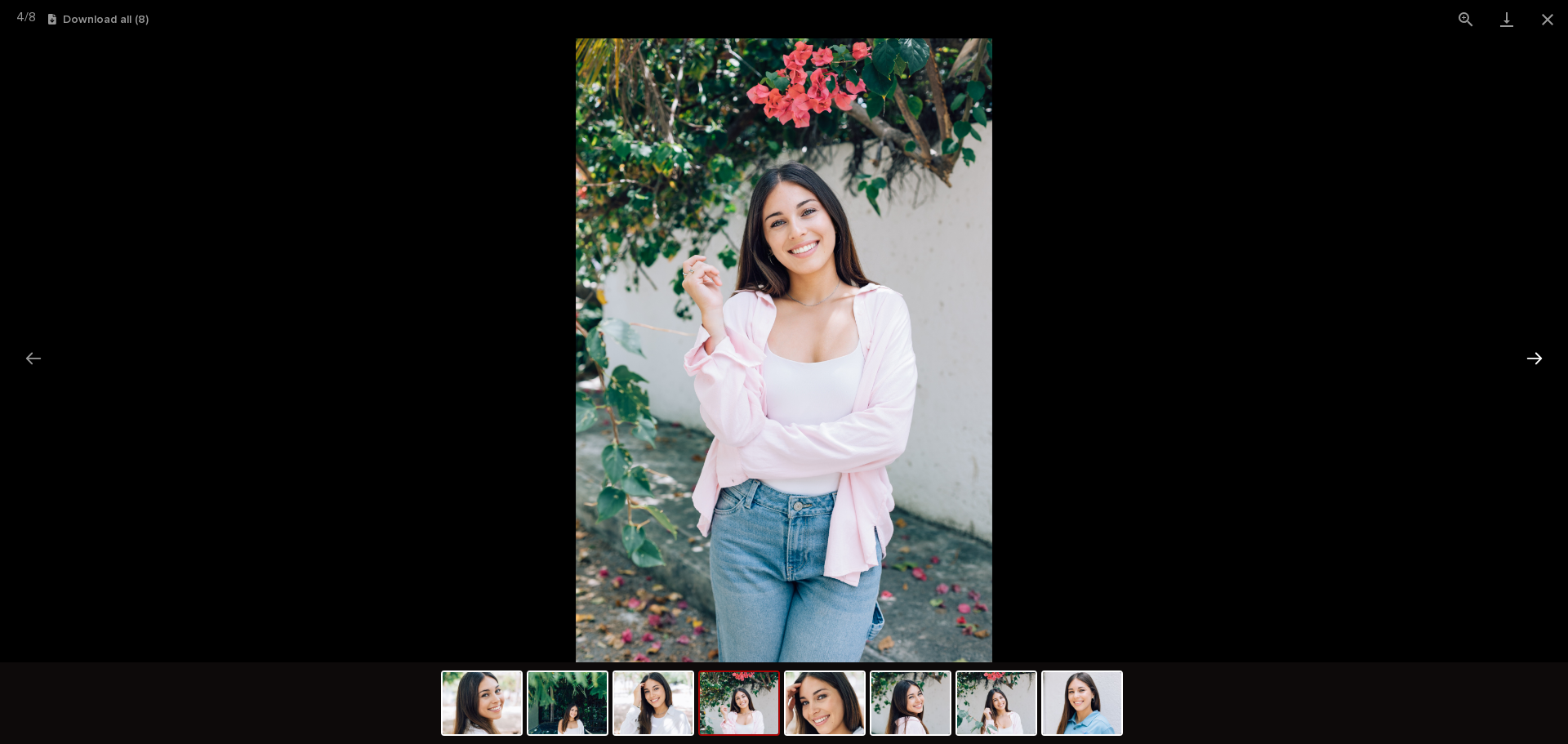
click at [1530, 346] on button "Next slide" at bounding box center [1534, 358] width 34 height 32
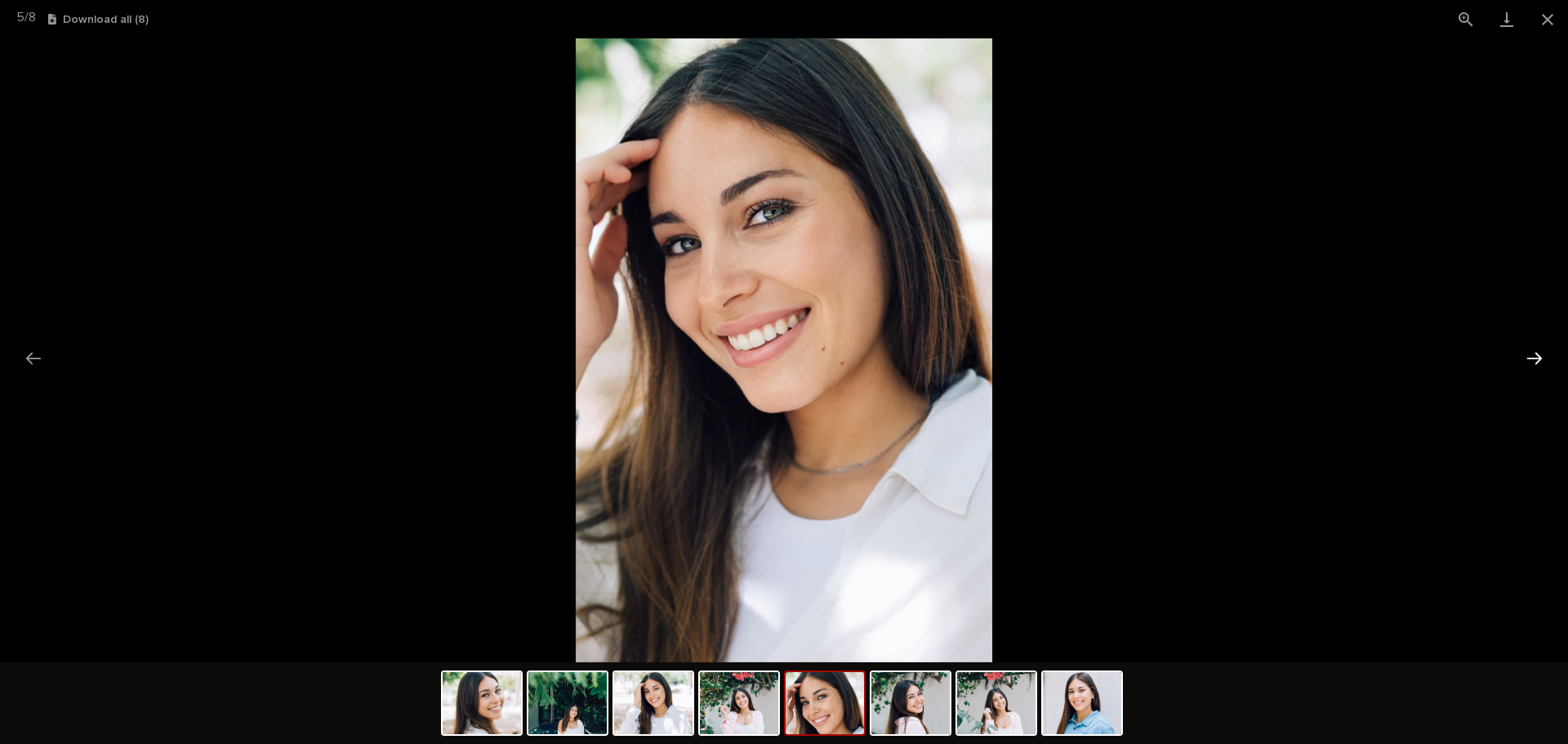
click at [1530, 346] on button "Next slide" at bounding box center [1534, 358] width 34 height 32
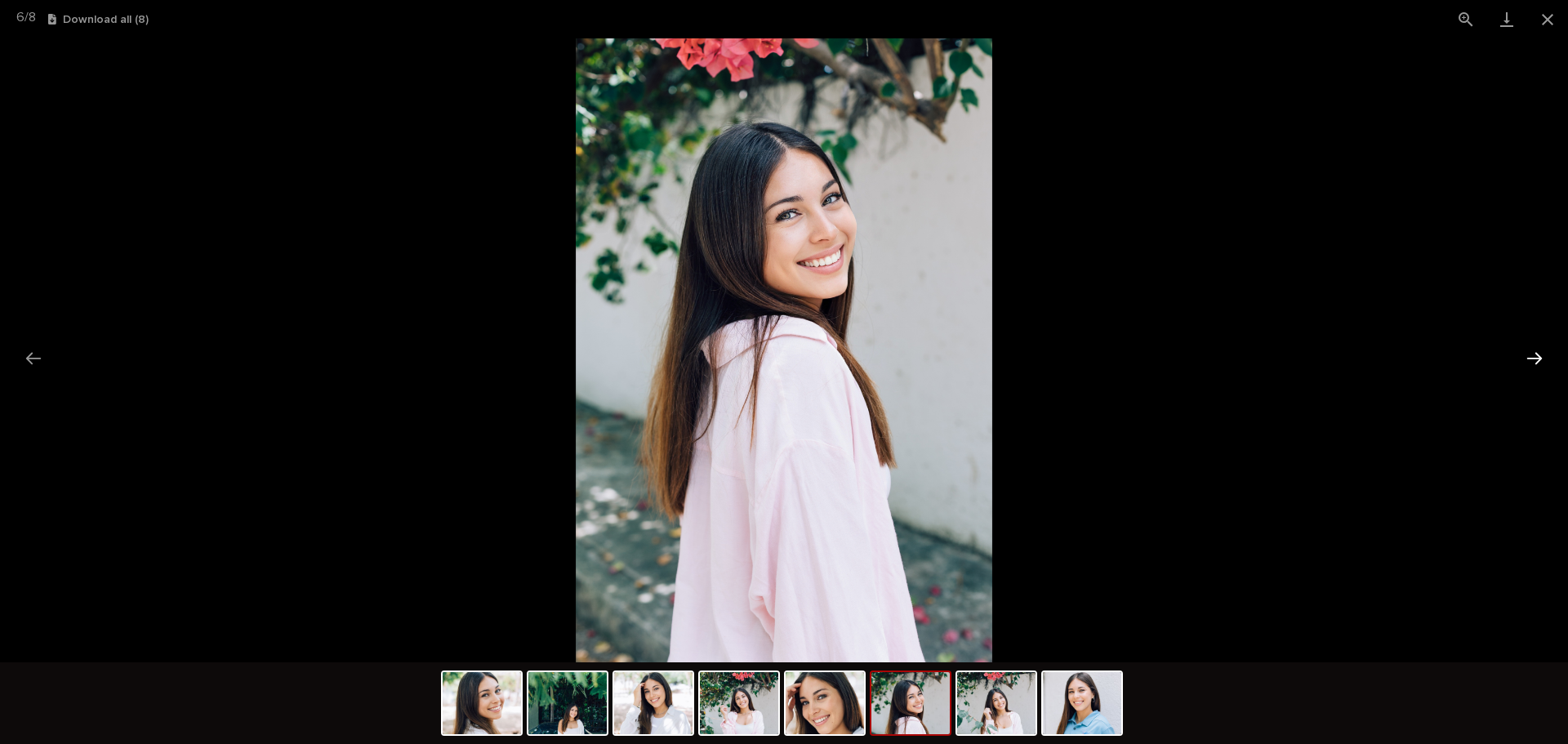
click at [1530, 346] on button "Next slide" at bounding box center [1534, 358] width 34 height 32
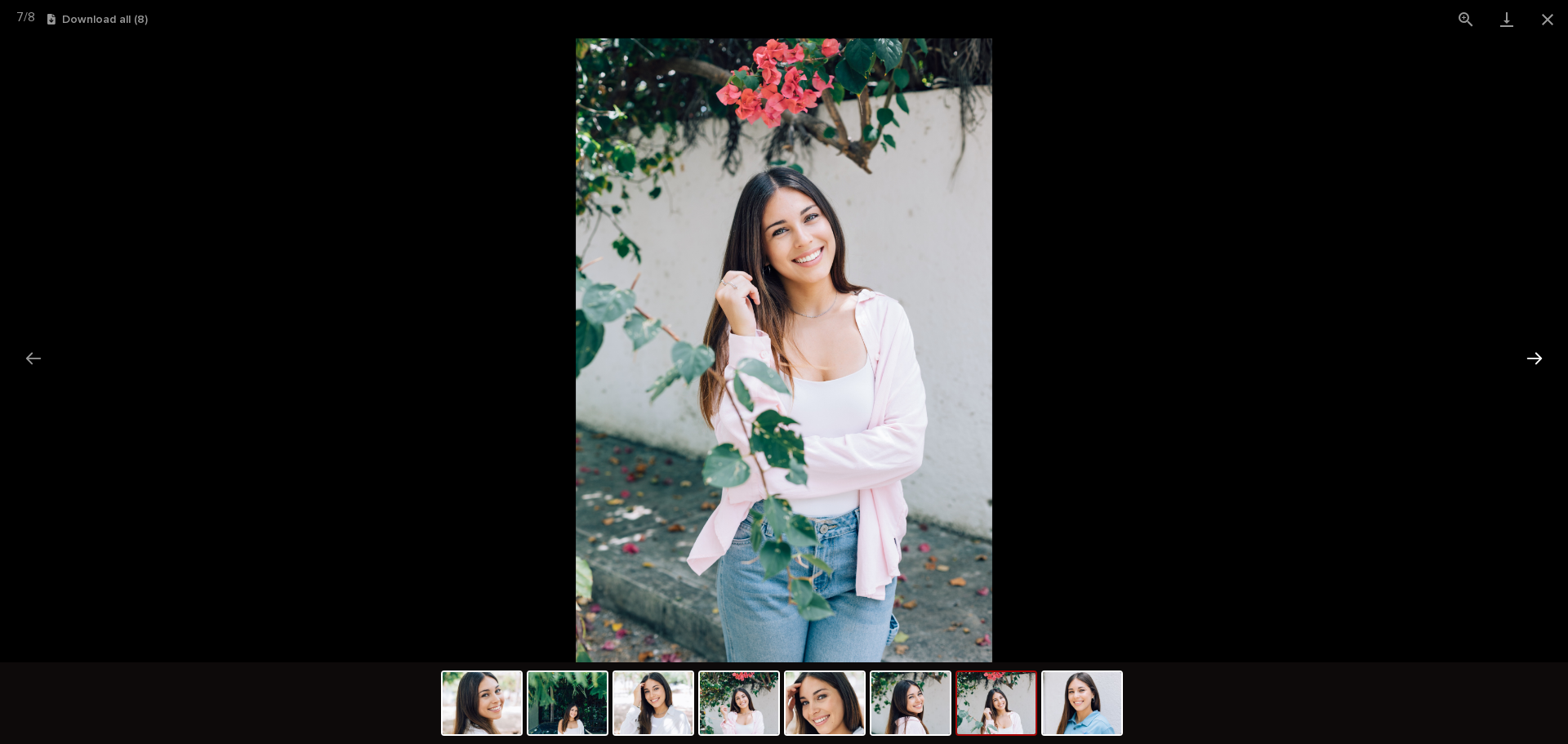
click at [1530, 346] on button "Next slide" at bounding box center [1534, 358] width 34 height 32
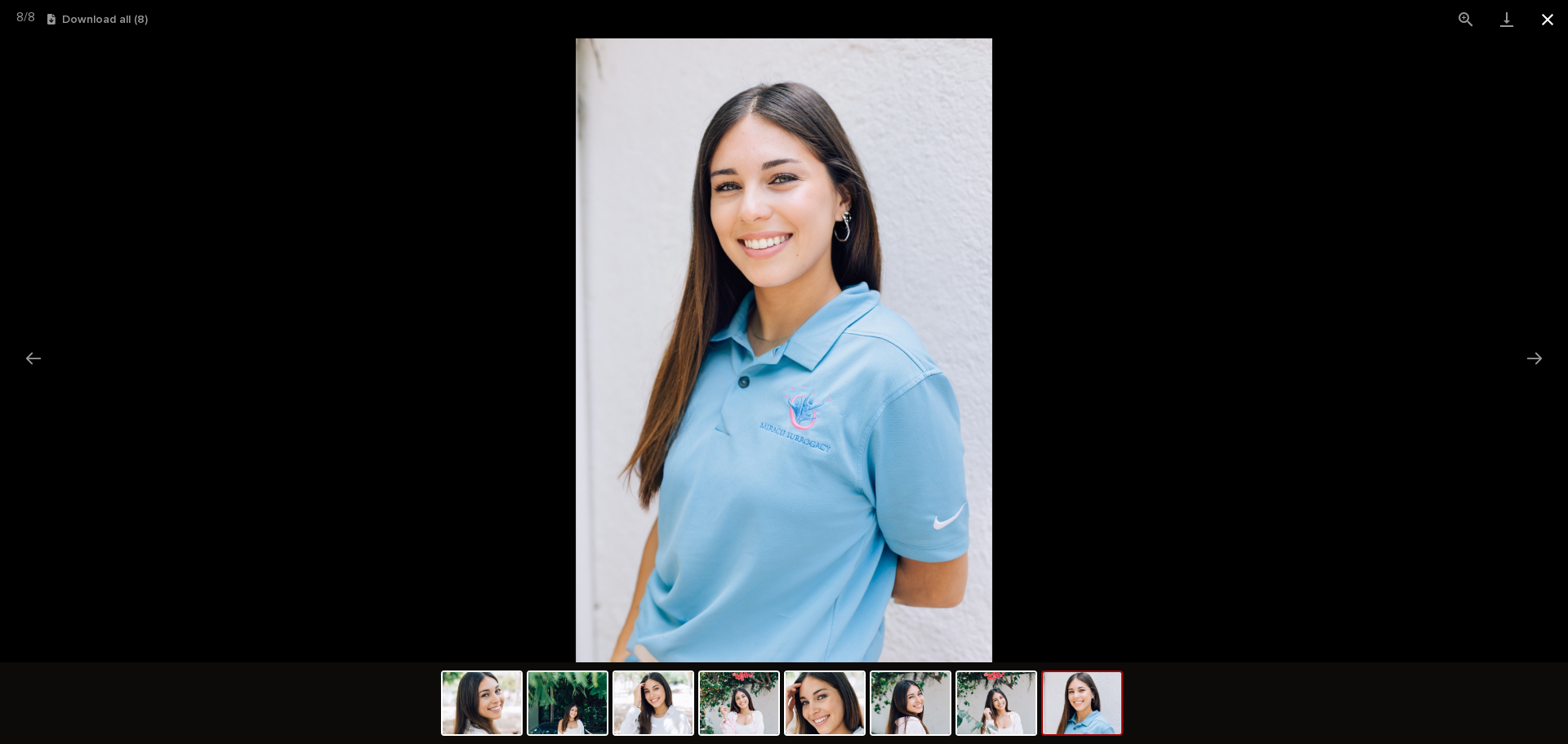
click at [1551, 23] on button "Close gallery" at bounding box center [1547, 19] width 41 height 38
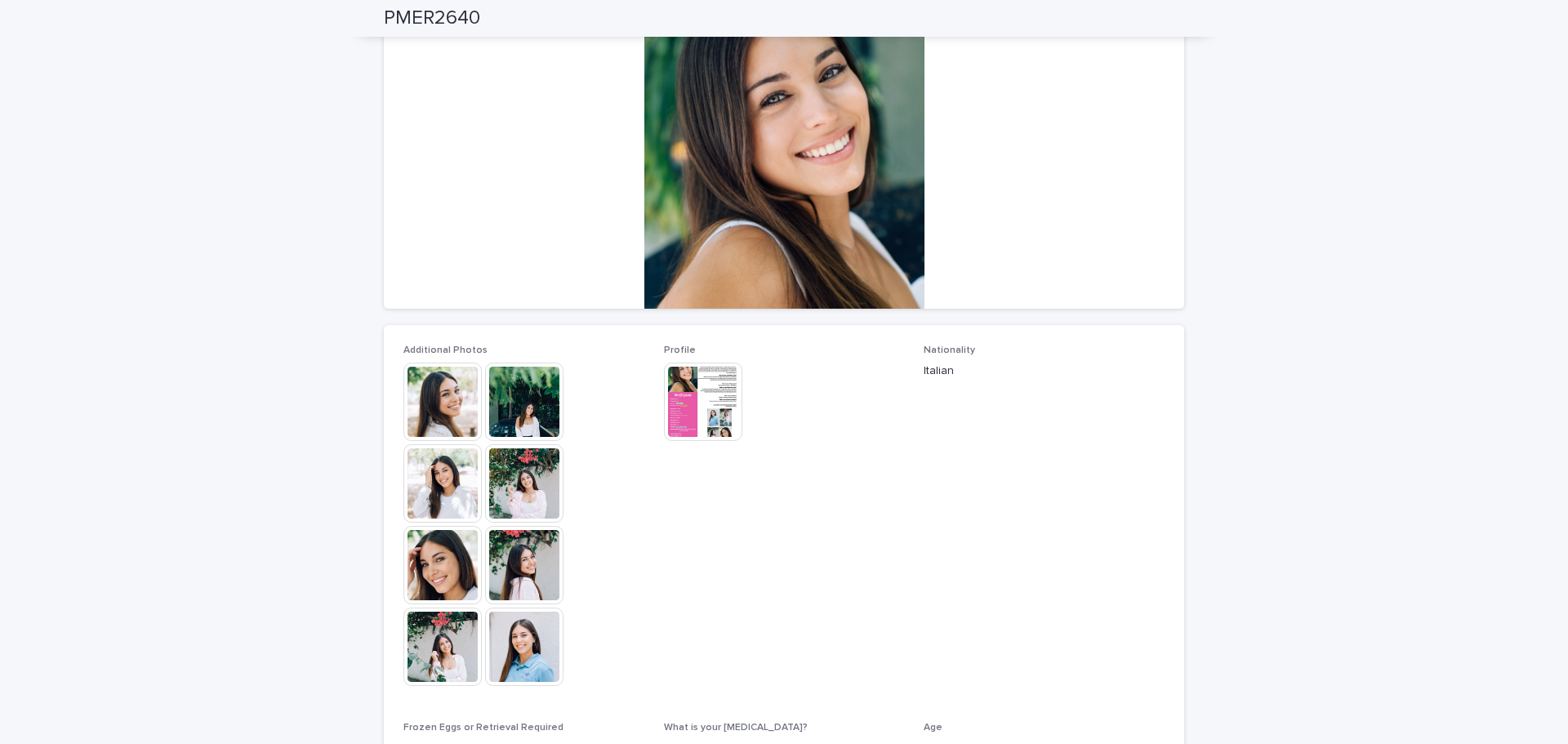
scroll to position [0, 0]
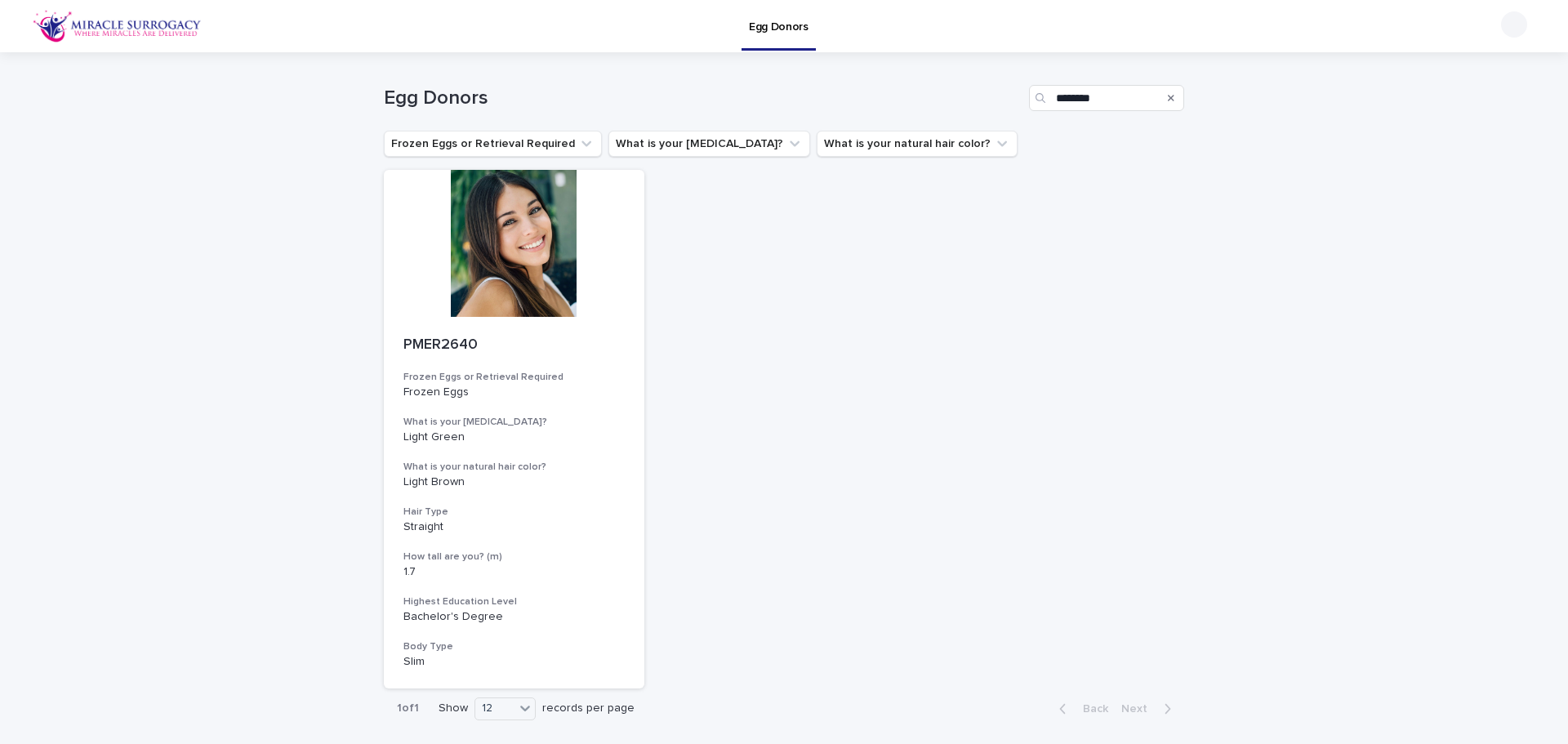
click at [1168, 94] on icon "Search" at bounding box center [1171, 98] width 6 height 10
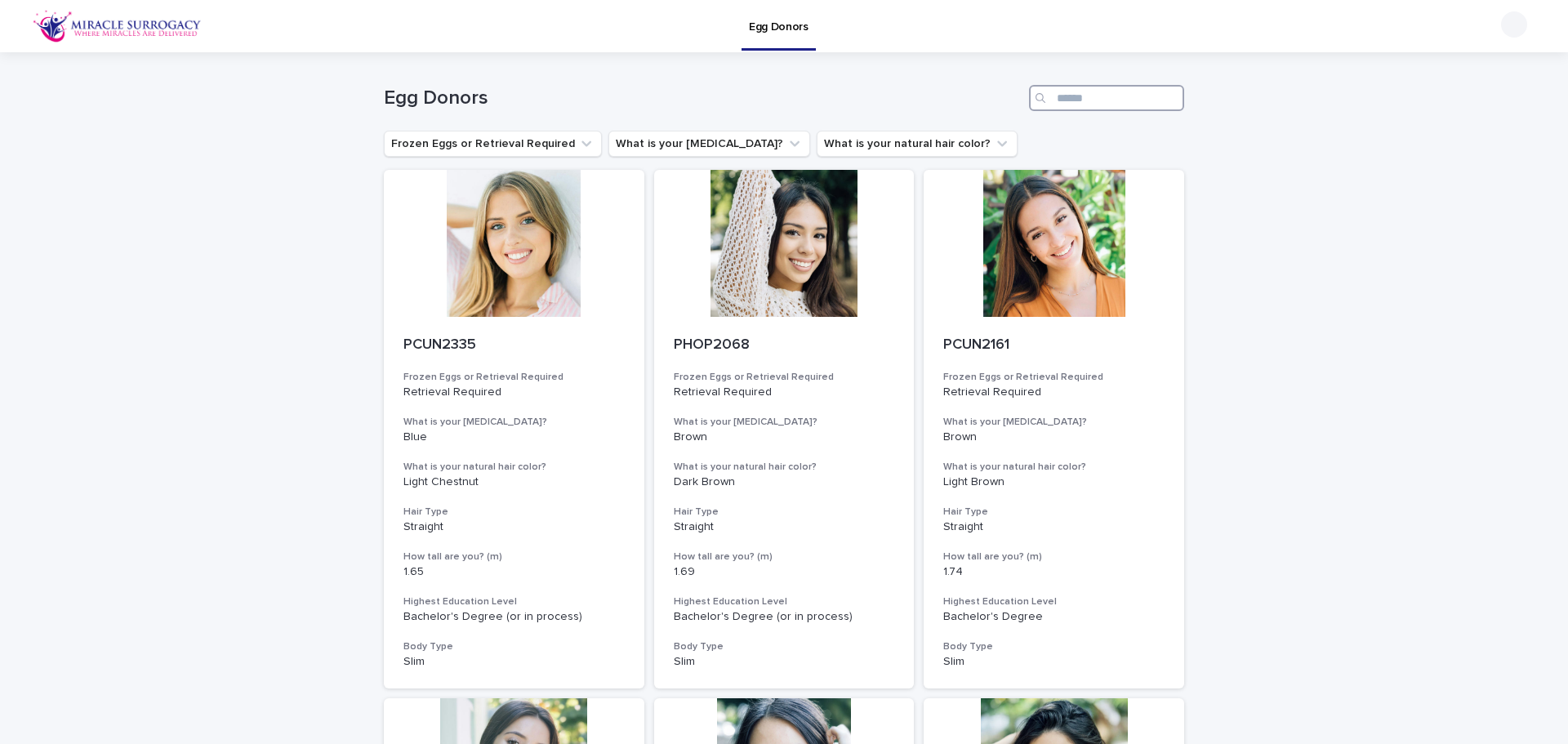
click at [1094, 101] on input "Search" at bounding box center [1105, 98] width 155 height 27
paste input "********"
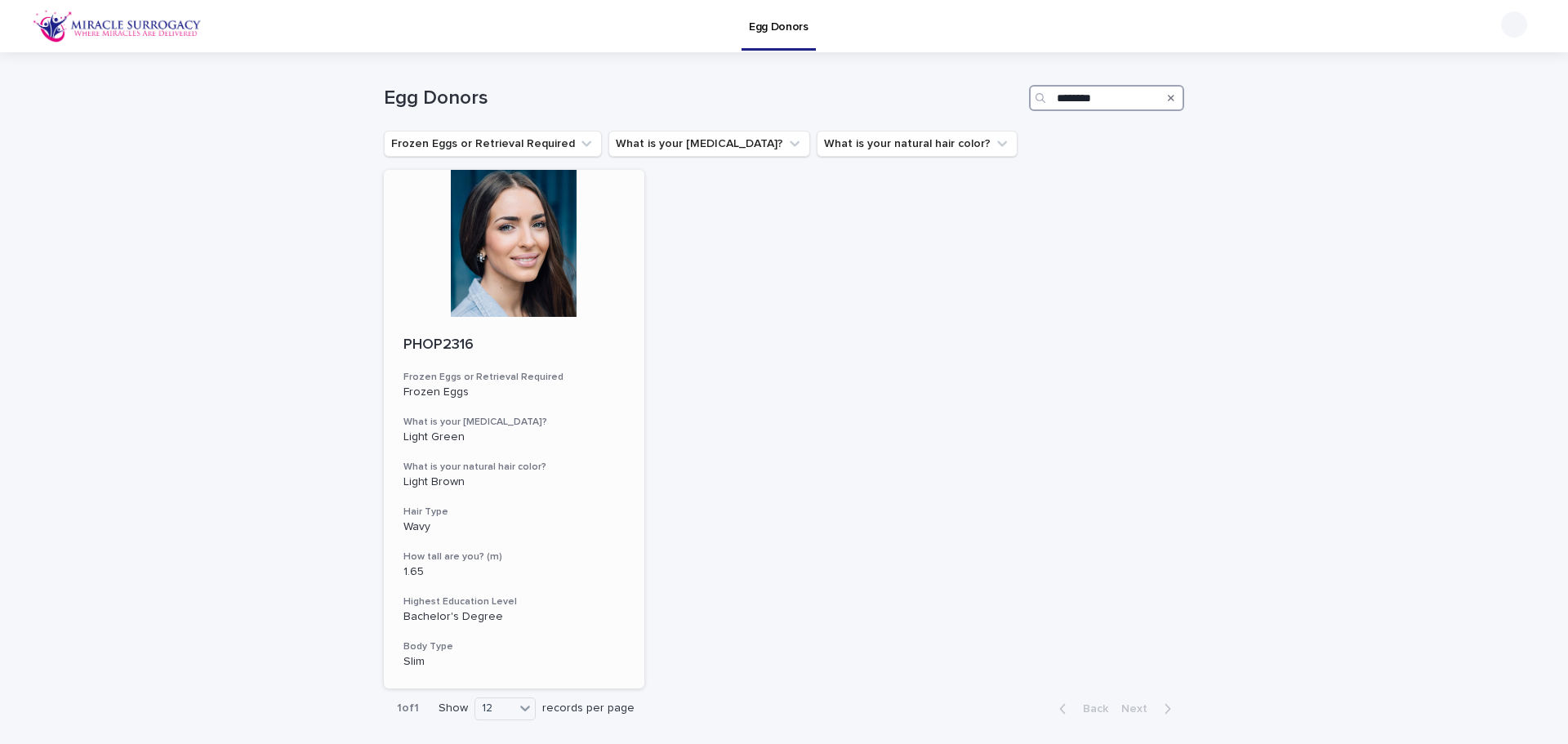
type input "********"
click at [474, 268] on div at bounding box center [514, 243] width 260 height 147
click at [1168, 101] on icon "Search" at bounding box center [1171, 98] width 6 height 10
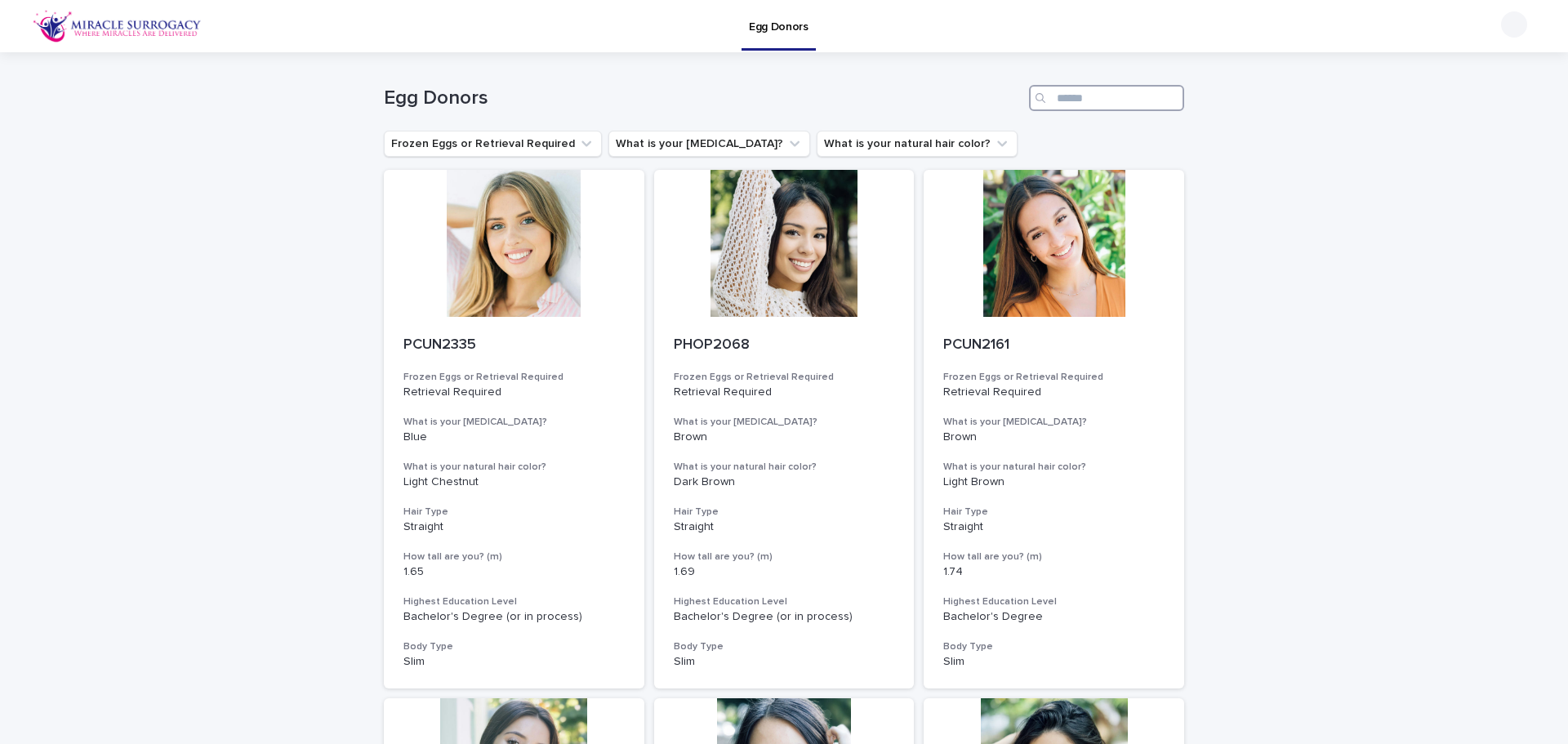
click at [1095, 101] on input "Search" at bounding box center [1105, 98] width 155 height 27
paste input "********"
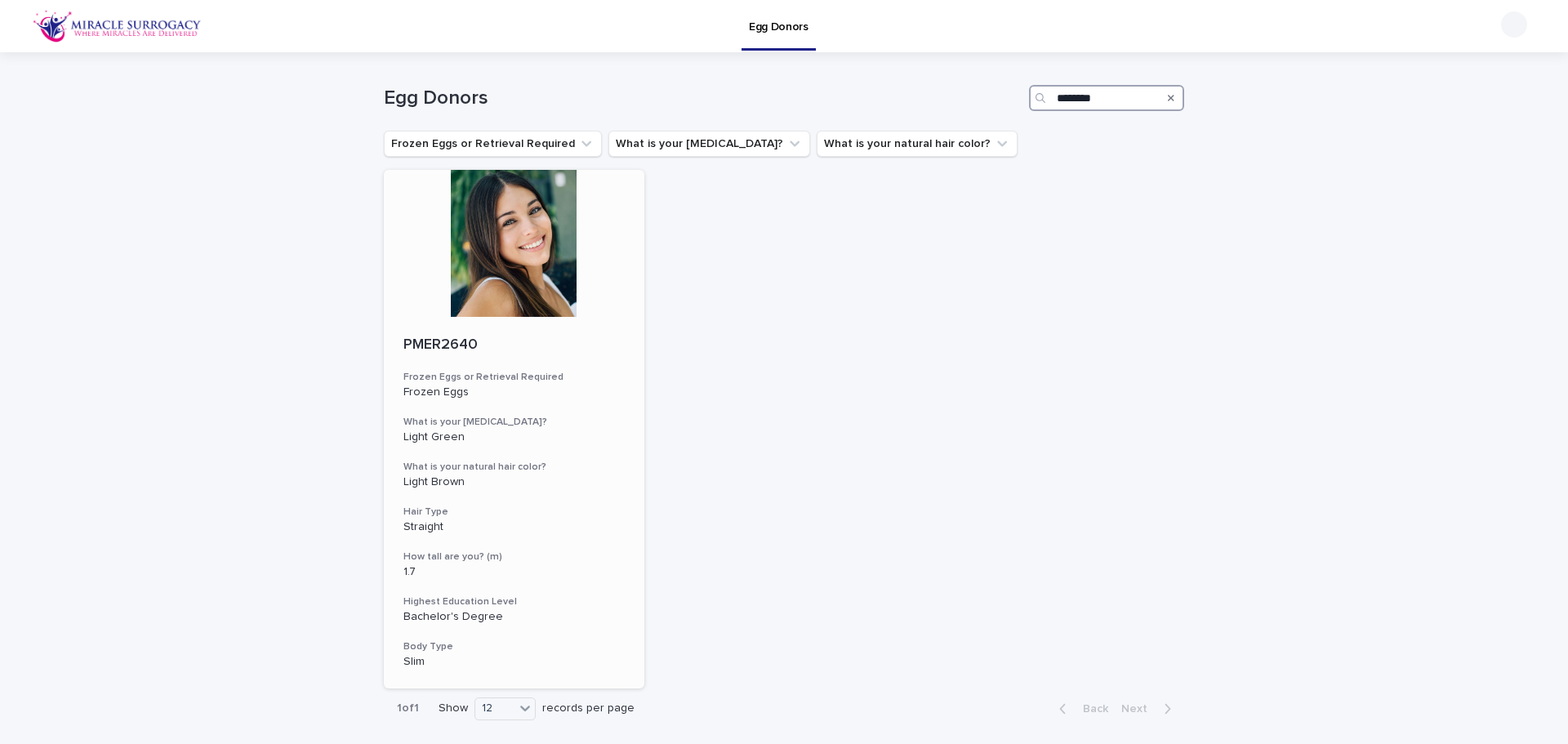
type input "********"
click at [547, 213] on div at bounding box center [514, 243] width 260 height 147
click at [1092, 105] on input "********" at bounding box center [1105, 98] width 155 height 27
click at [1168, 97] on icon "Search" at bounding box center [1171, 97] width 6 height 6
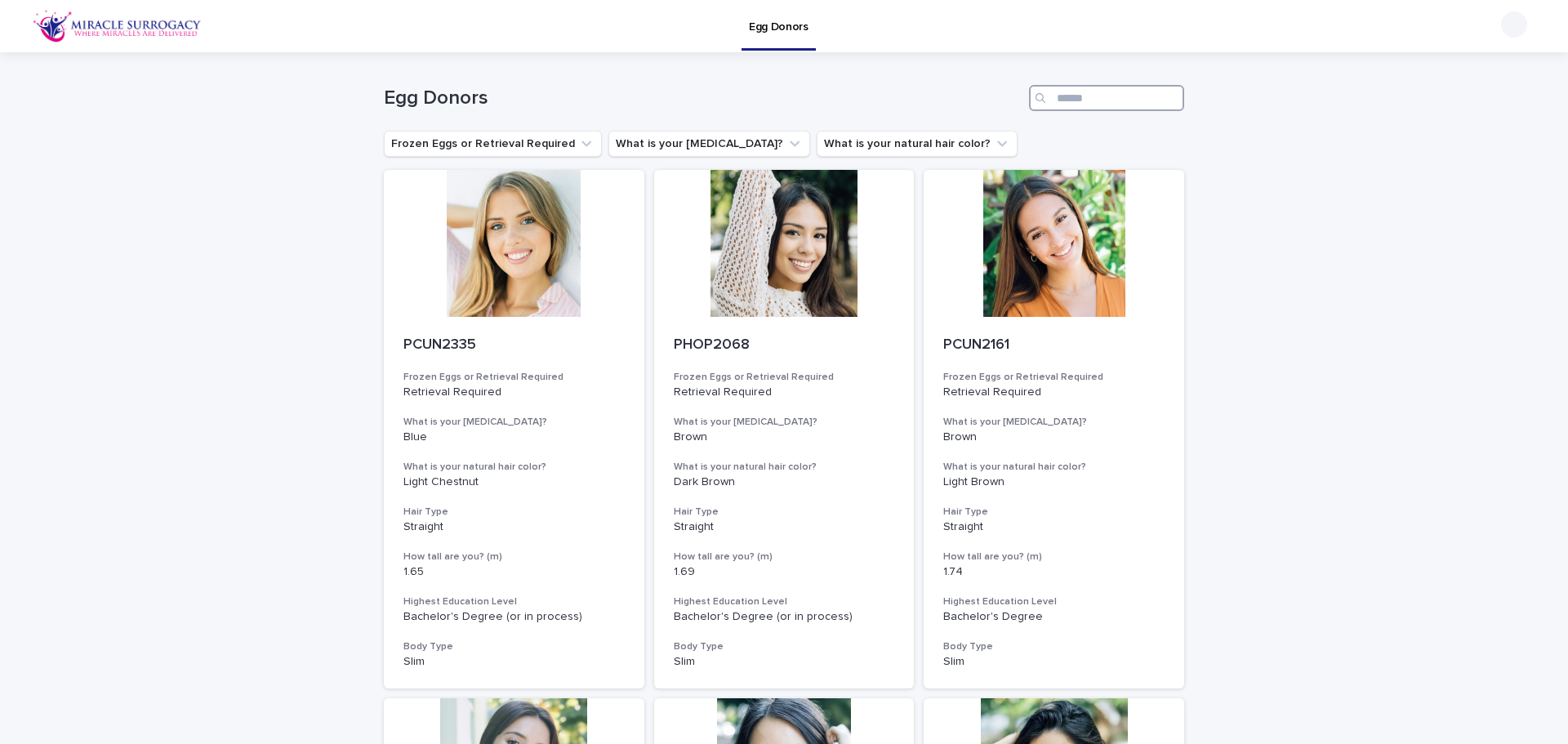
click at [1077, 93] on input "Search" at bounding box center [1105, 98] width 155 height 27
paste input "********"
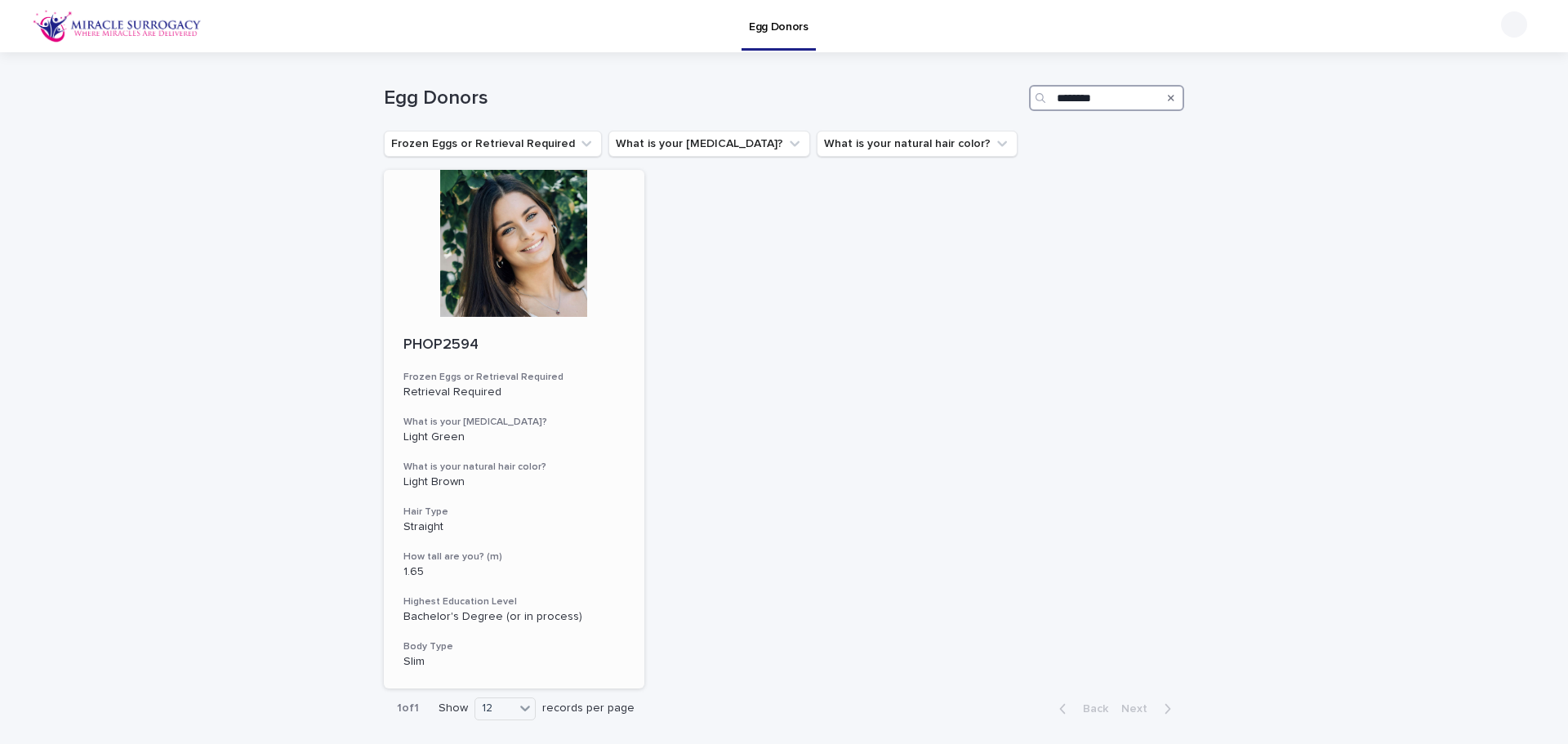
type input "********"
click at [470, 259] on div at bounding box center [514, 243] width 260 height 147
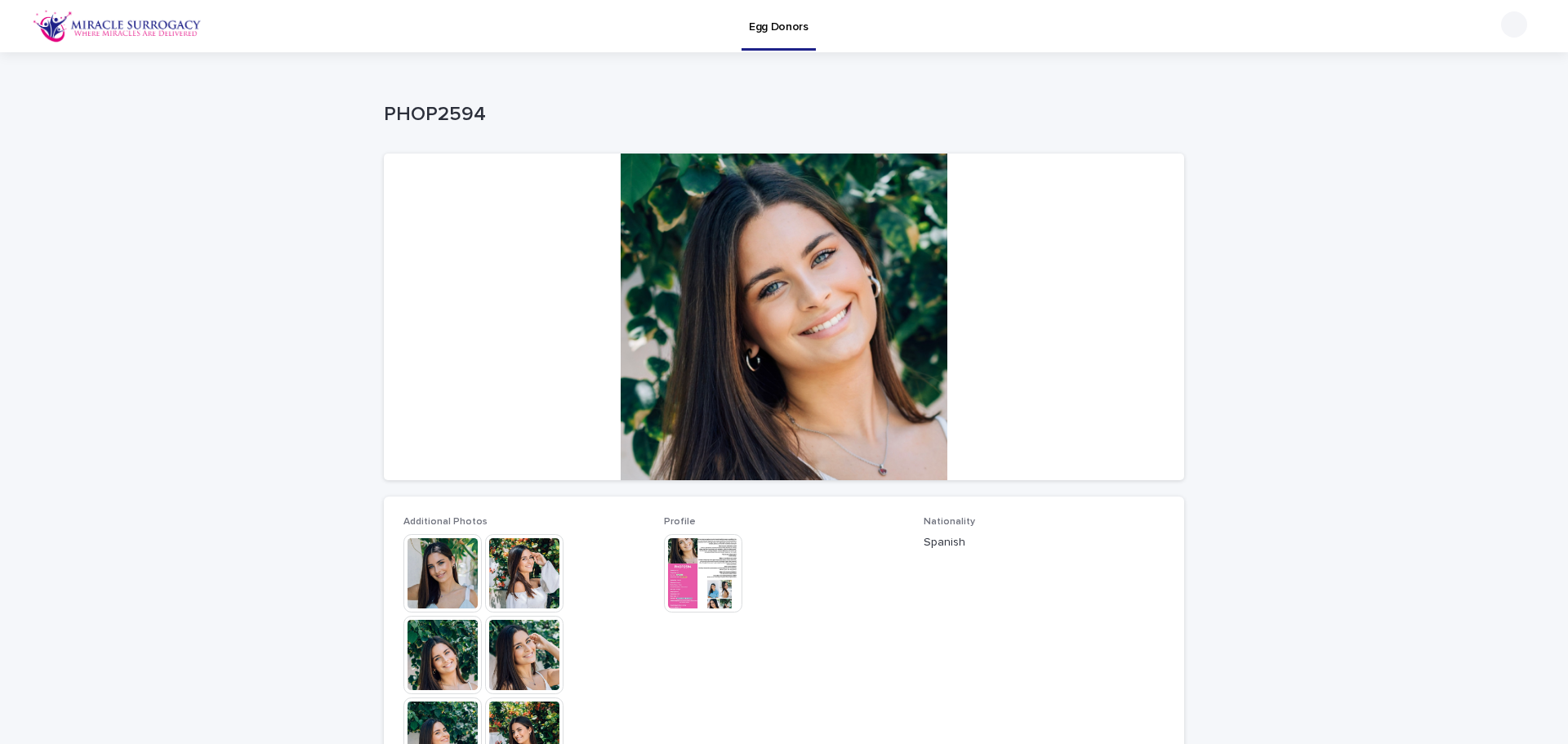
click at [411, 569] on img at bounding box center [442, 574] width 79 height 79
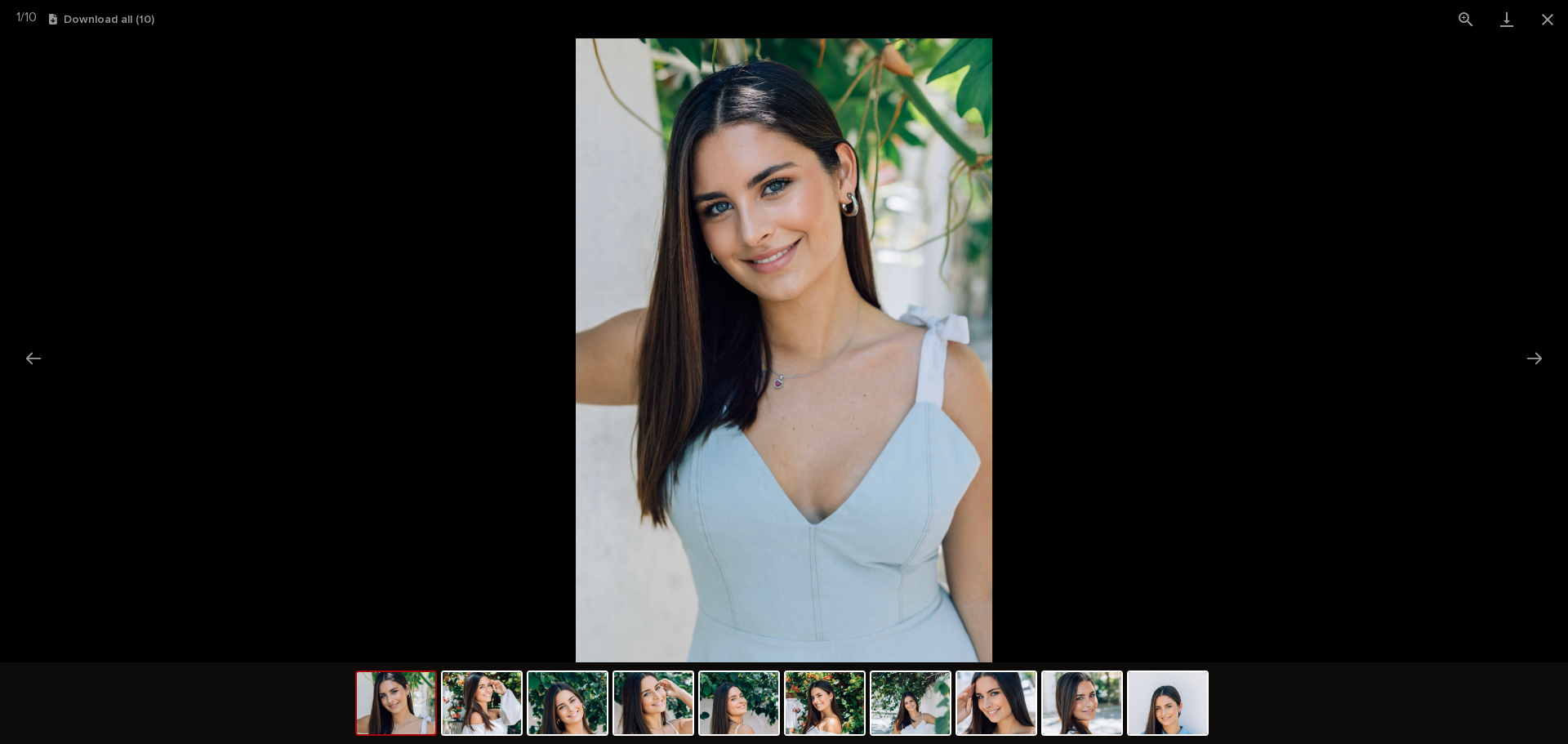
drag, startPoint x: 1555, startPoint y: 19, endPoint x: 1473, endPoint y: 87, distance: 106.5
click at [1552, 20] on button "Close gallery" at bounding box center [1547, 19] width 41 height 38
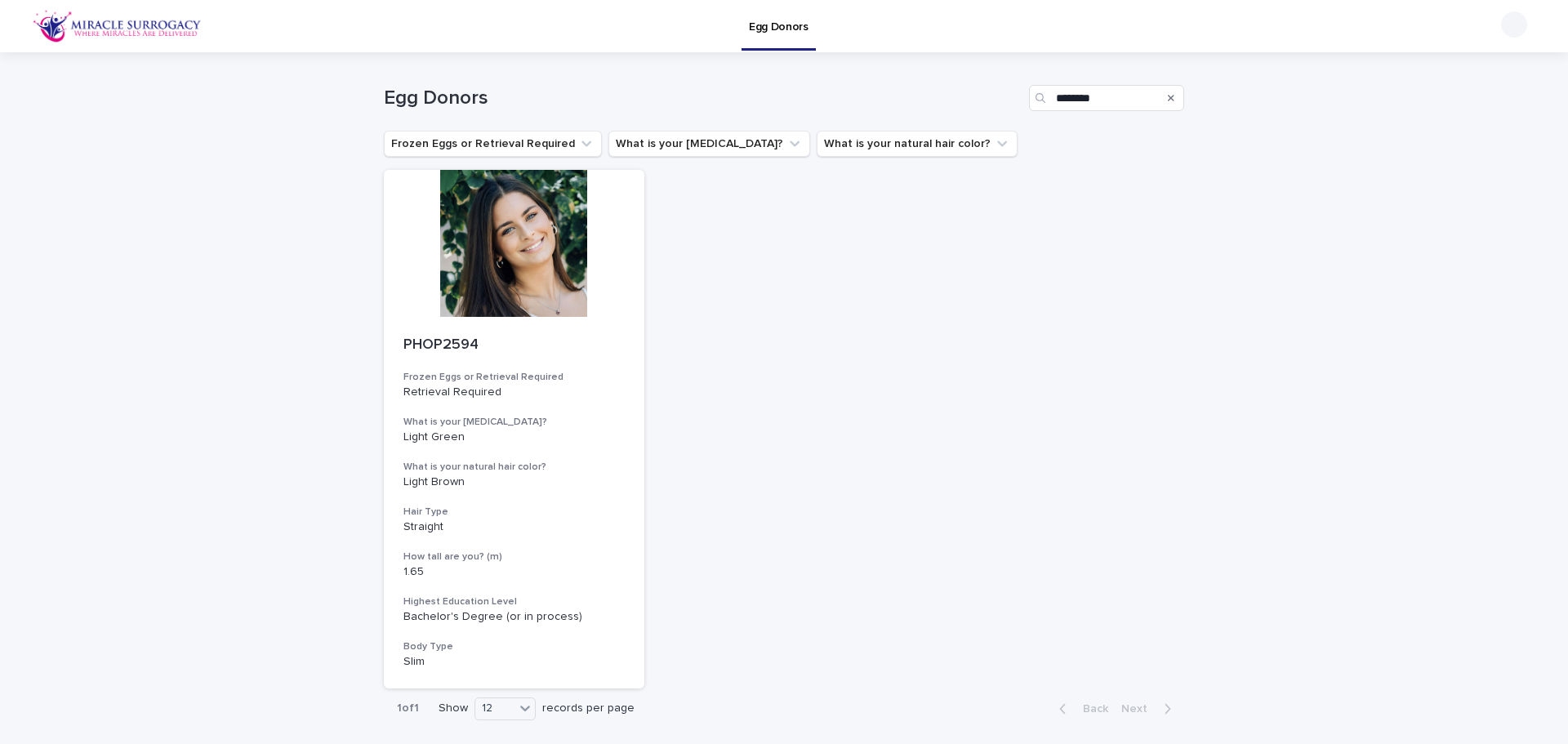
click at [1168, 108] on button "Search" at bounding box center [1171, 98] width 6 height 27
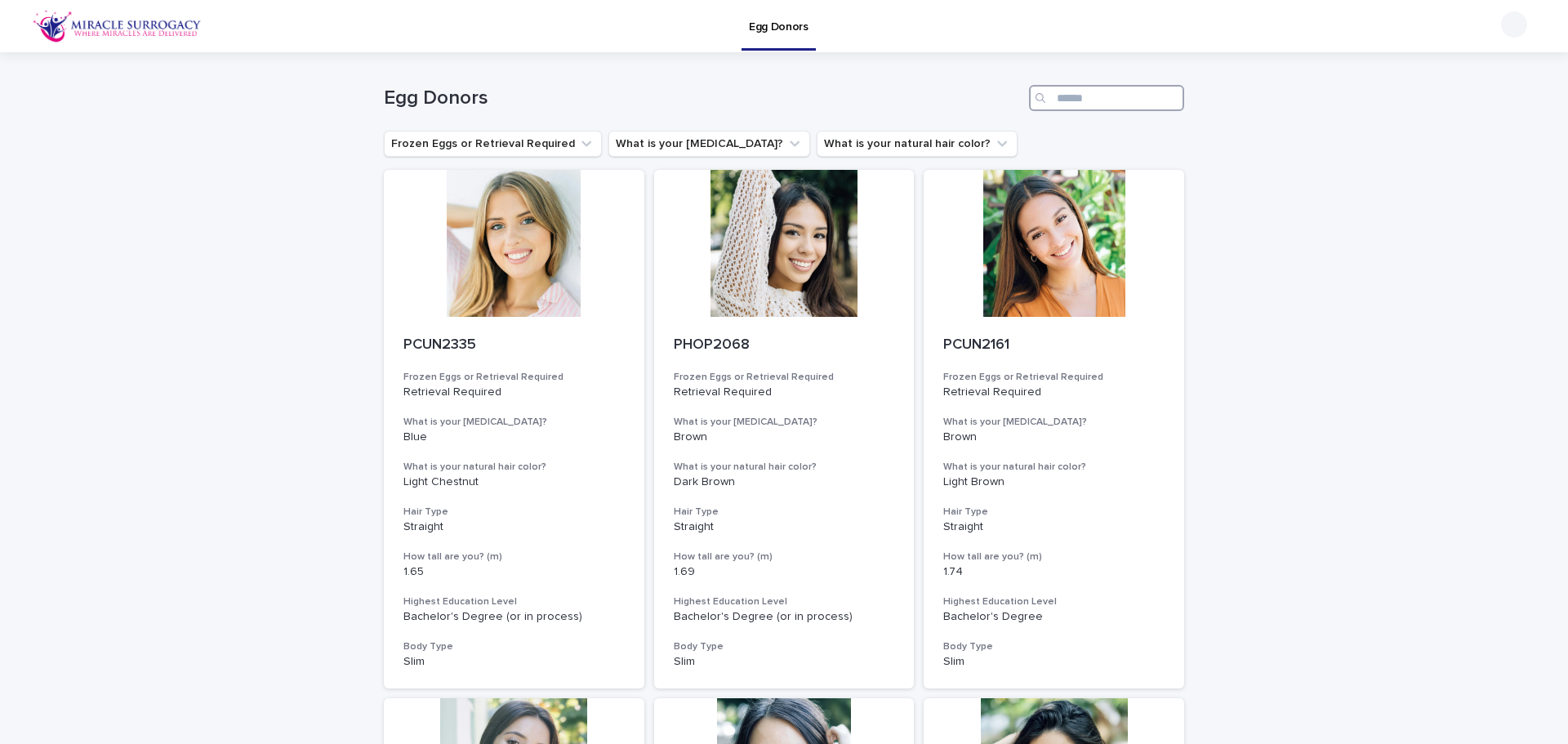
click at [1085, 96] on input "Search" at bounding box center [1105, 98] width 155 height 27
paste input "********"
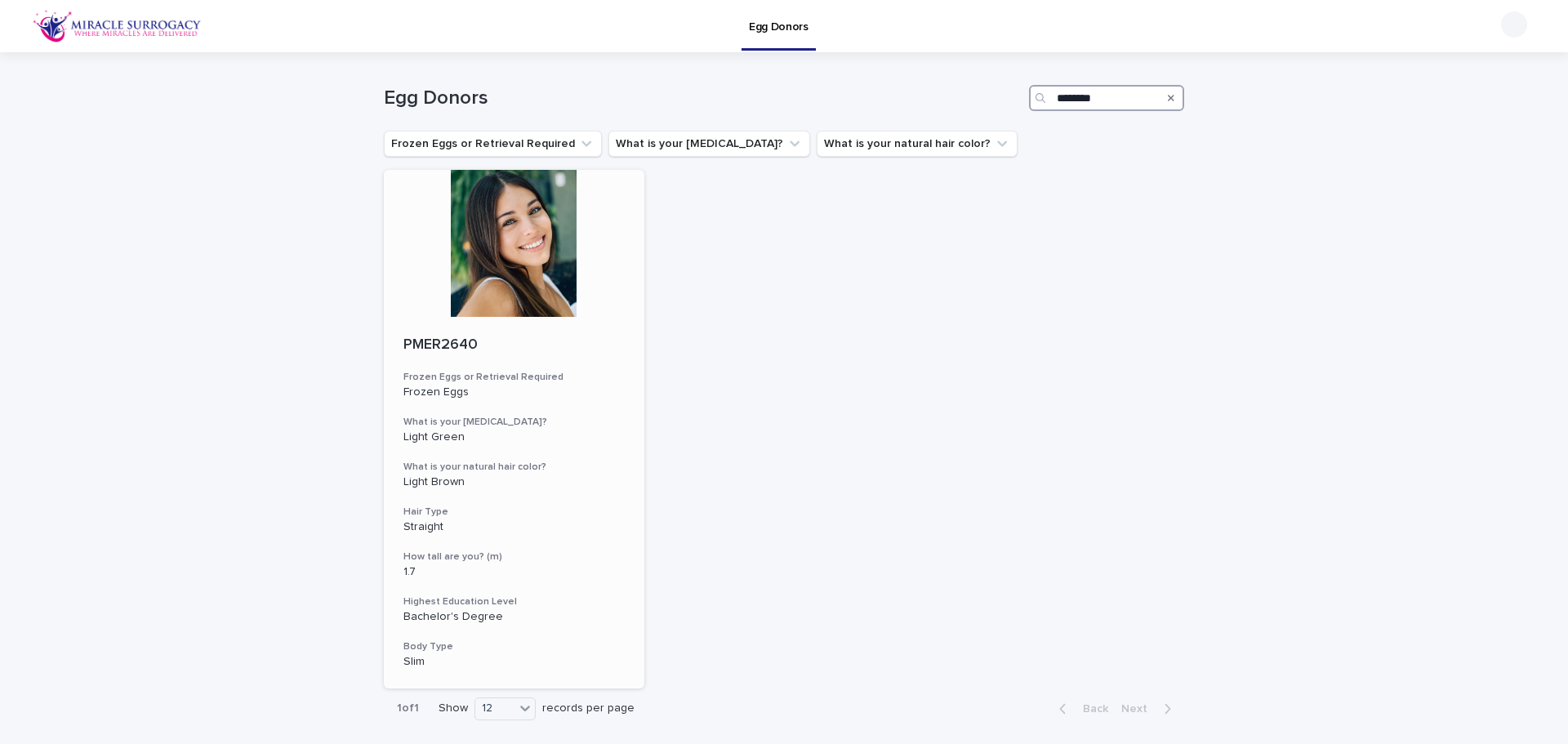
type input "********"
click at [502, 268] on div at bounding box center [514, 243] width 260 height 147
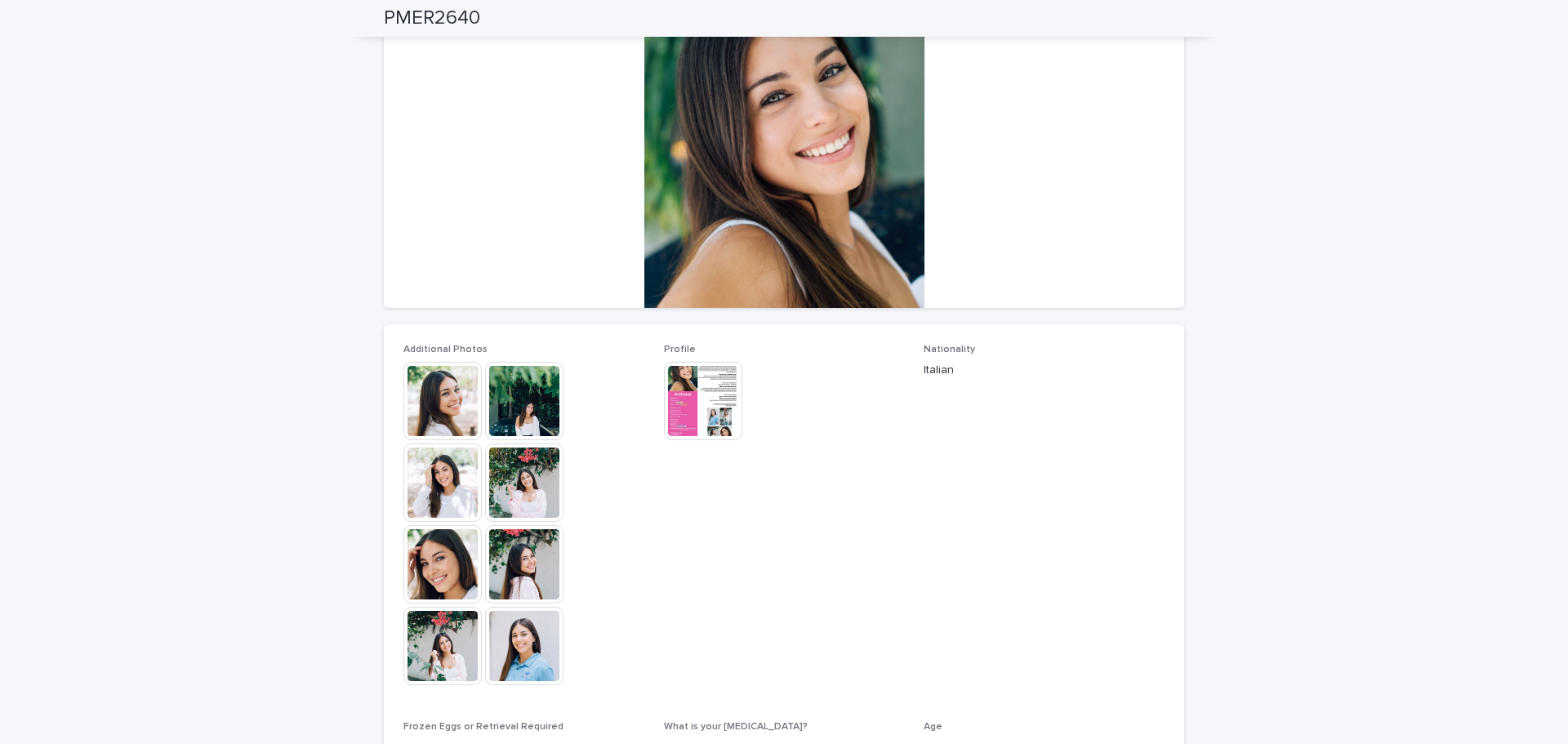
scroll to position [82, 0]
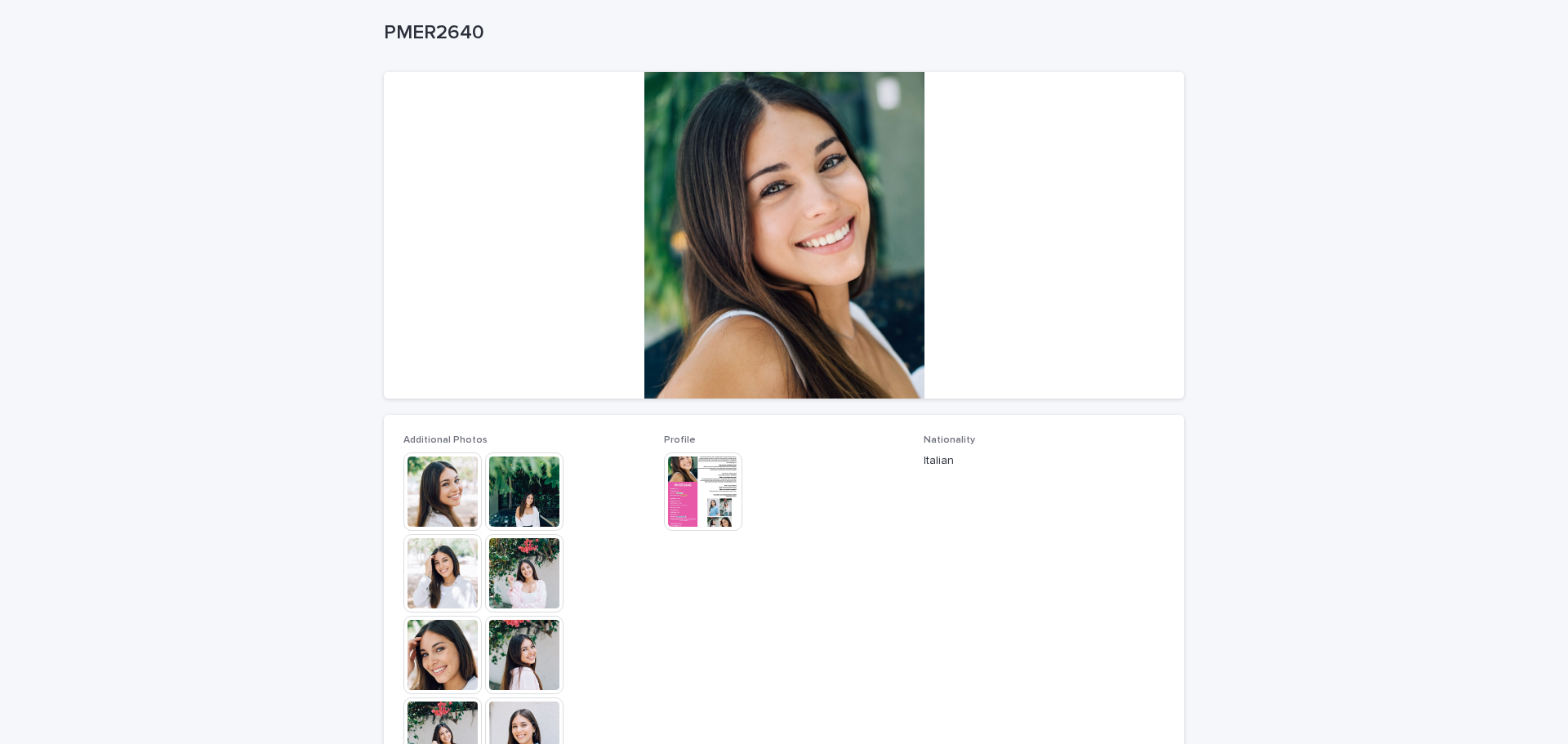
click at [722, 260] on div at bounding box center [784, 235] width 800 height 327
click at [448, 486] on img at bounding box center [442, 492] width 79 height 79
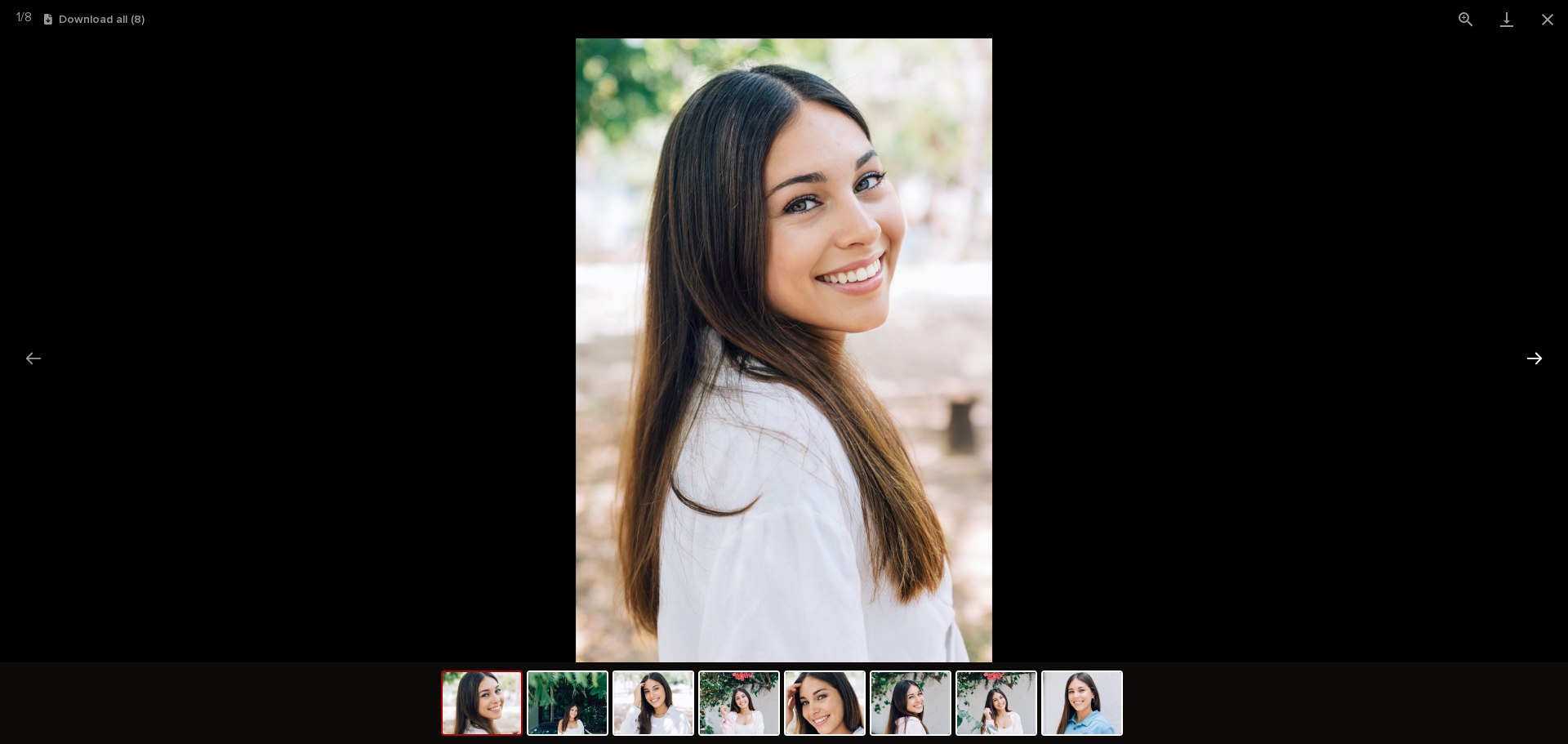
click at [1546, 359] on button "Next slide" at bounding box center [1534, 358] width 34 height 32
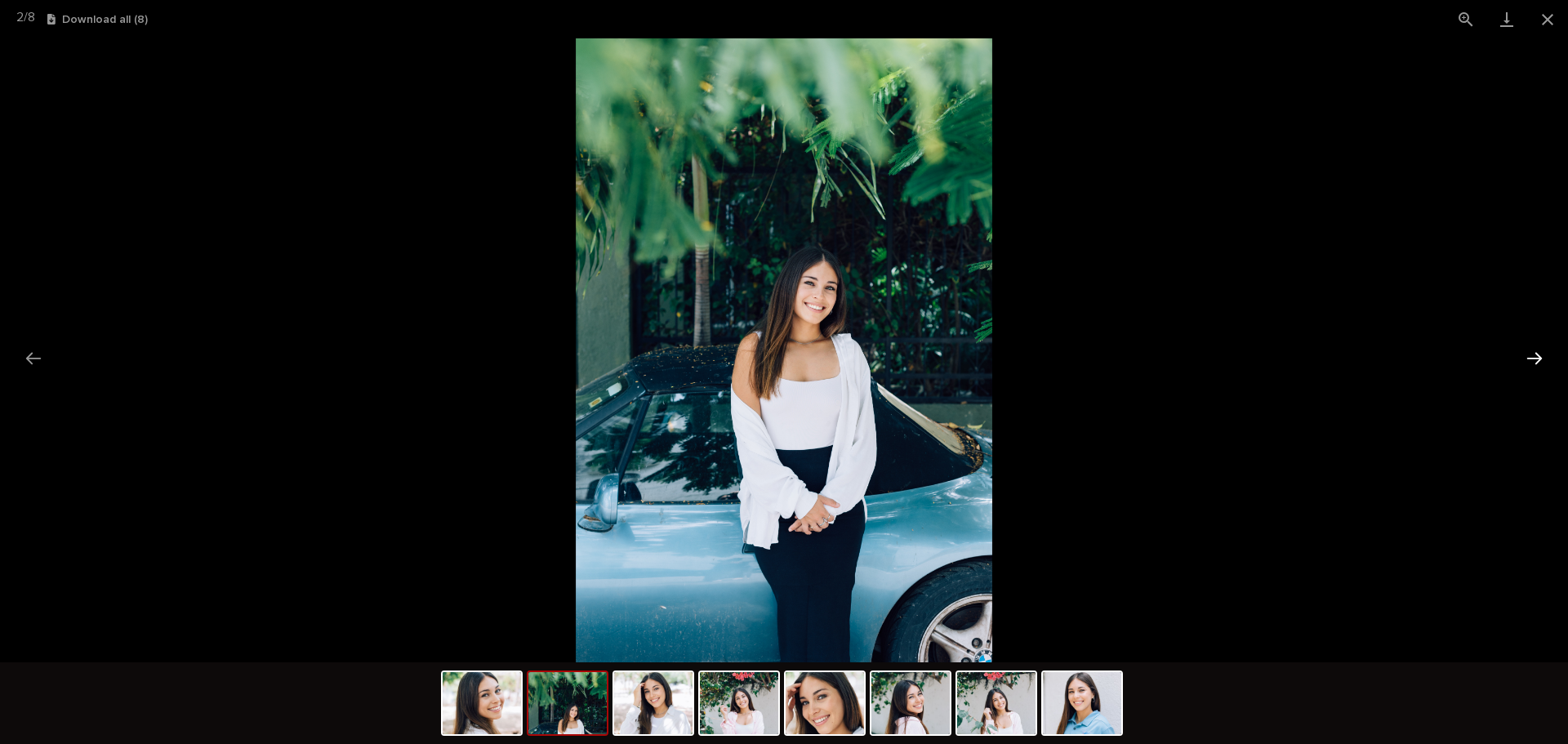
click at [1546, 359] on button "Next slide" at bounding box center [1534, 358] width 34 height 32
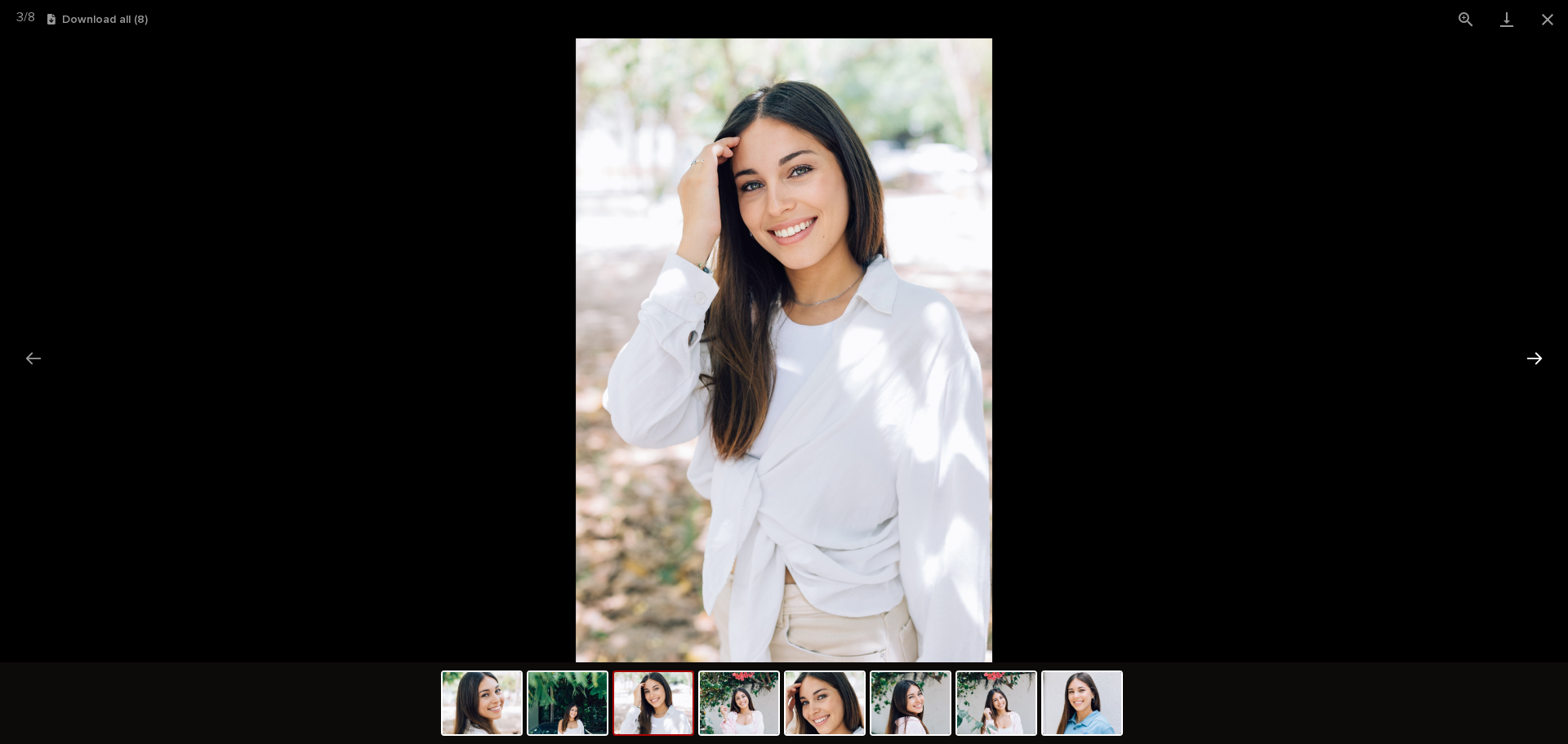
click at [1546, 359] on button "Next slide" at bounding box center [1534, 358] width 34 height 32
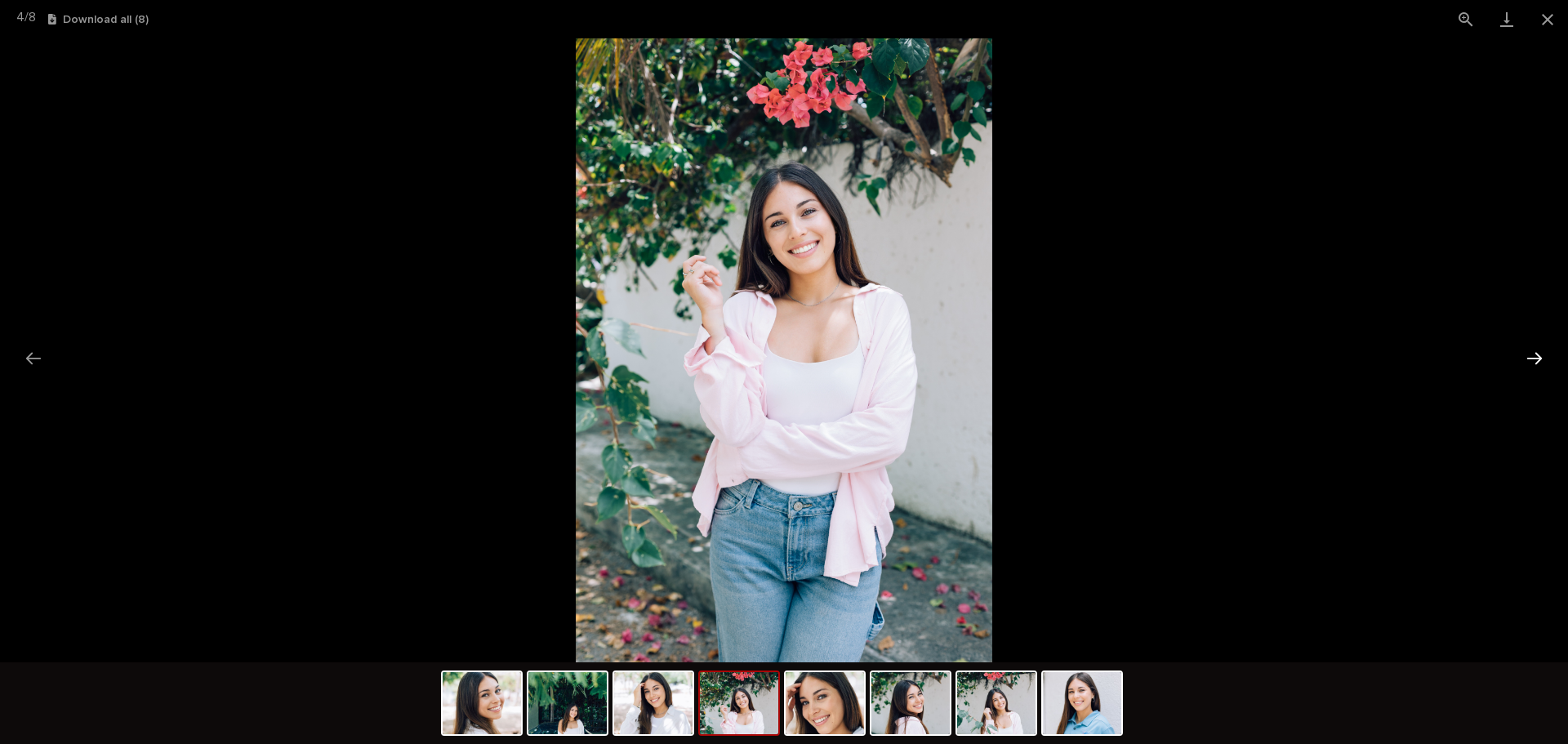
click at [1546, 359] on button "Next slide" at bounding box center [1534, 358] width 34 height 32
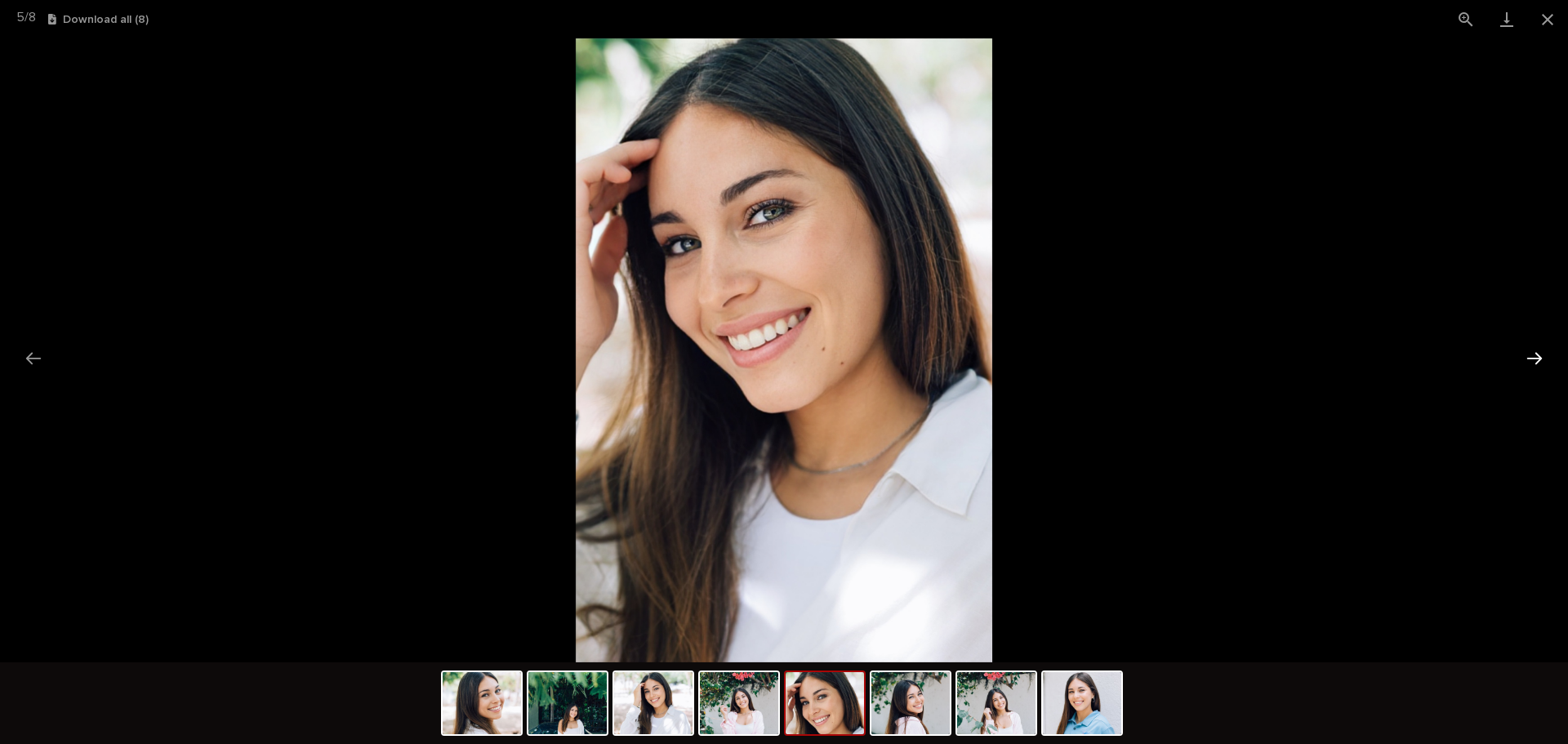
click at [1546, 359] on button "Next slide" at bounding box center [1534, 358] width 34 height 32
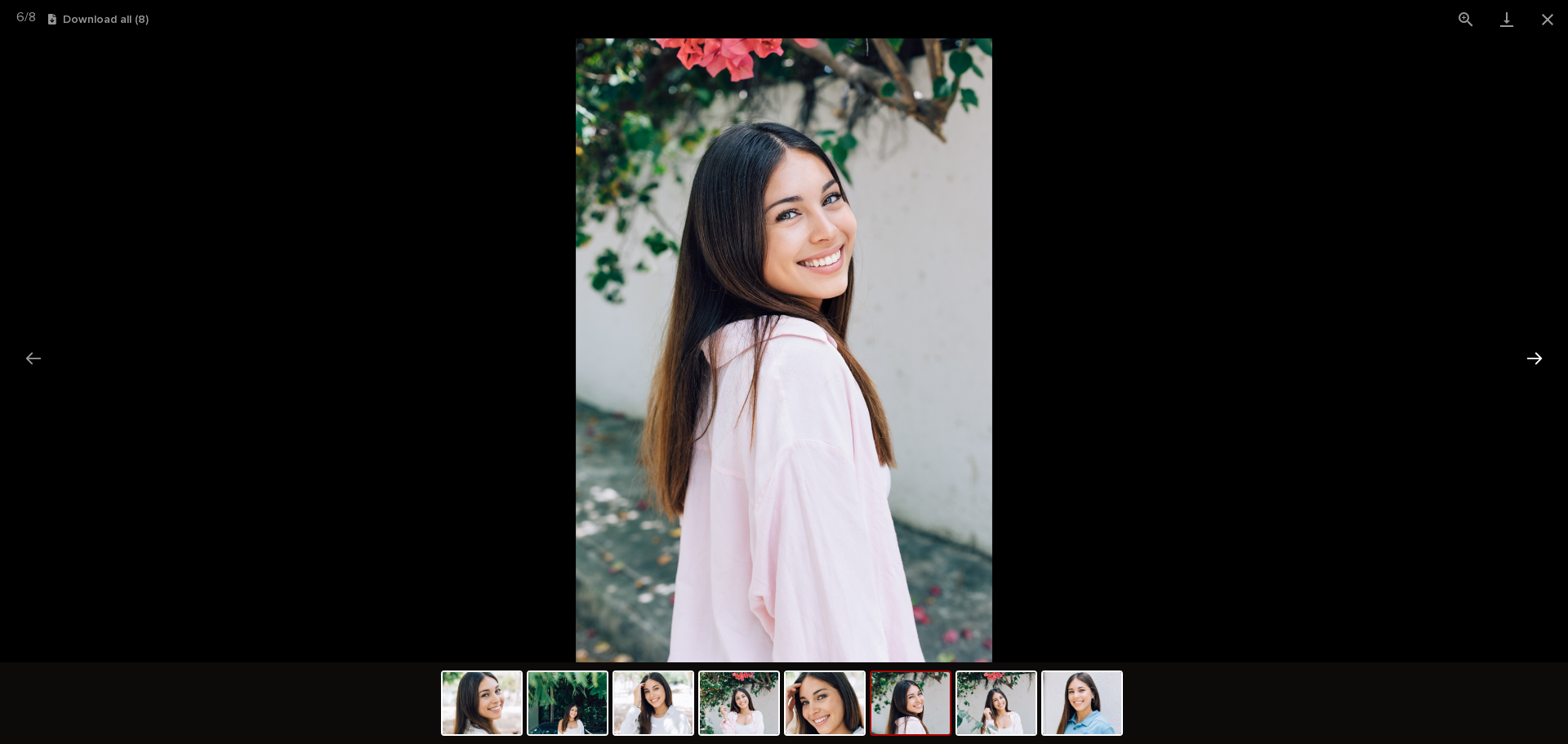
click at [1546, 359] on button "Next slide" at bounding box center [1534, 358] width 34 height 32
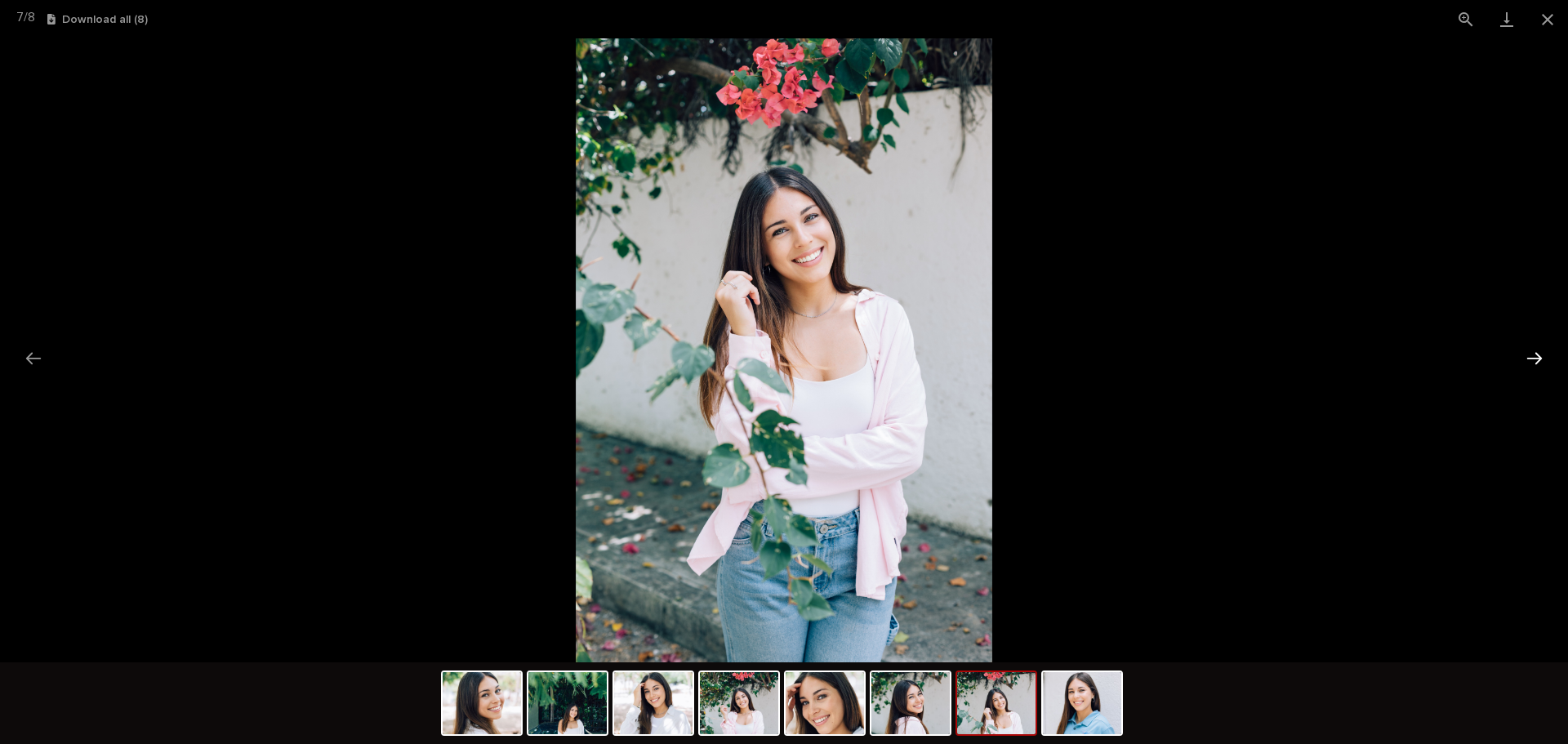
click at [1546, 359] on button "Next slide" at bounding box center [1534, 358] width 34 height 32
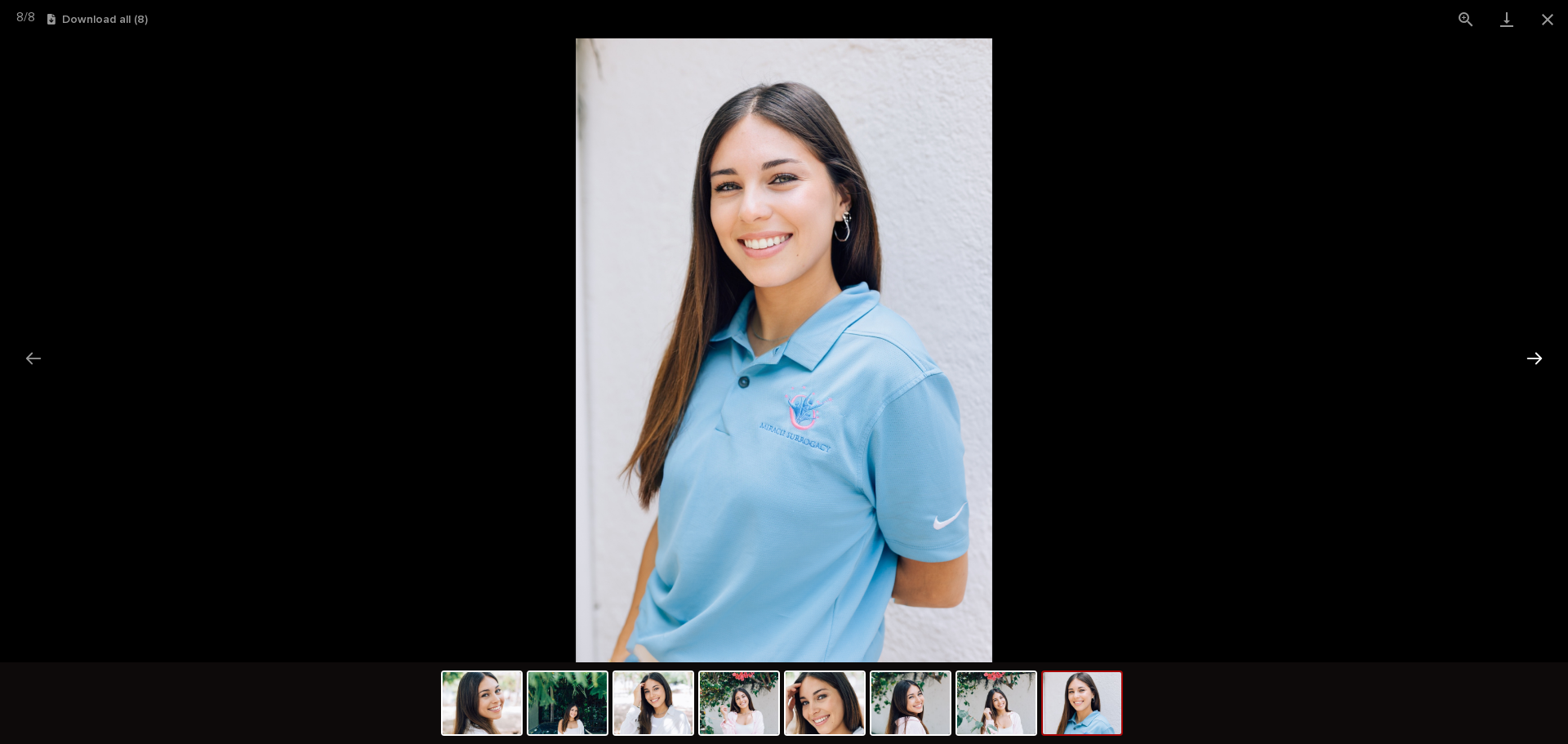
click at [1546, 359] on button "Next slide" at bounding box center [1534, 358] width 34 height 32
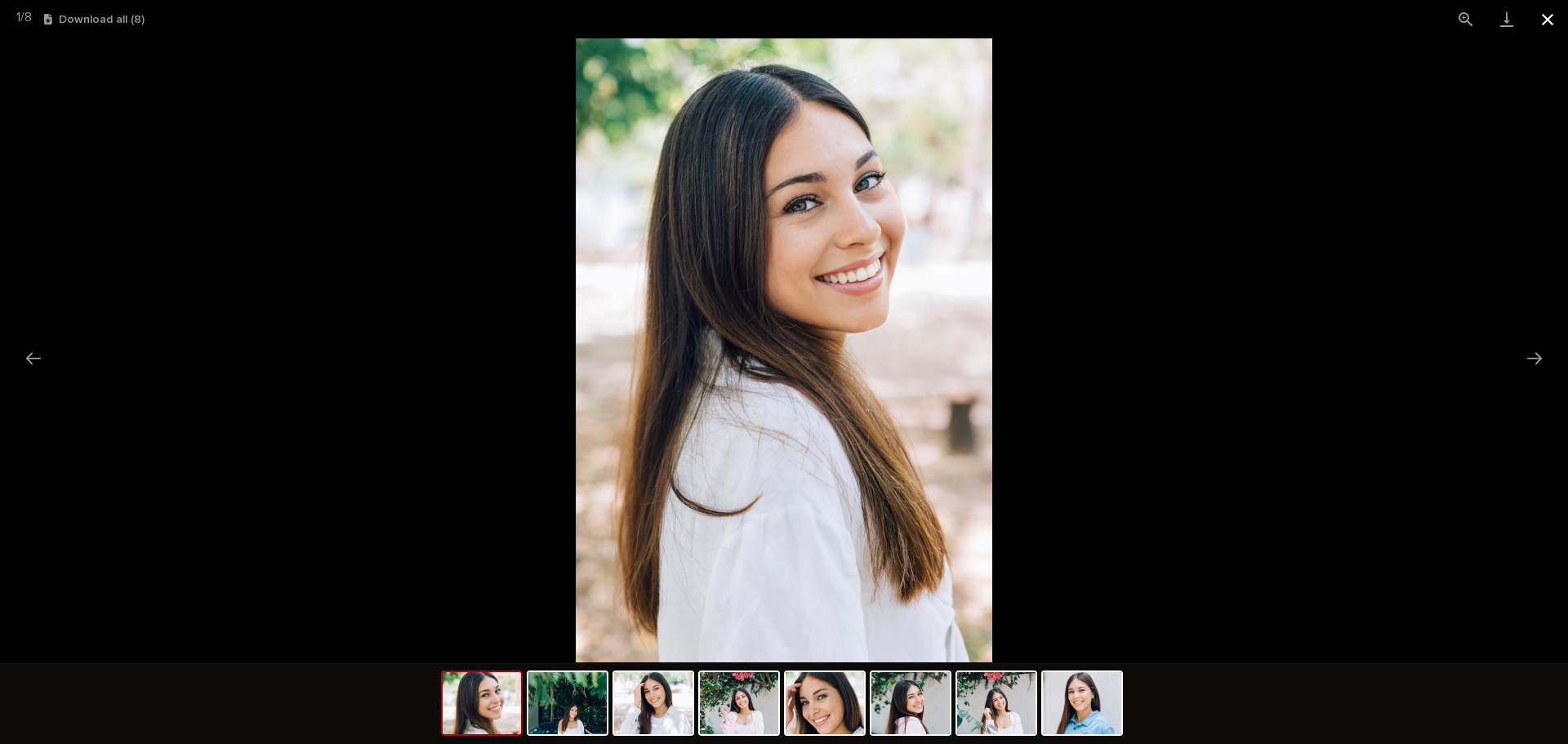
click at [1558, 15] on button "Close gallery" at bounding box center [1547, 19] width 41 height 38
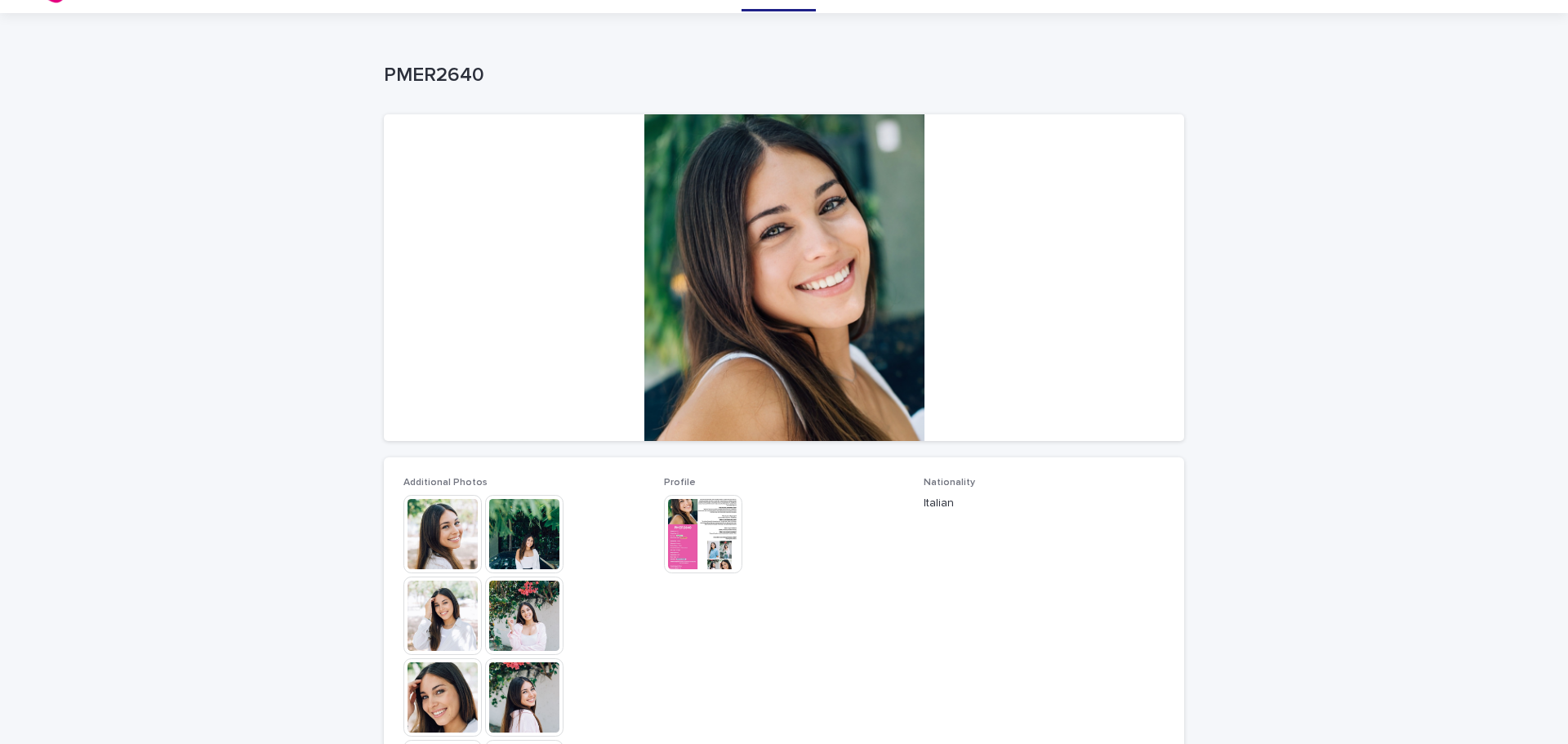
scroll to position [0, 0]
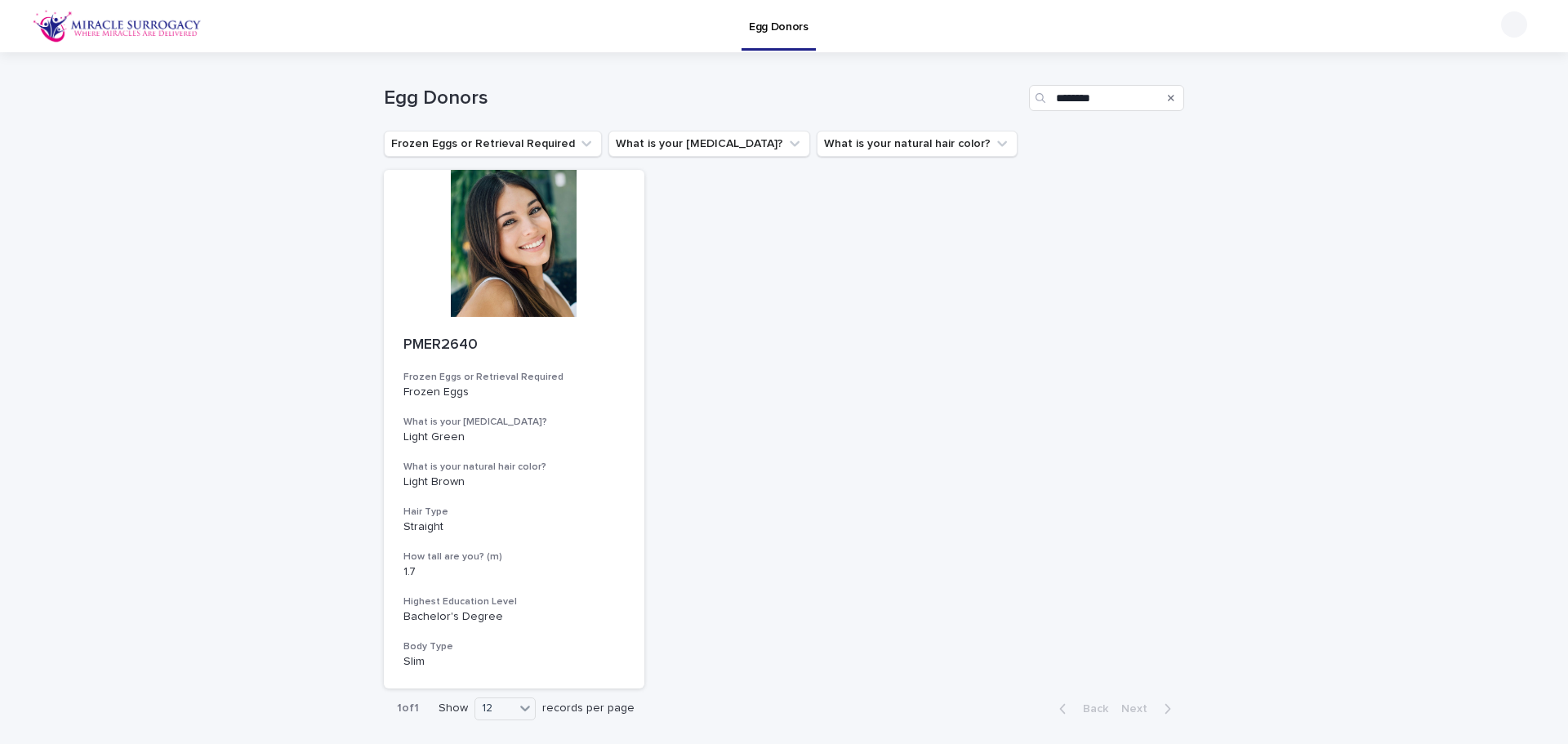
click at [1168, 99] on icon "Search" at bounding box center [1171, 97] width 6 height 6
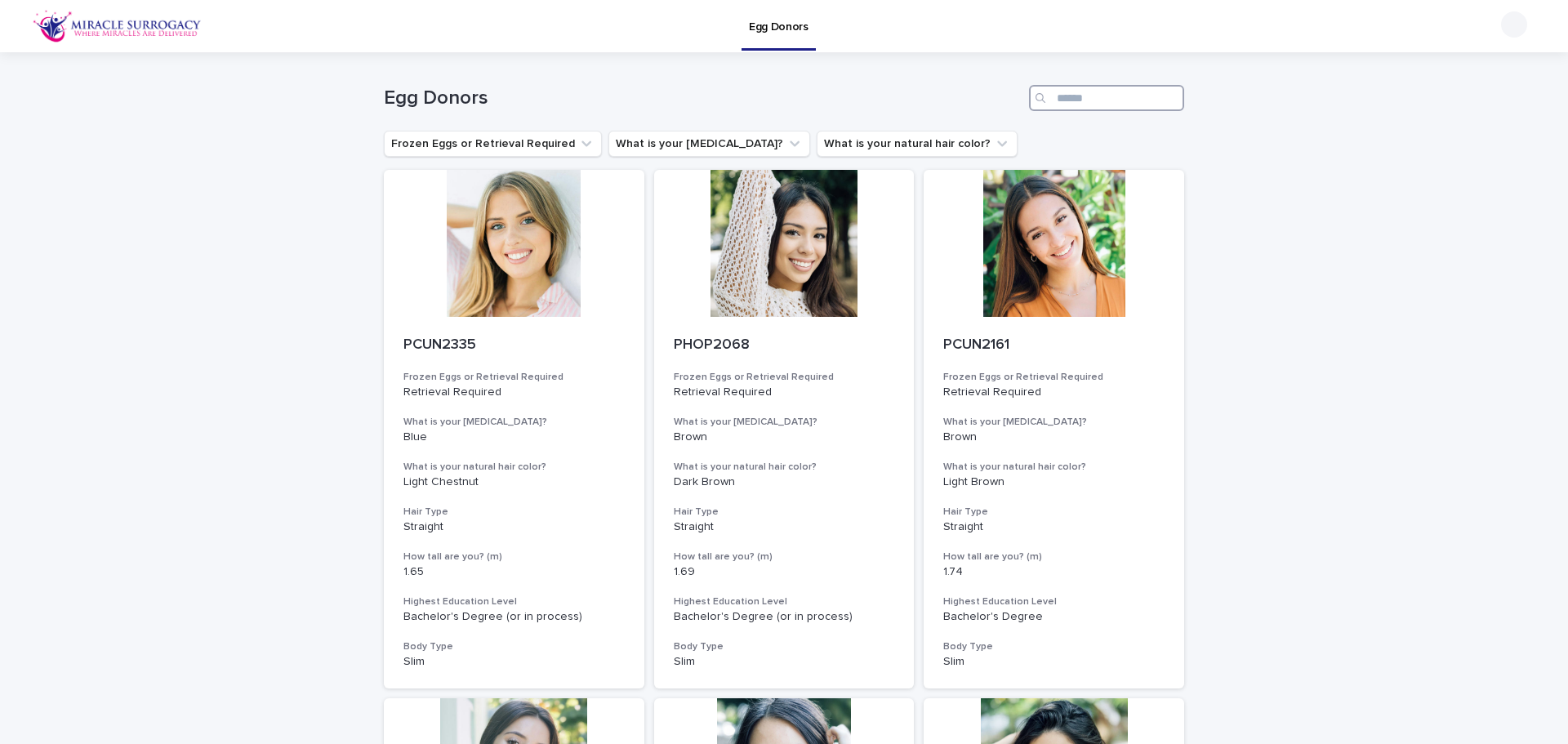
click at [1107, 105] on input "Search" at bounding box center [1105, 98] width 155 height 27
paste input "********"
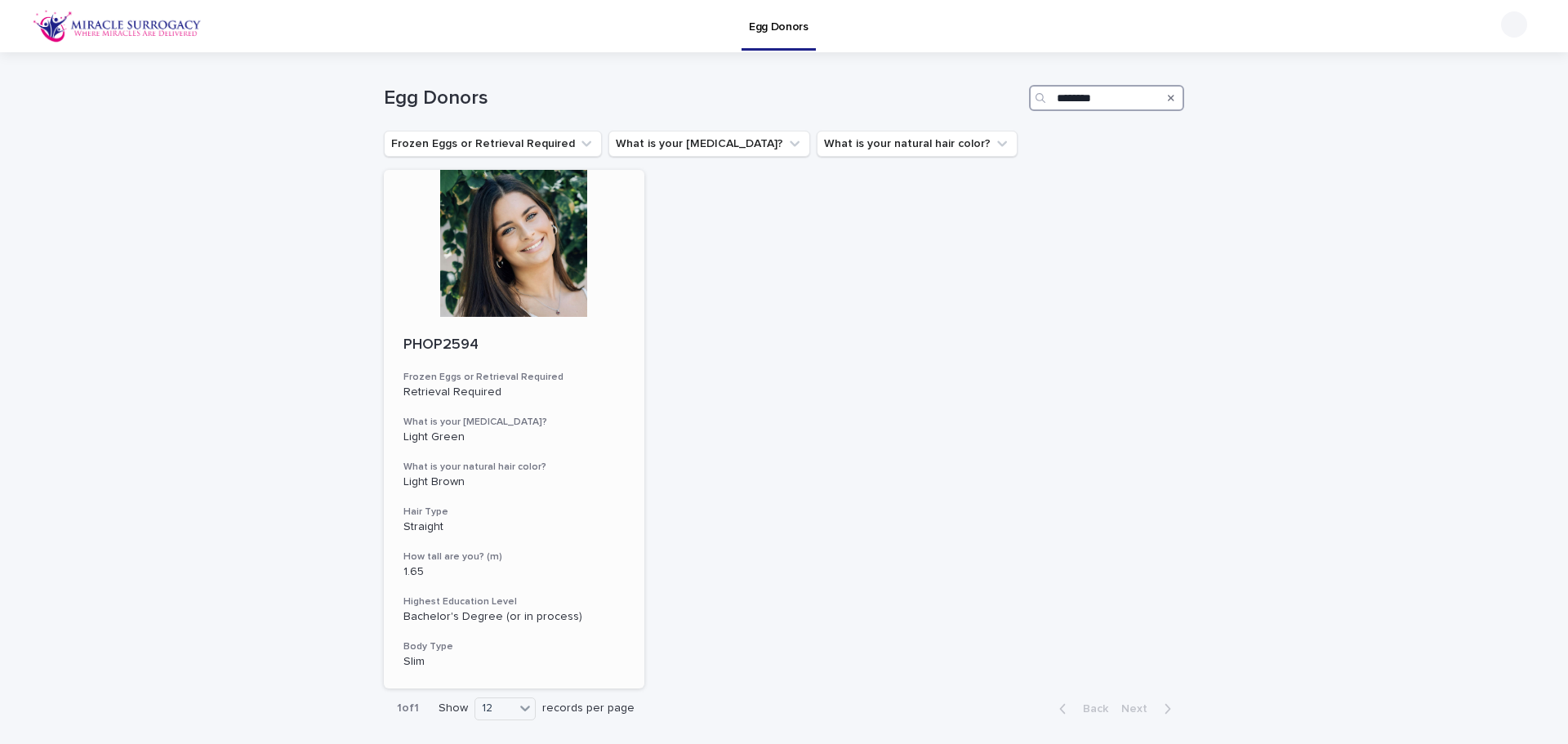
type input "********"
click at [486, 222] on div at bounding box center [514, 243] width 260 height 147
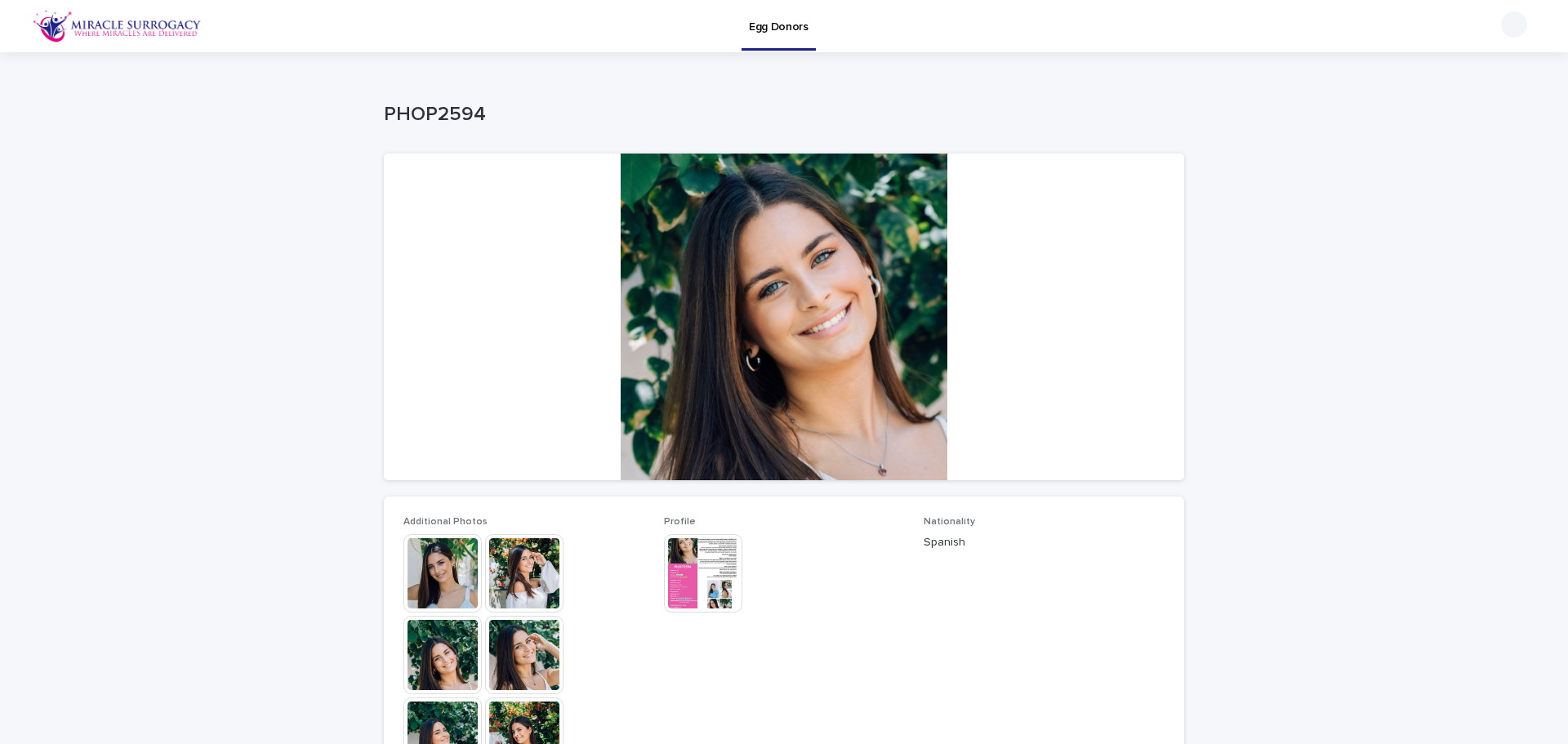
click at [412, 600] on img at bounding box center [442, 574] width 79 height 79
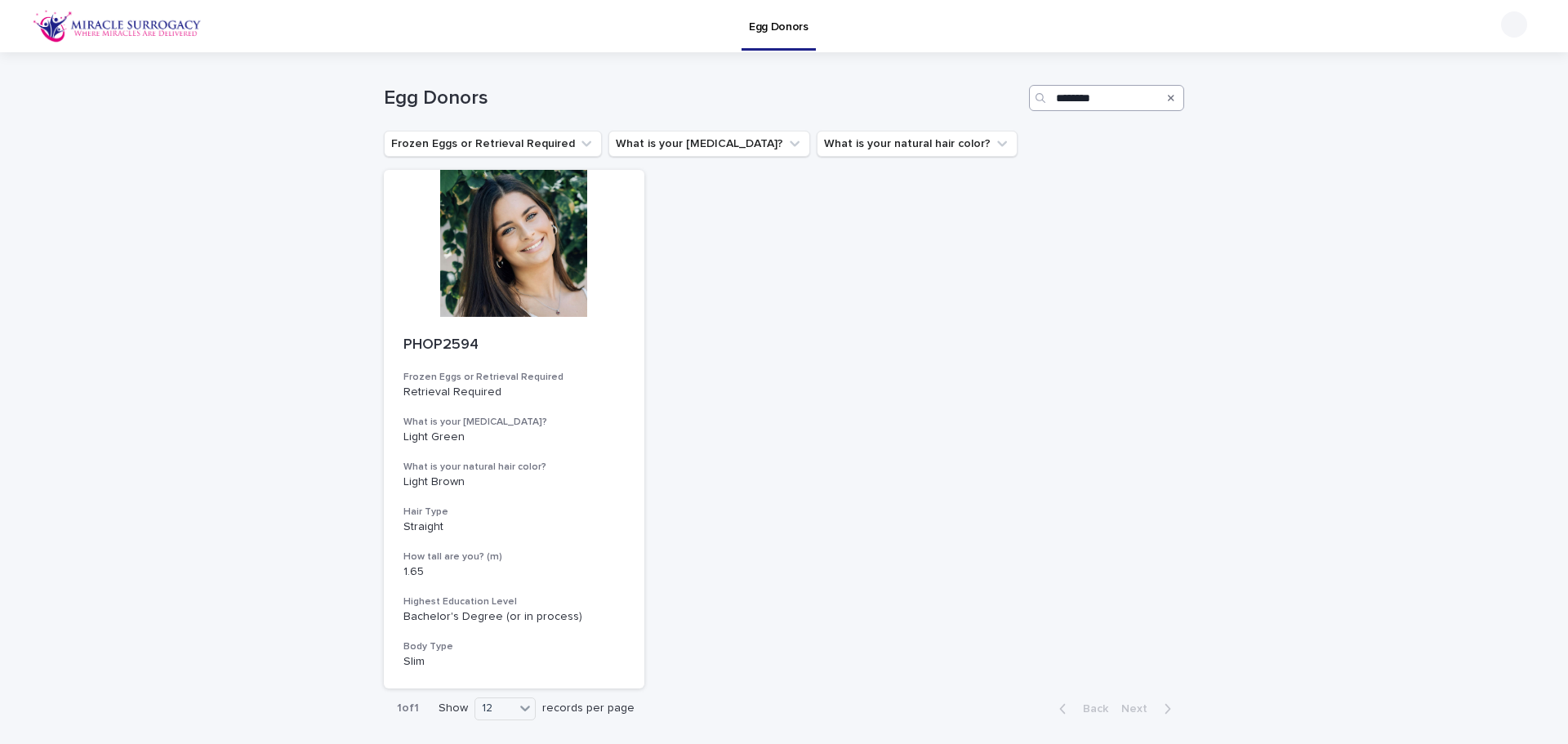
drag, startPoint x: 1164, startPoint y: 102, endPoint x: 1091, endPoint y: 105, distance: 73.1
click at [1168, 102] on icon "Search" at bounding box center [1171, 98] width 6 height 10
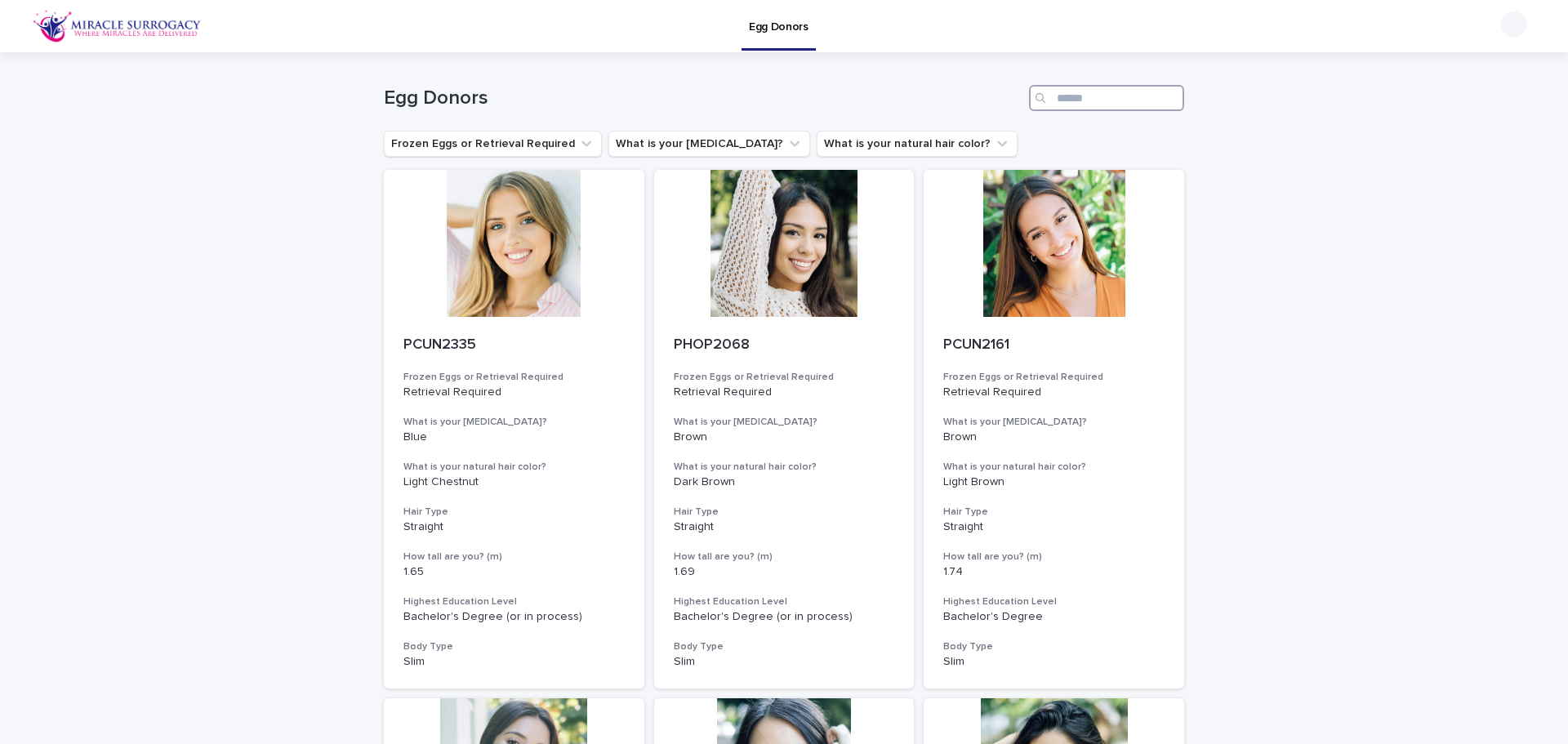
click at [1089, 104] on input "Search" at bounding box center [1105, 98] width 155 height 27
paste input "********"
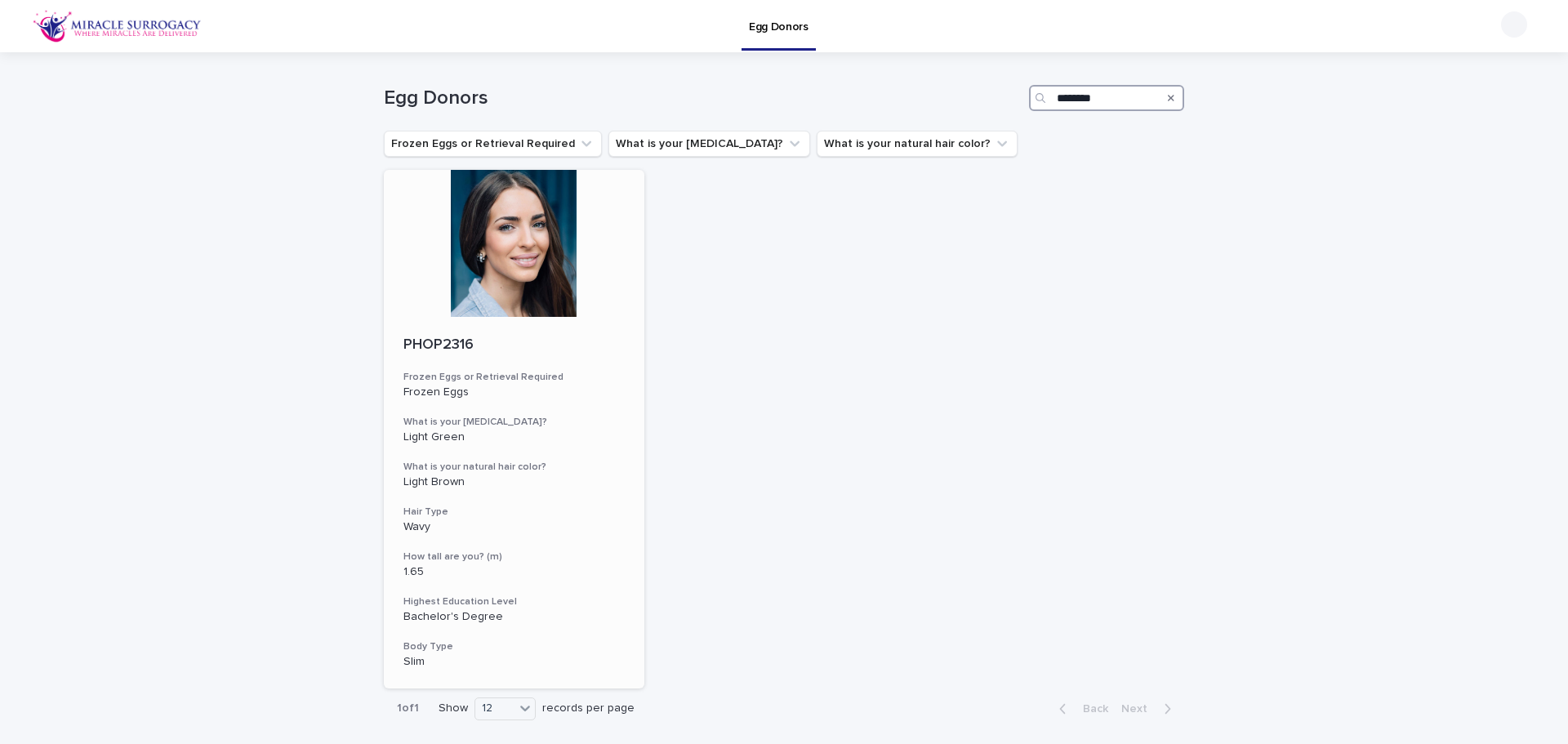
type input "********"
click at [537, 233] on div at bounding box center [514, 243] width 260 height 147
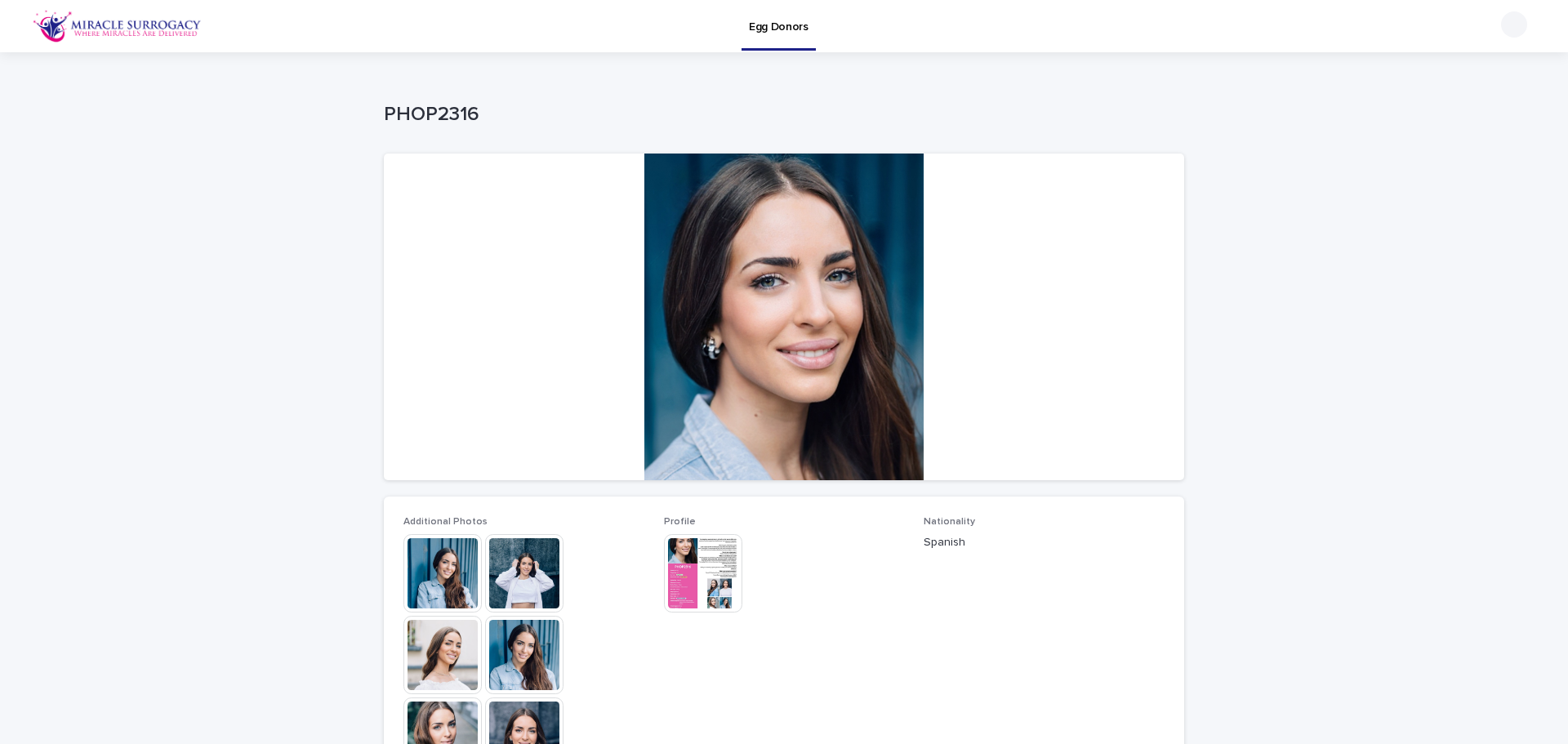
click at [431, 578] on img at bounding box center [442, 574] width 79 height 79
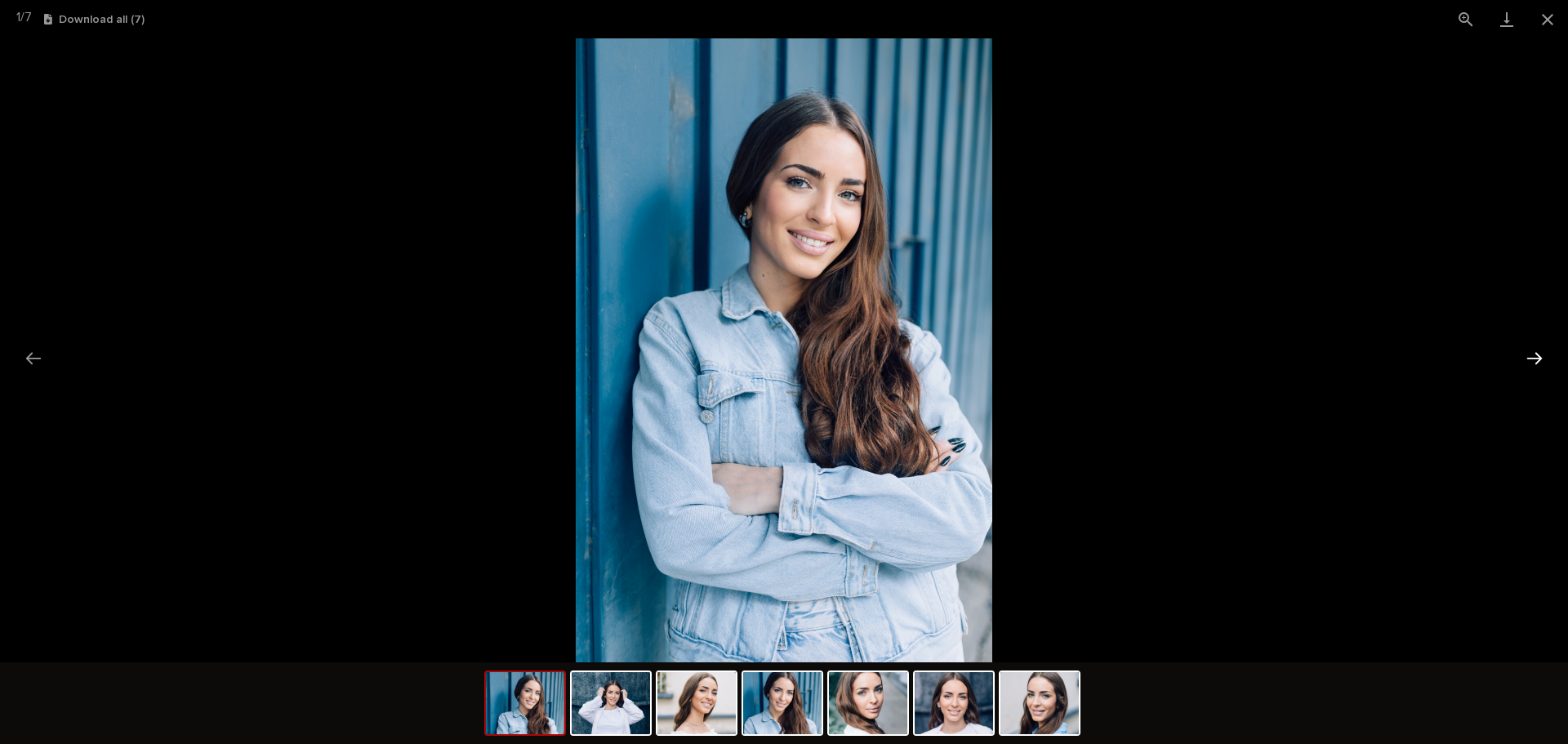
click at [1539, 367] on button "Next slide" at bounding box center [1534, 358] width 34 height 32
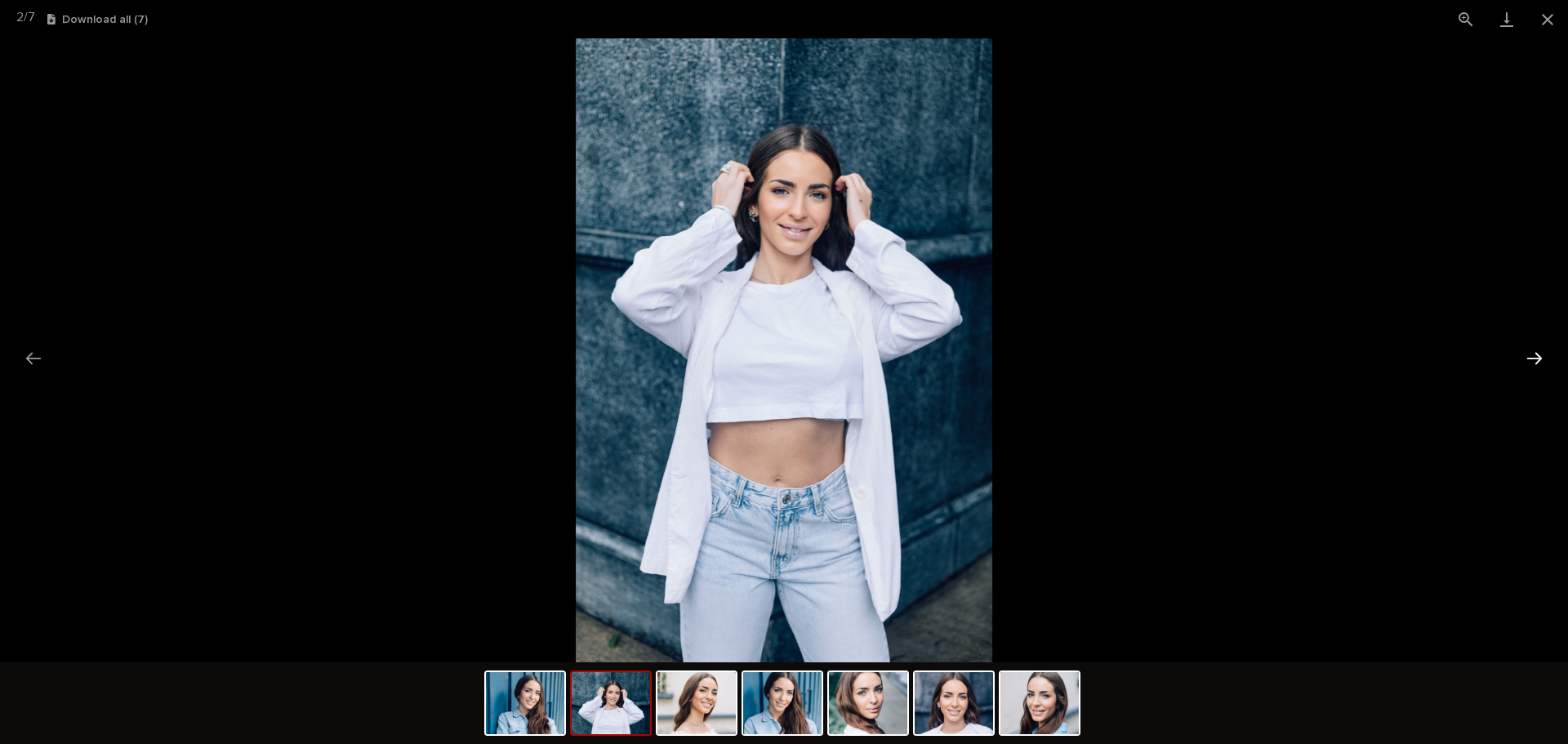
click at [1539, 367] on button "Next slide" at bounding box center [1534, 358] width 34 height 32
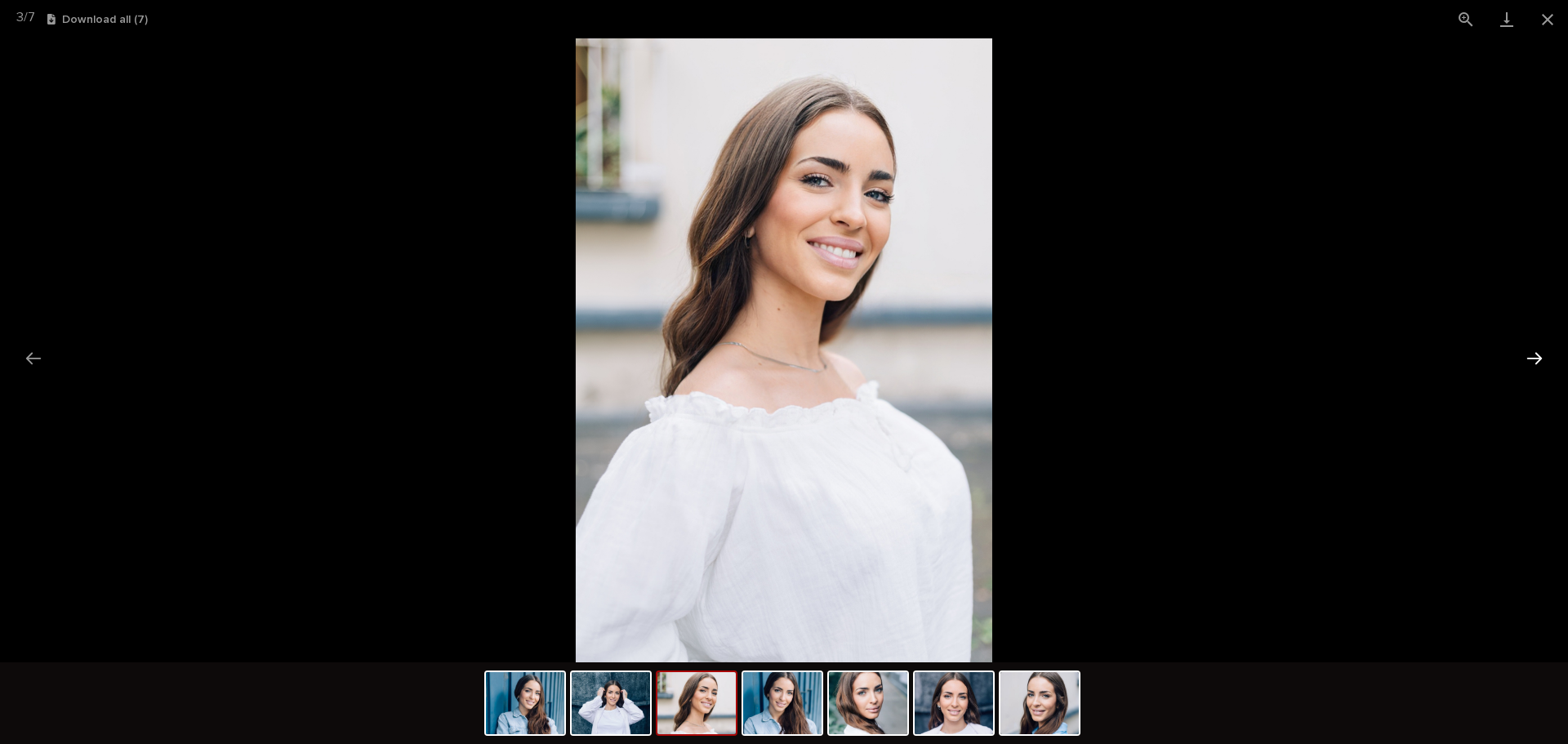
click at [1539, 367] on button "Next slide" at bounding box center [1534, 358] width 34 height 32
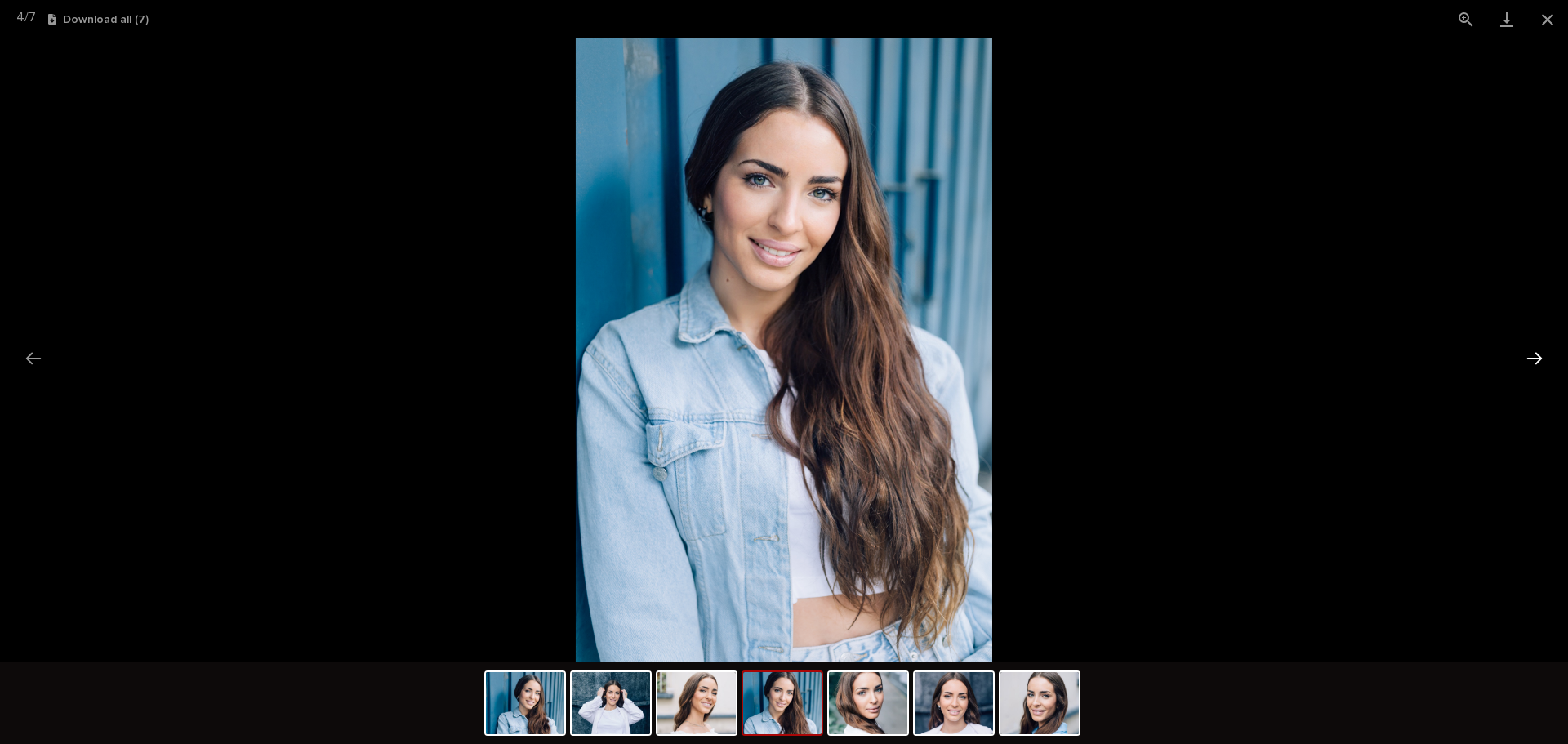
click at [1539, 367] on button "Next slide" at bounding box center [1534, 358] width 34 height 32
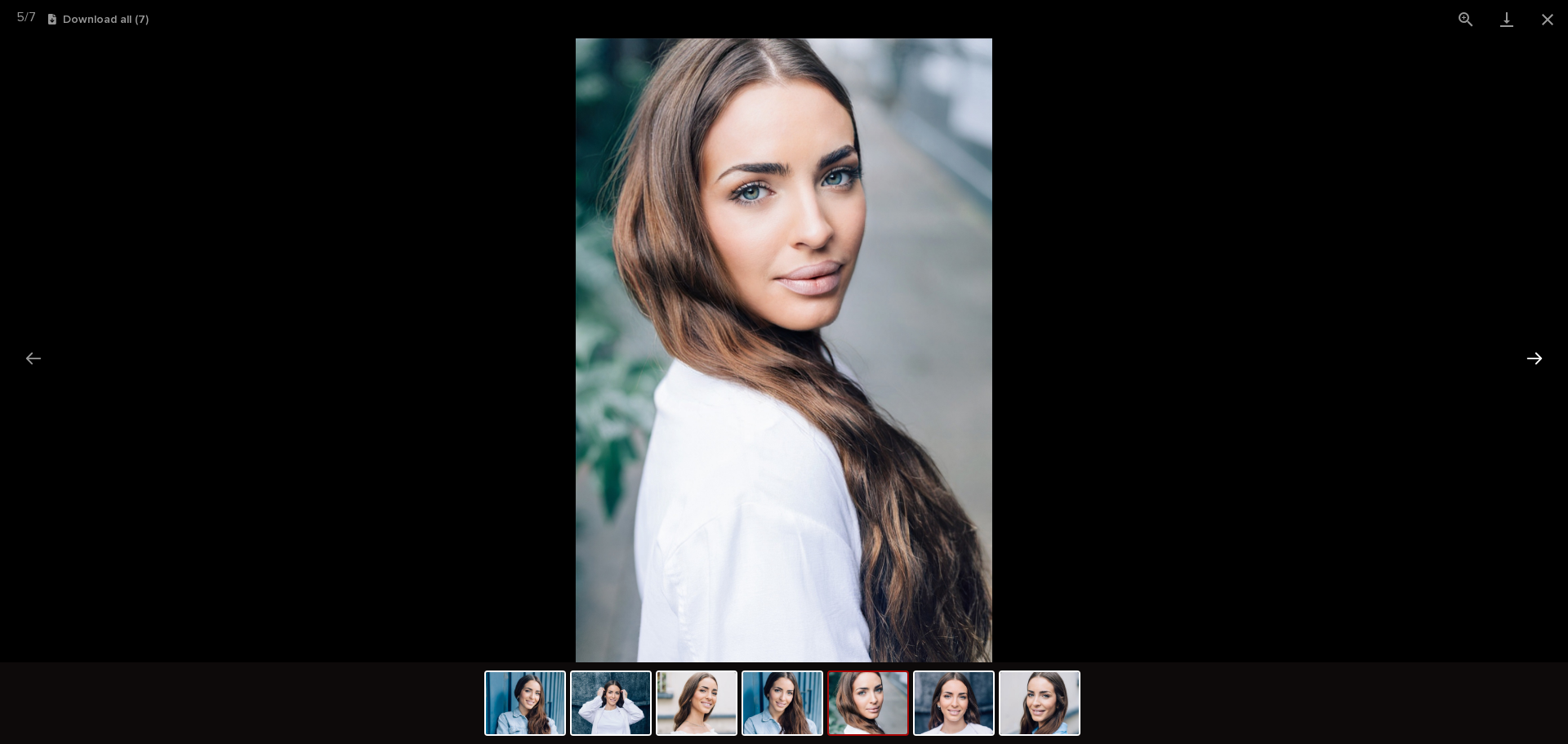
click at [1539, 367] on button "Next slide" at bounding box center [1534, 358] width 34 height 32
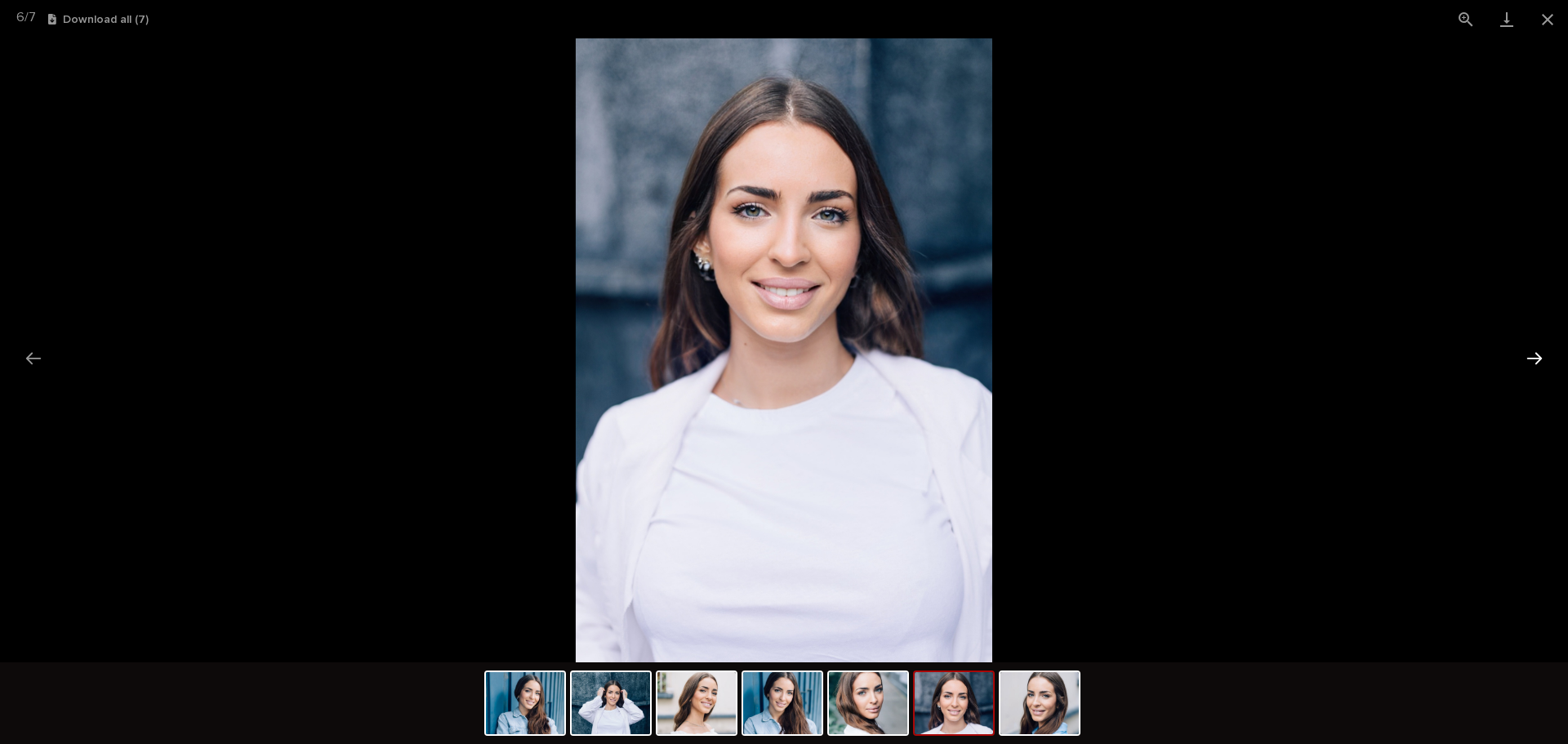
click at [1539, 367] on button "Next slide" at bounding box center [1534, 358] width 34 height 32
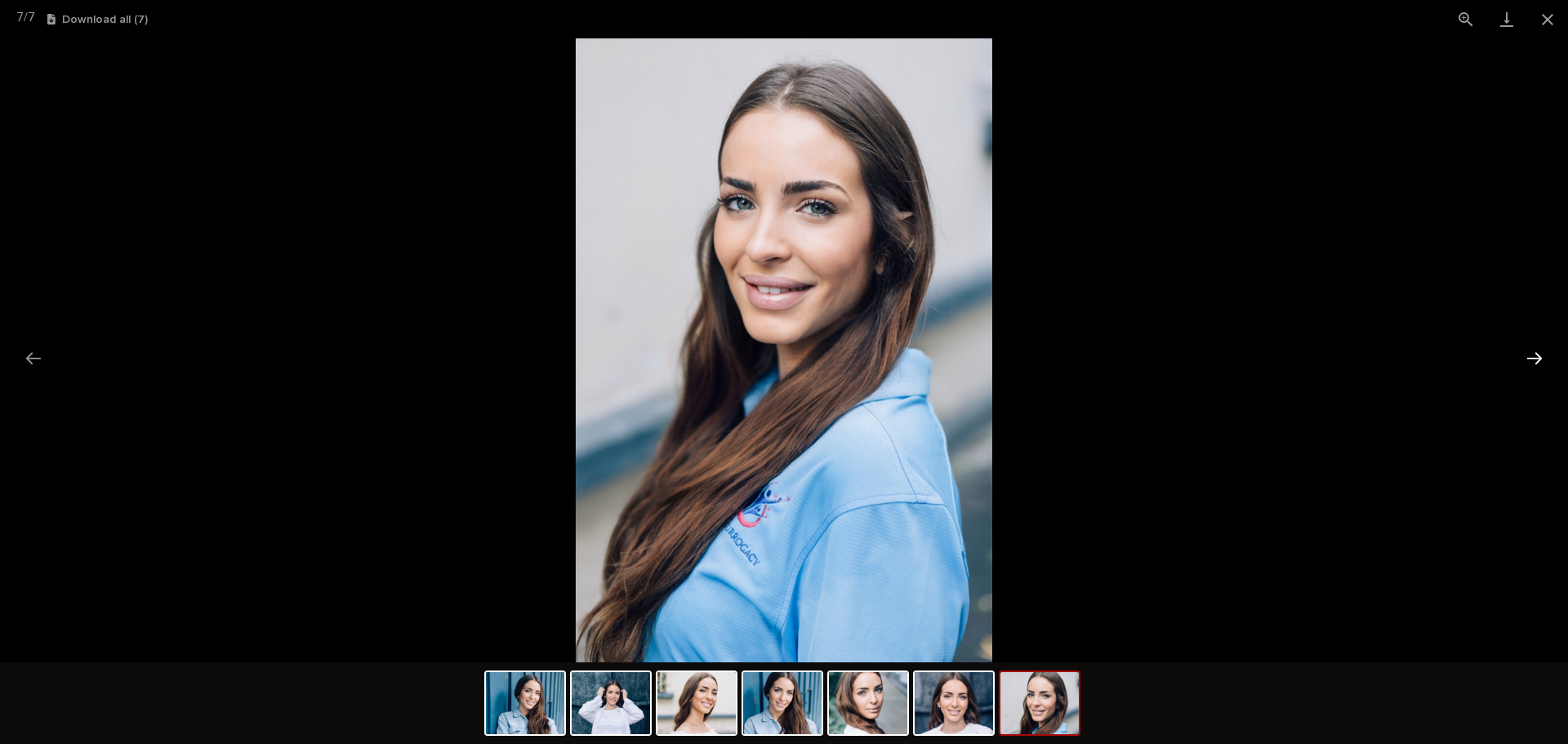
click at [1539, 367] on button "Next slide" at bounding box center [1534, 358] width 34 height 32
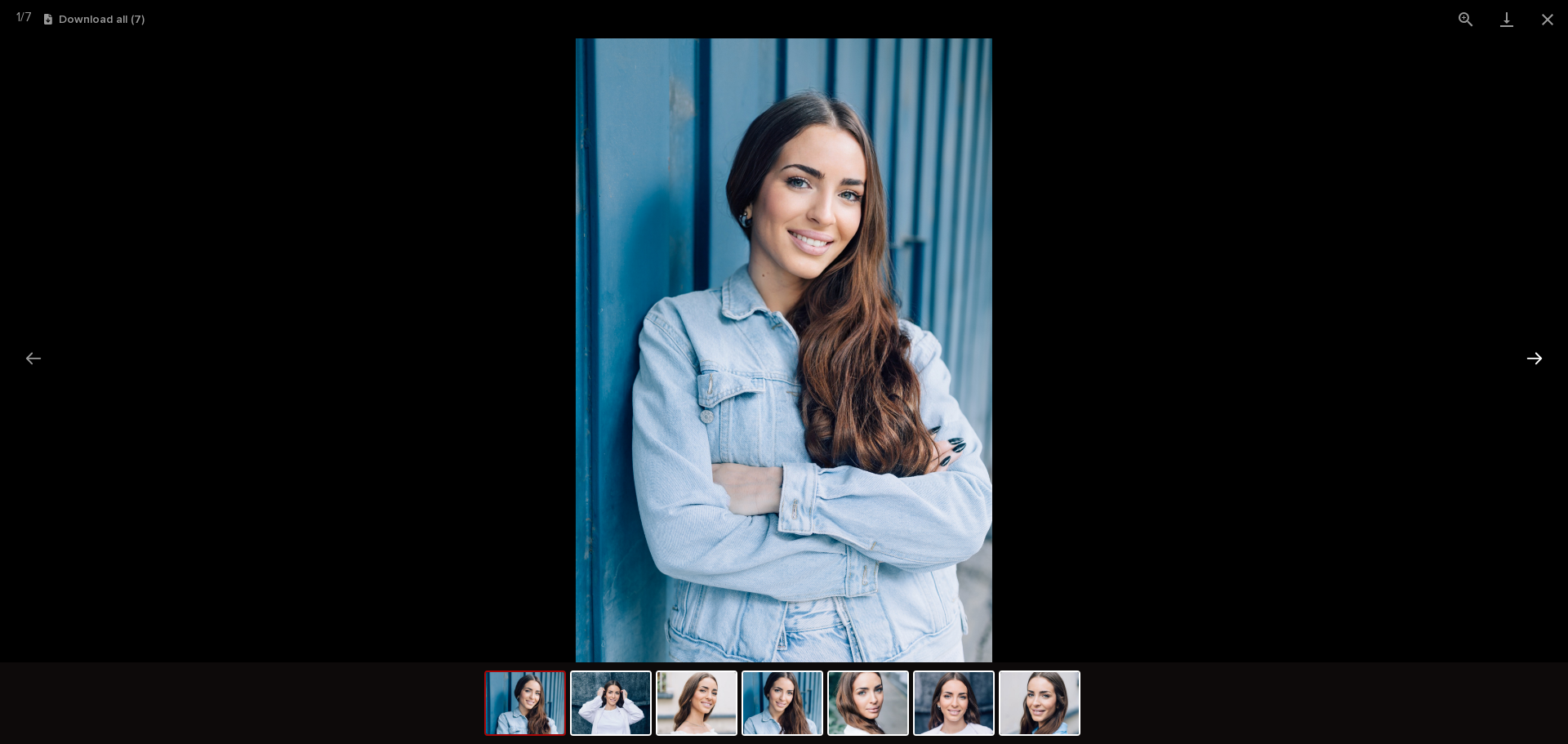
click at [1539, 367] on button "Next slide" at bounding box center [1534, 358] width 34 height 32
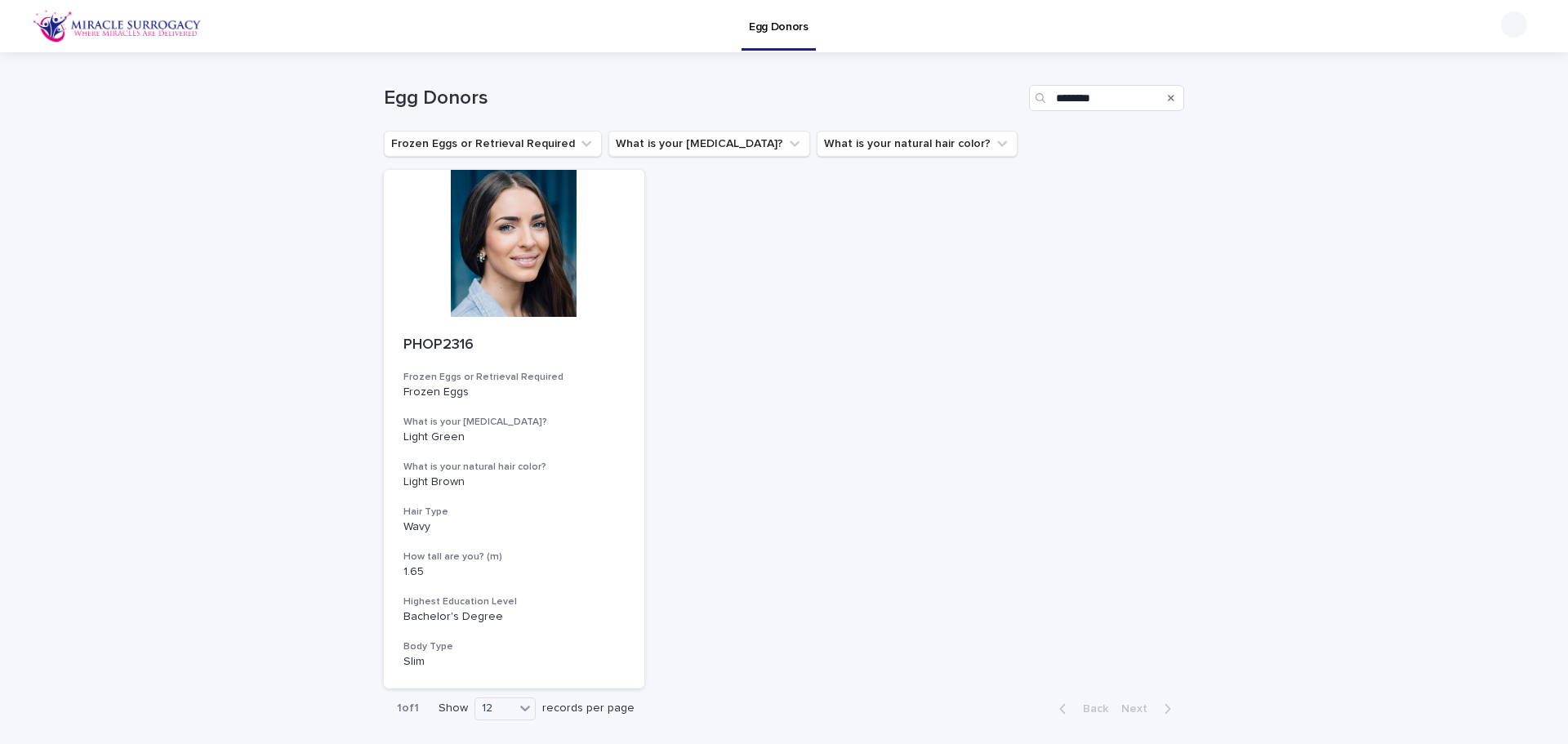
click at [1168, 96] on icon "Search" at bounding box center [1171, 97] width 6 height 6
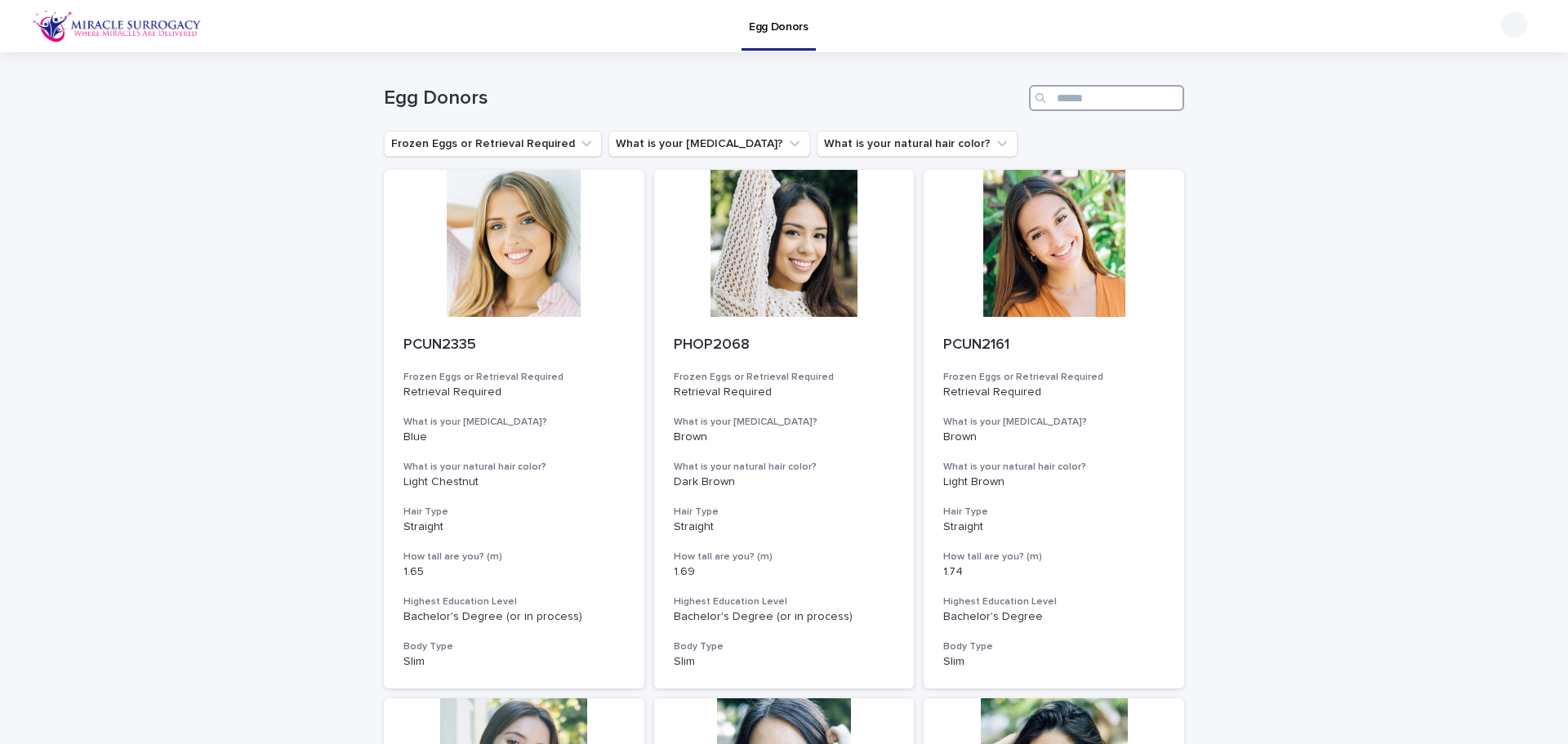
click at [1117, 105] on input "Search" at bounding box center [1105, 98] width 155 height 27
paste input "********"
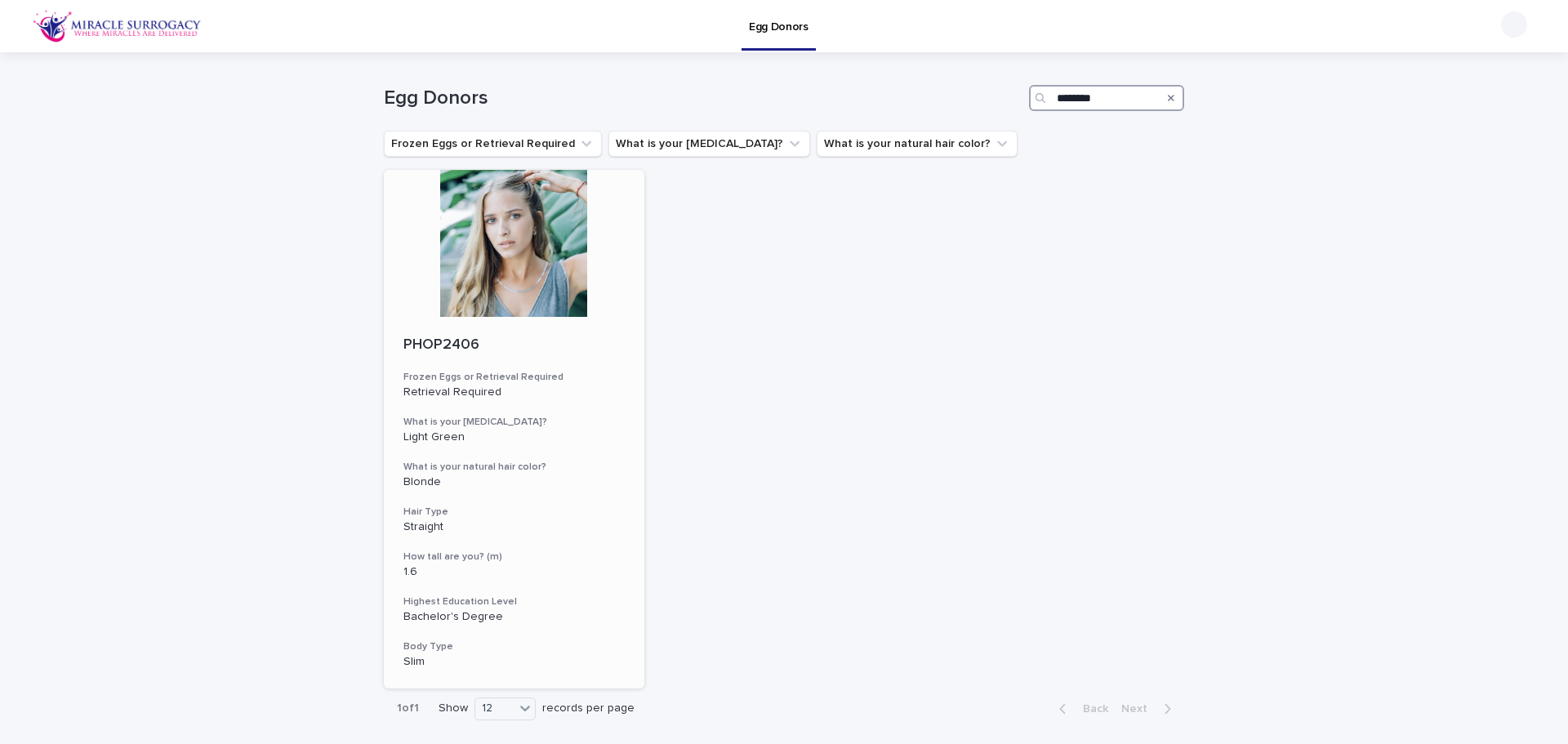
type input "********"
click at [515, 232] on div at bounding box center [514, 243] width 260 height 147
